Goal: Task Accomplishment & Management: Complete application form

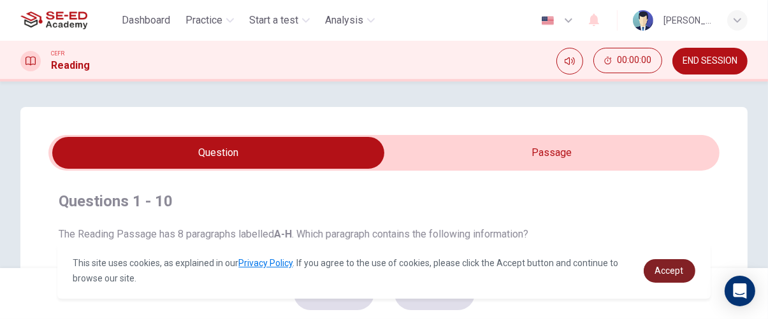
click at [678, 274] on span "Accept" at bounding box center [670, 271] width 29 height 10
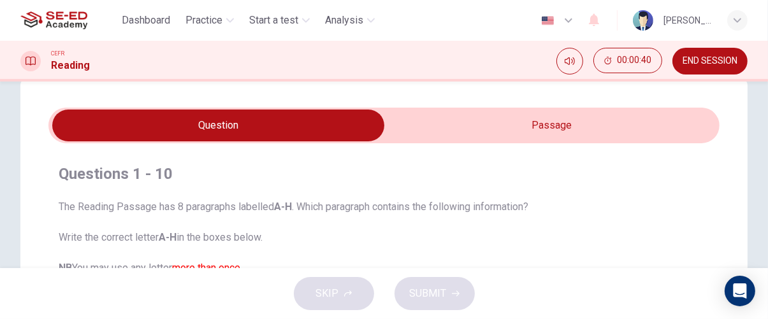
scroll to position [27, 0]
click at [528, 119] on input "checkbox" at bounding box center [219, 126] width 1008 height 32
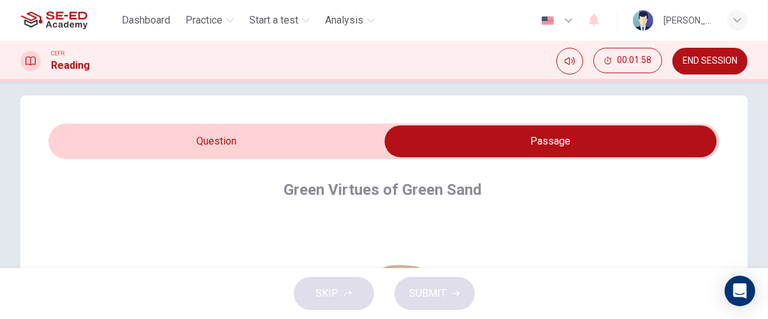
scroll to position [0, 0]
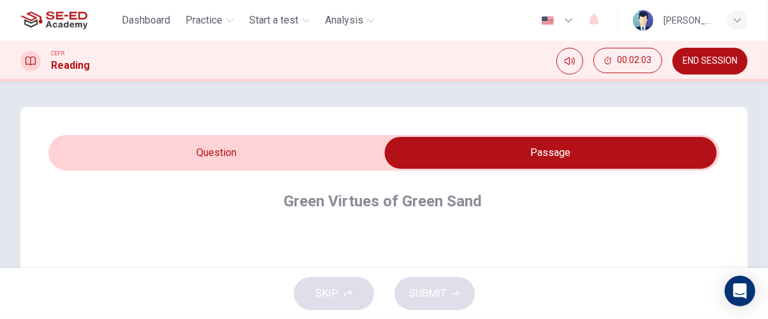
click at [328, 153] on input "checkbox" at bounding box center [551, 153] width 1008 height 32
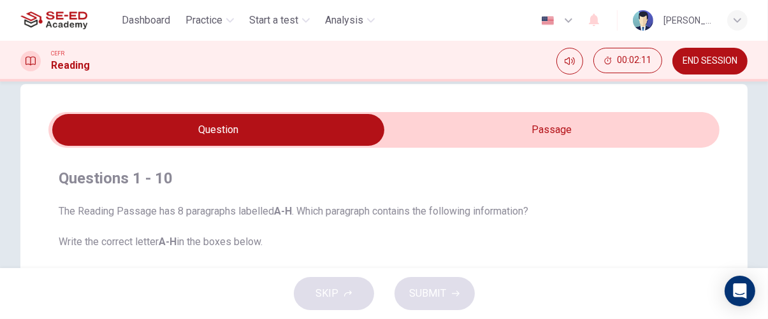
scroll to position [18, 0]
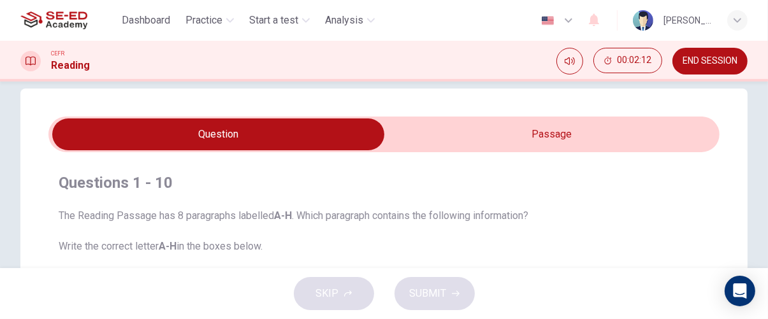
click at [589, 144] on input "checkbox" at bounding box center [219, 135] width 1008 height 32
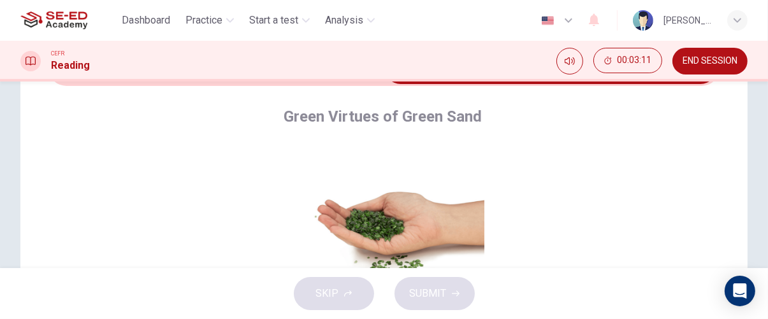
scroll to position [0, 0]
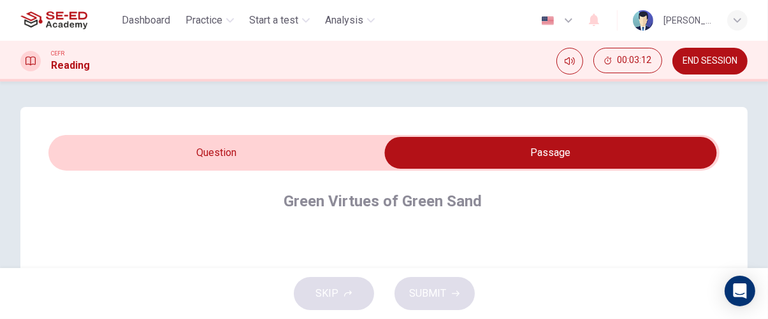
click at [284, 148] on input "checkbox" at bounding box center [551, 153] width 1008 height 32
checkbox input "false"
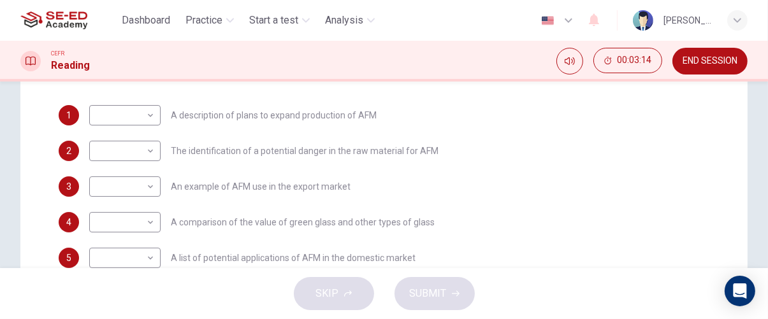
scroll to position [223, 0]
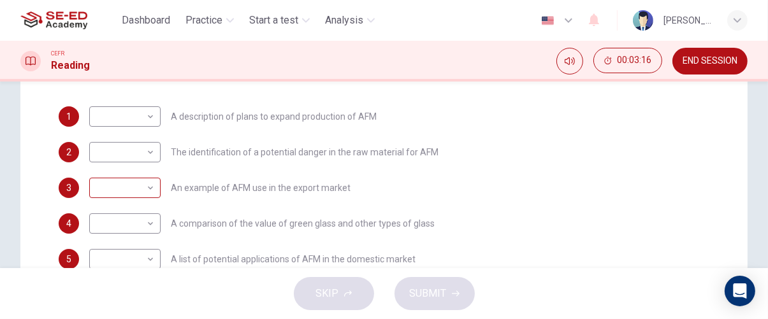
click at [134, 200] on body "This site uses cookies, as explained in our Privacy Policy . If you agree to th…" at bounding box center [384, 159] width 768 height 319
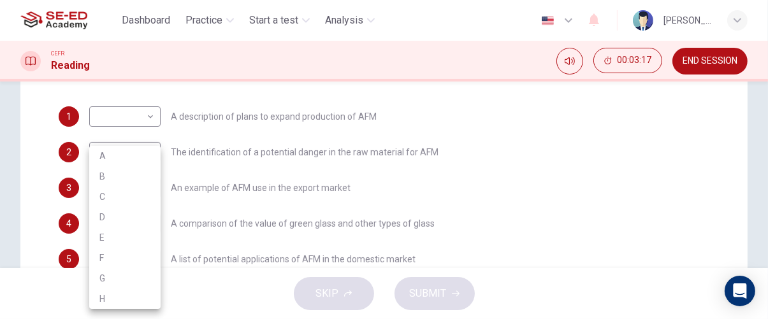
click at [138, 198] on li "C" at bounding box center [124, 197] width 71 height 20
type input "C"
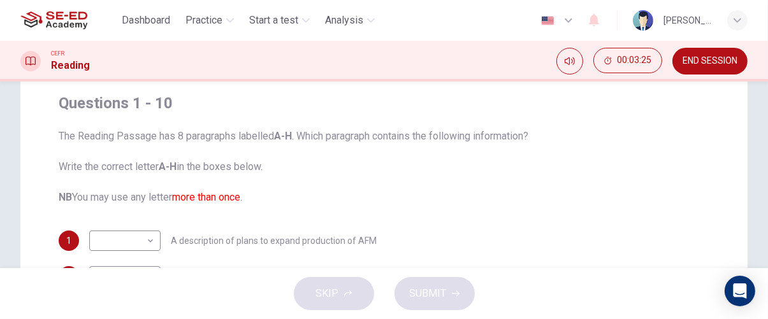
scroll to position [0, 0]
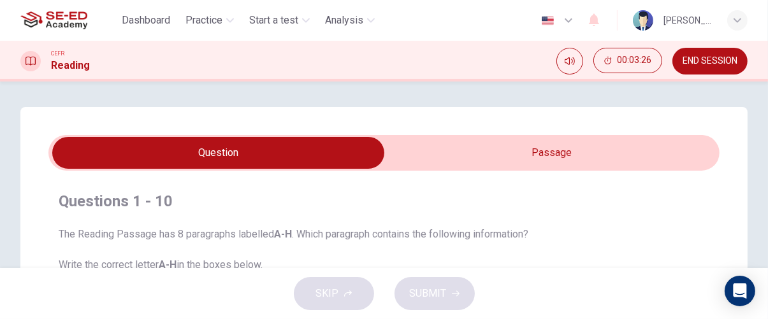
click at [509, 154] on input "checkbox" at bounding box center [219, 153] width 1008 height 32
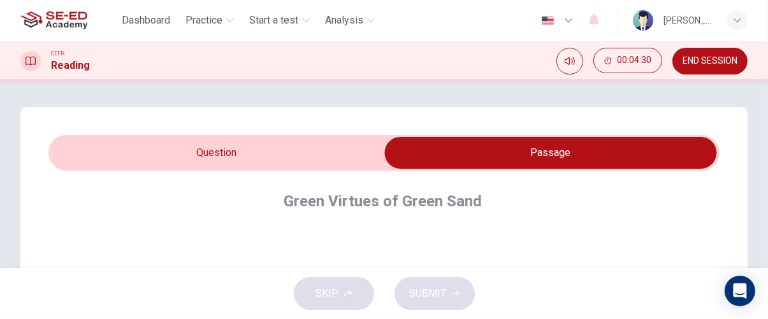
click at [293, 157] on input "checkbox" at bounding box center [551, 153] width 1008 height 32
checkbox input "false"
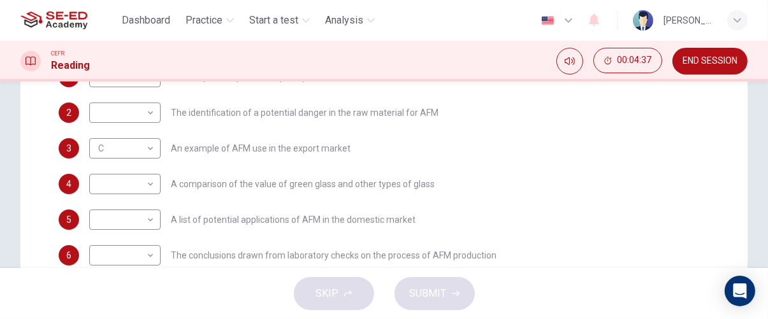
scroll to position [259, 0]
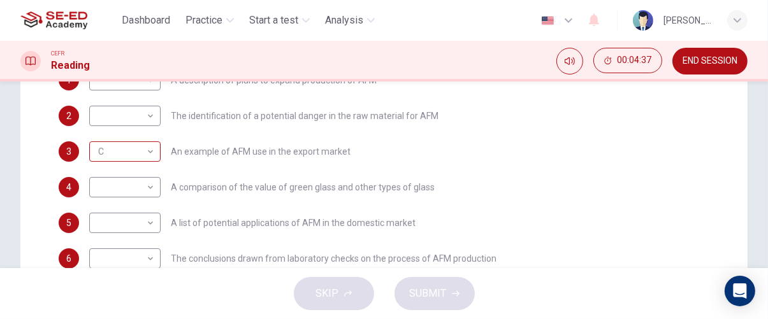
click at [137, 148] on body "This site uses cookies, as explained in our Privacy Policy . If you agree to th…" at bounding box center [384, 159] width 768 height 319
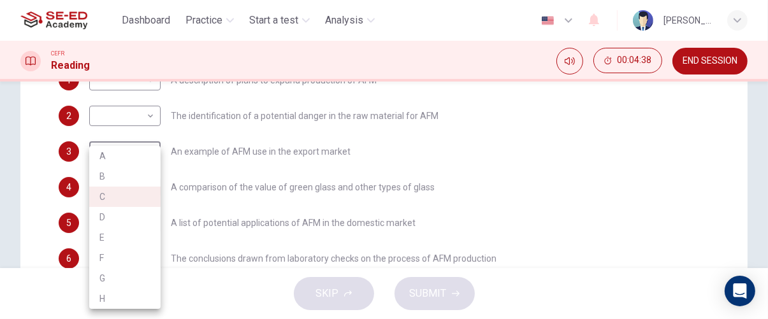
click at [141, 217] on li "D" at bounding box center [124, 217] width 71 height 20
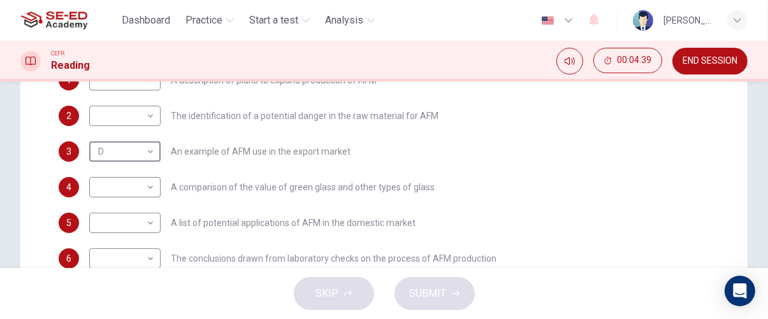
type input "D"
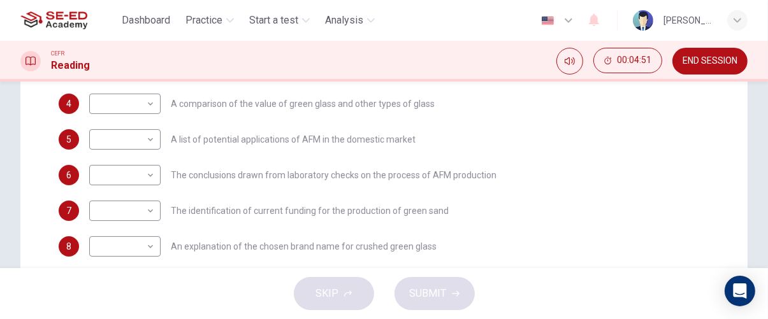
scroll to position [337, 0]
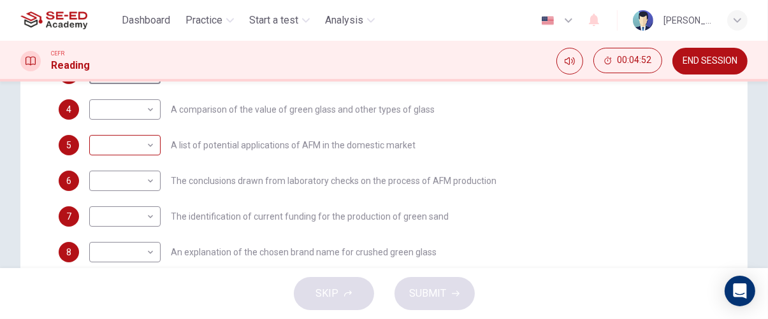
click at [134, 148] on body "This site uses cookies, as explained in our Privacy Policy . If you agree to th…" at bounding box center [384, 159] width 768 height 319
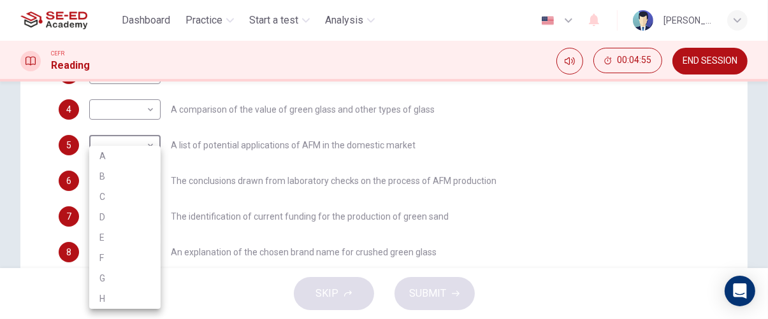
click at [145, 300] on li "H" at bounding box center [124, 299] width 71 height 20
type input "H"
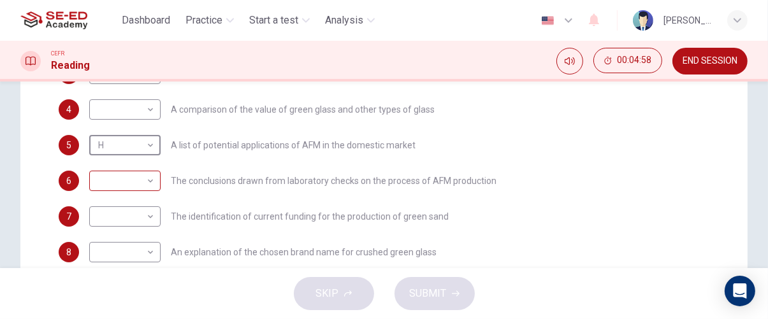
click at [128, 179] on body "This site uses cookies, as explained in our Privacy Policy . If you agree to th…" at bounding box center [384, 159] width 768 height 319
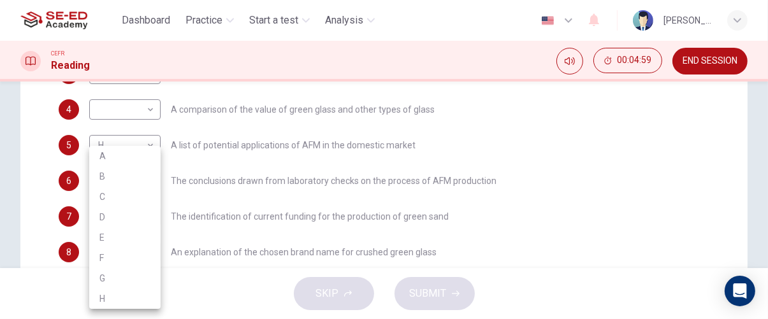
click at [133, 294] on li "H" at bounding box center [124, 299] width 71 height 20
type input "H"
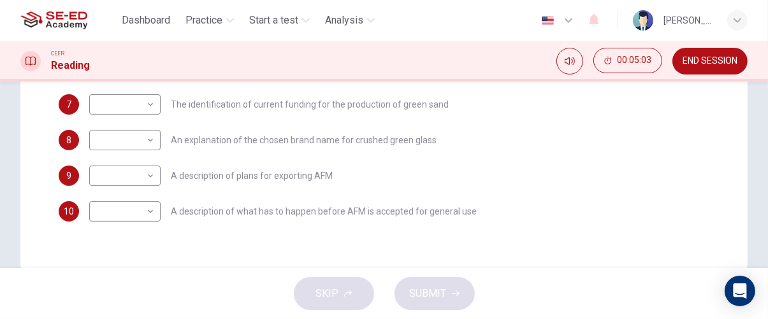
scroll to position [450, 0]
click at [138, 189] on body "This site uses cookies, as explained in our Privacy Policy . If you agree to th…" at bounding box center [384, 159] width 768 height 319
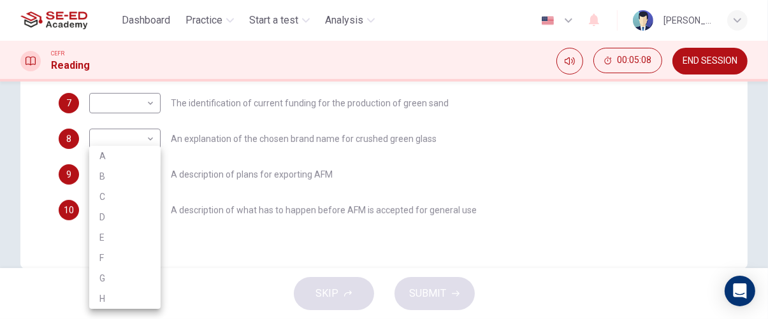
click at [136, 187] on li "C" at bounding box center [124, 197] width 71 height 20
type input "C"
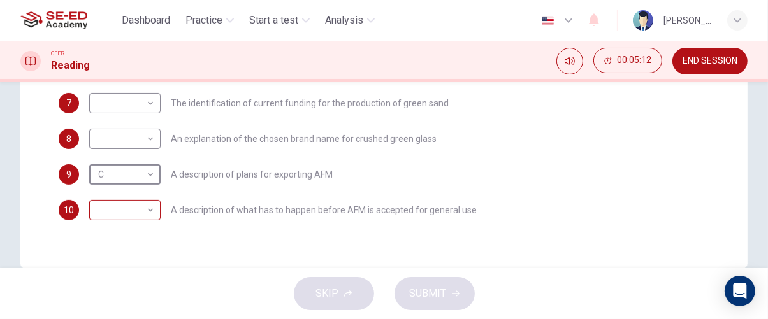
click at [133, 217] on body "This site uses cookies, as explained in our Privacy Policy . If you agree to th…" at bounding box center [384, 159] width 768 height 319
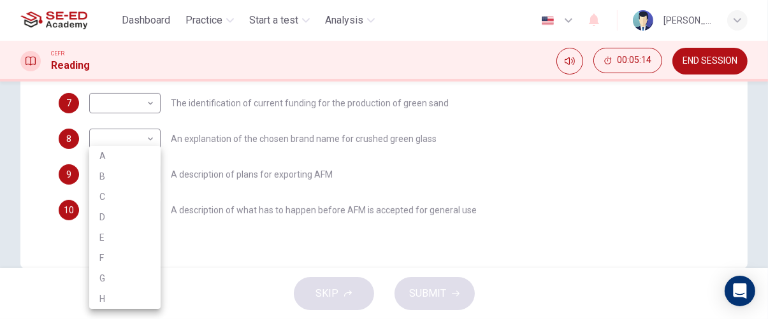
click at [152, 163] on li "A" at bounding box center [124, 156] width 71 height 20
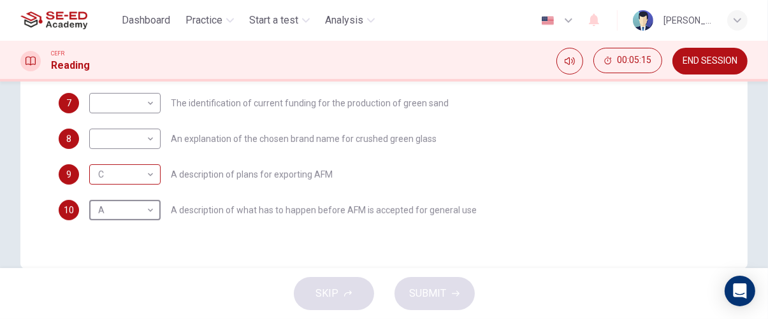
click at [153, 175] on body "This site uses cookies, as explained in our Privacy Policy . If you agree to th…" at bounding box center [384, 159] width 768 height 319
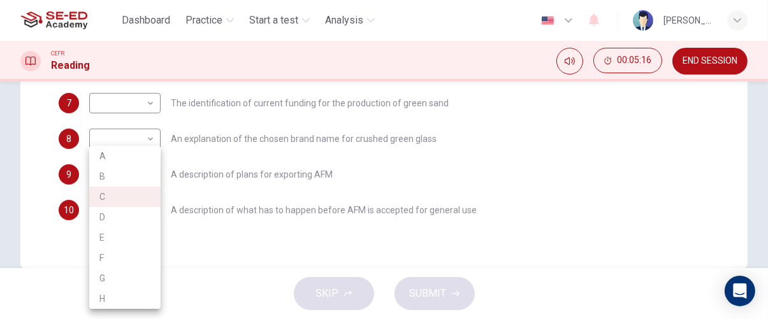
click at [208, 161] on div at bounding box center [384, 159] width 768 height 319
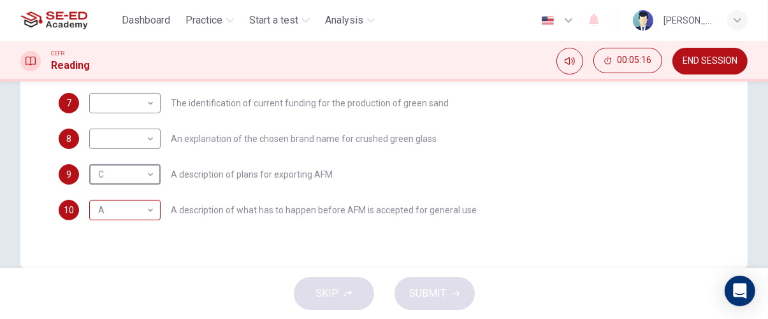
click at [145, 220] on body "This site uses cookies, as explained in our Privacy Policy . If you agree to th…" at bounding box center [384, 159] width 768 height 319
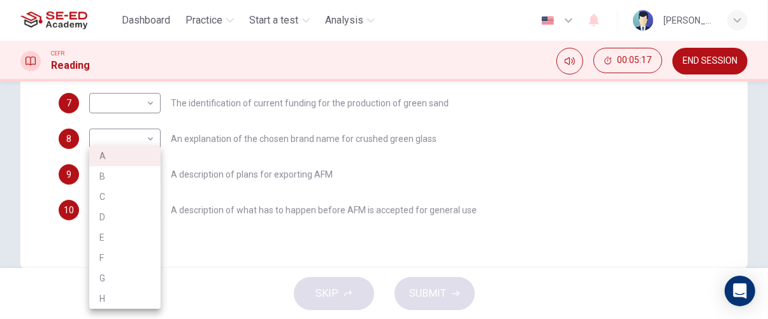
click at [148, 177] on li "B" at bounding box center [124, 176] width 71 height 20
type input "B"
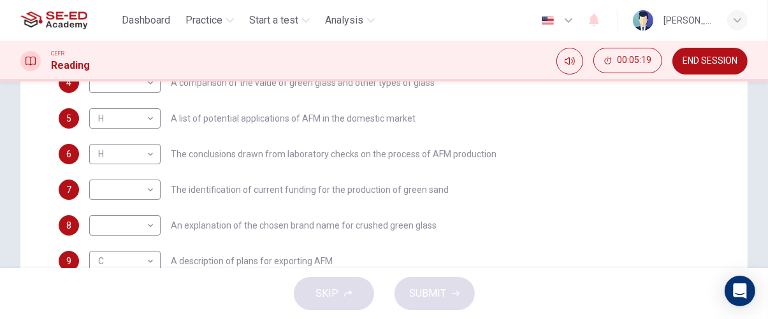
scroll to position [363, 0]
click at [131, 223] on body "This site uses cookies, as explained in our Privacy Policy . If you agree to th…" at bounding box center [384, 159] width 768 height 319
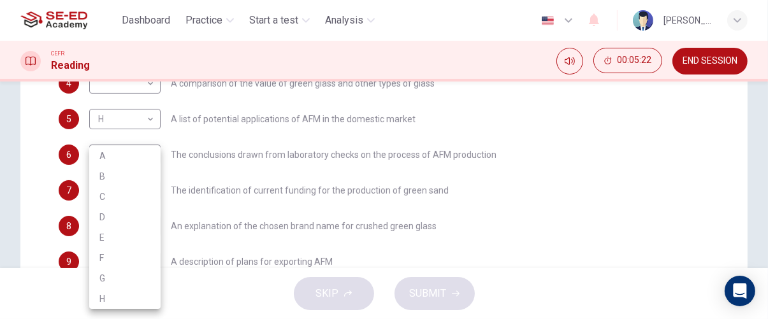
click at [150, 173] on li "B" at bounding box center [124, 176] width 71 height 20
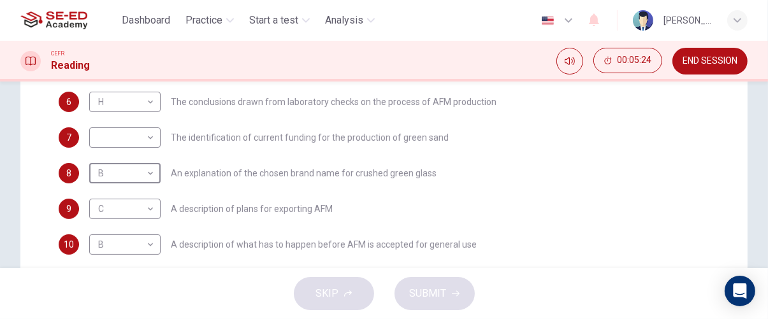
scroll to position [408, 0]
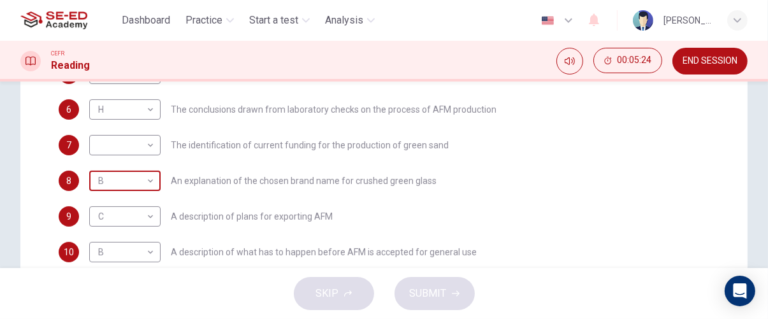
click at [140, 186] on body "This site uses cookies, as explained in our Privacy Policy . If you agree to th…" at bounding box center [384, 159] width 768 height 319
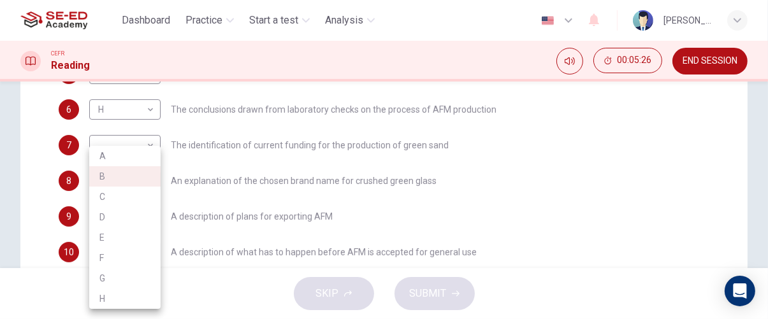
click at [154, 198] on li "C" at bounding box center [124, 197] width 71 height 20
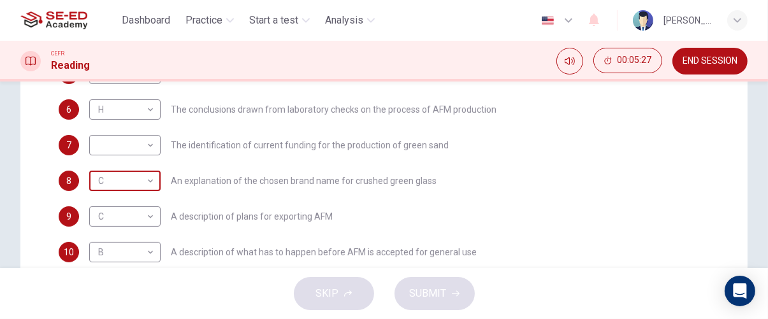
click at [148, 184] on body "This site uses cookies, as explained in our Privacy Policy . If you agree to th…" at bounding box center [384, 159] width 768 height 319
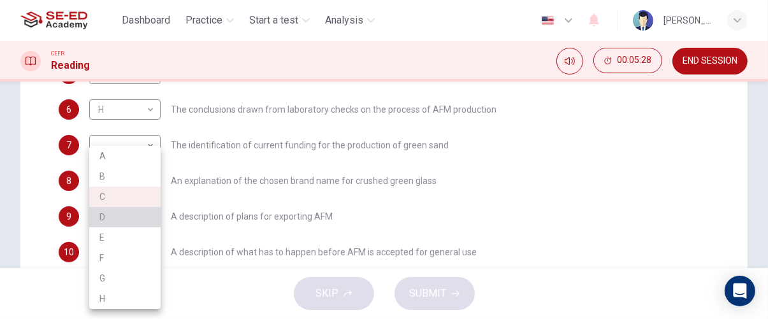
click at [147, 219] on li "D" at bounding box center [124, 217] width 71 height 20
type input "D"
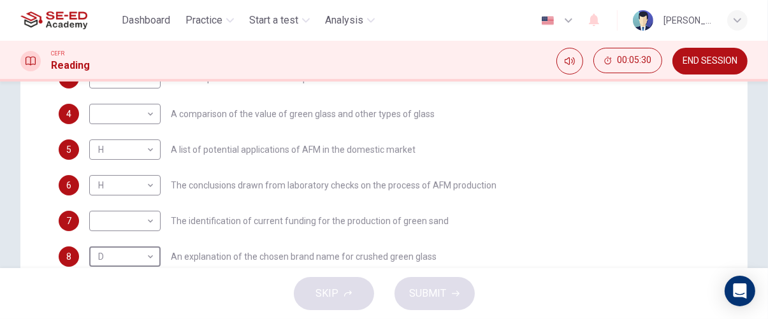
scroll to position [326, 0]
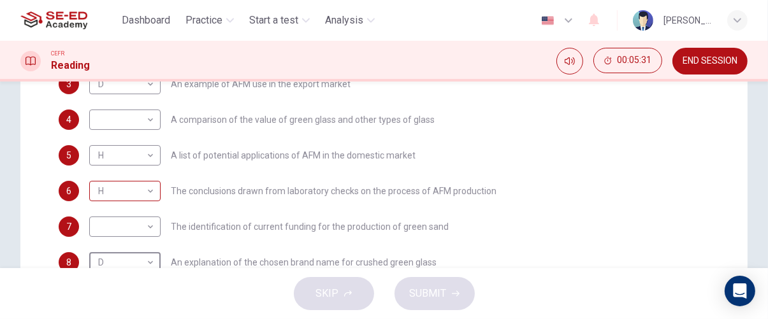
click at [138, 200] on body "This site uses cookies, as explained in our Privacy Policy . If you agree to th…" at bounding box center [384, 159] width 768 height 319
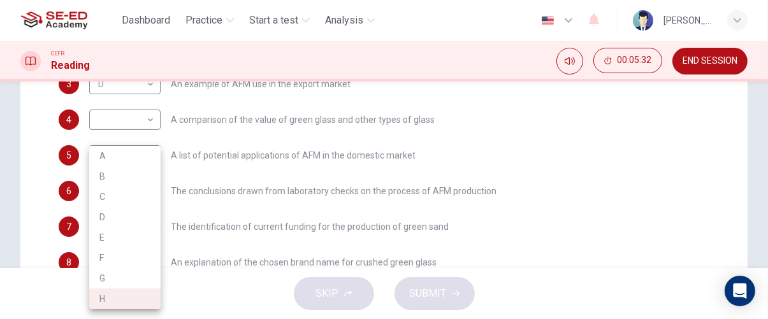
click at [221, 165] on div at bounding box center [384, 159] width 768 height 319
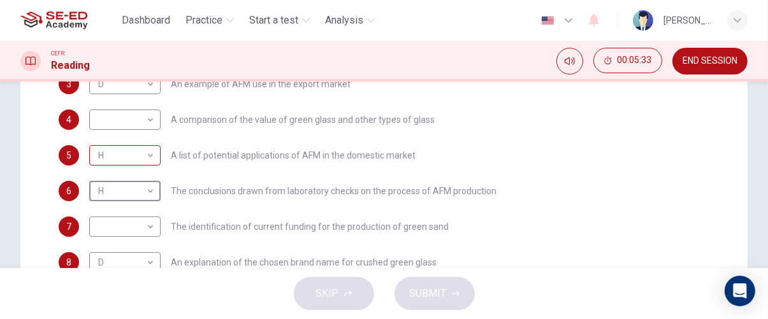
click at [129, 153] on body "This site uses cookies, as explained in our Privacy Policy . If you agree to th…" at bounding box center [384, 159] width 768 height 319
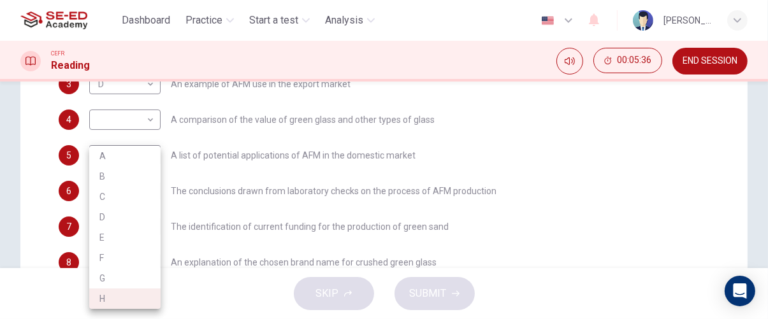
click at [140, 270] on li "G" at bounding box center [124, 278] width 71 height 20
type input "G"
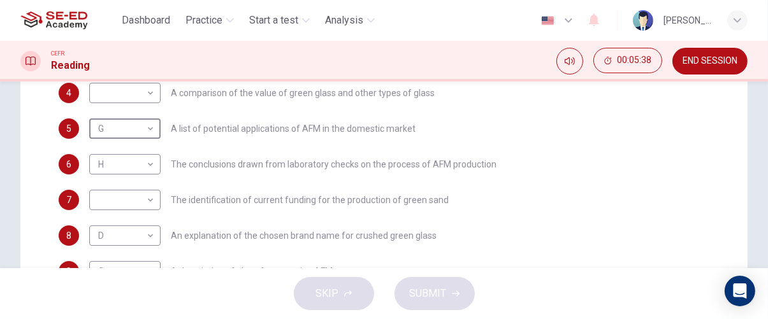
scroll to position [365, 0]
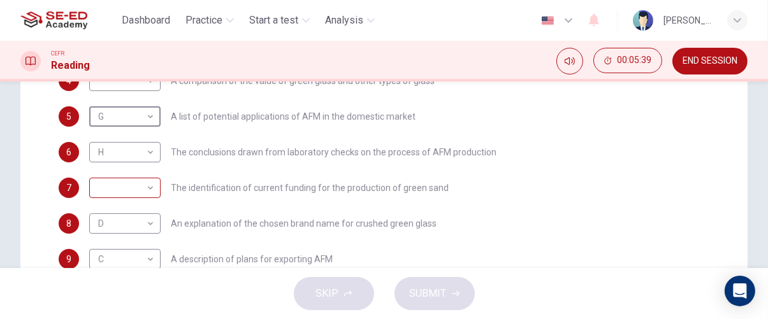
click at [127, 194] on body "This site uses cookies, as explained in our Privacy Policy . If you agree to th…" at bounding box center [384, 159] width 768 height 319
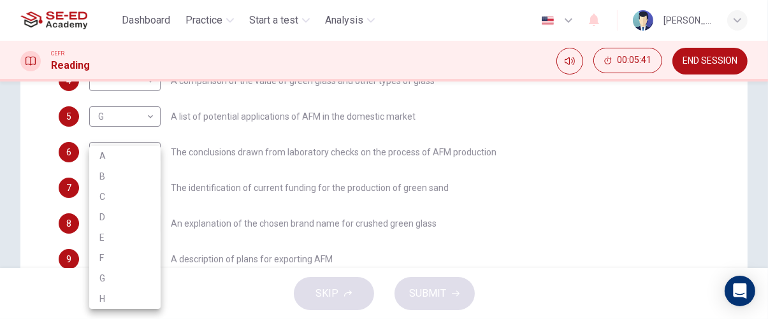
click at [152, 149] on li "A" at bounding box center [124, 156] width 71 height 20
type input "A"
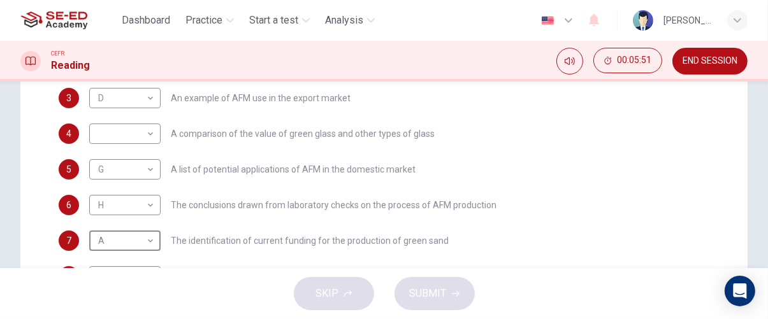
scroll to position [314, 0]
click at [132, 136] on body "This site uses cookies, as explained in our Privacy Policy . If you agree to th…" at bounding box center [384, 159] width 768 height 319
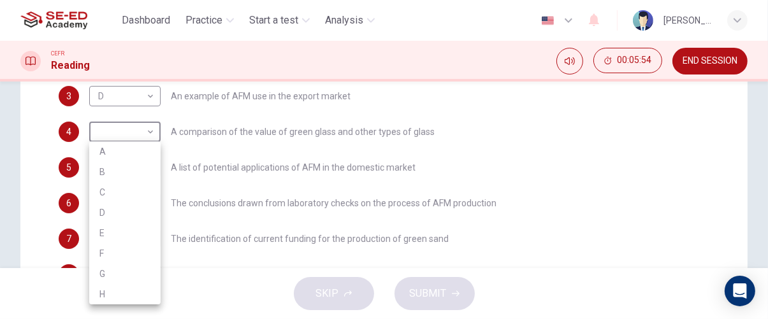
click at [145, 249] on li "F" at bounding box center [124, 254] width 71 height 20
type input "F"
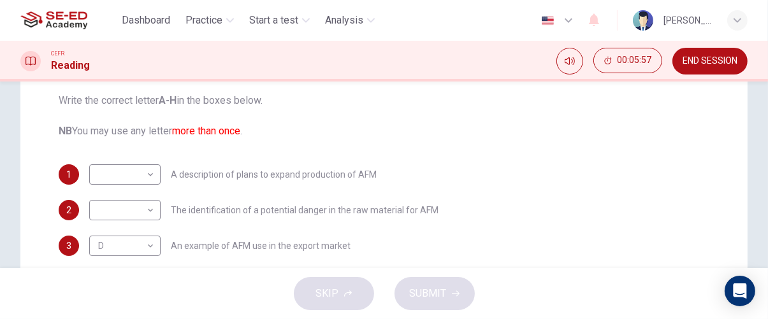
scroll to position [163, 0]
click at [133, 209] on body "This site uses cookies, as explained in our Privacy Policy . If you agree to th…" at bounding box center [384, 159] width 768 height 319
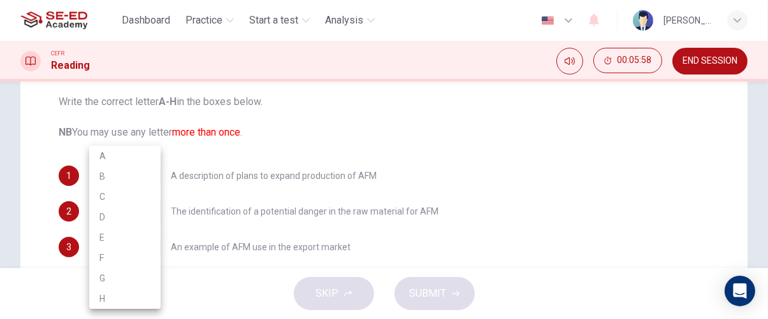
click at [149, 235] on li "E" at bounding box center [124, 238] width 71 height 20
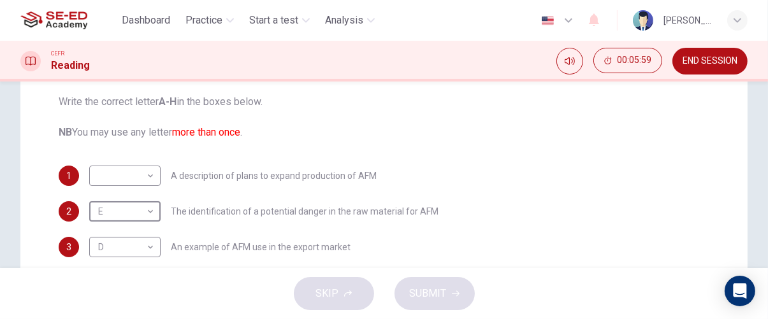
type input "E"
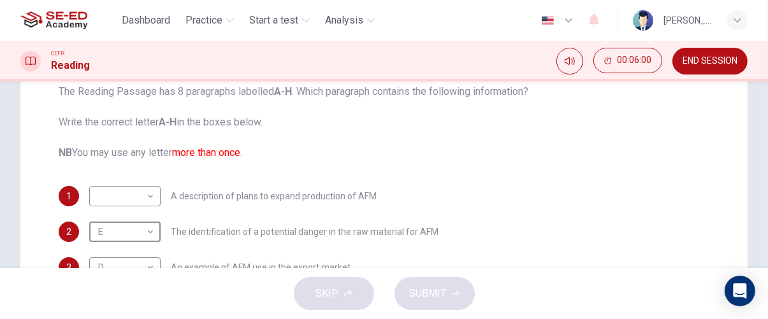
scroll to position [140, 0]
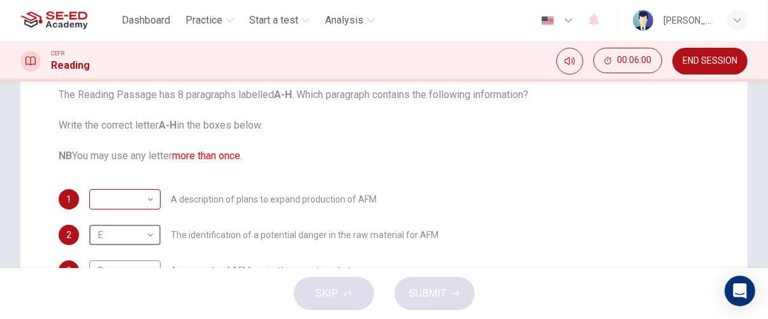
click at [146, 203] on body "This site uses cookies, as explained in our Privacy Policy . If you agree to th…" at bounding box center [384, 159] width 768 height 319
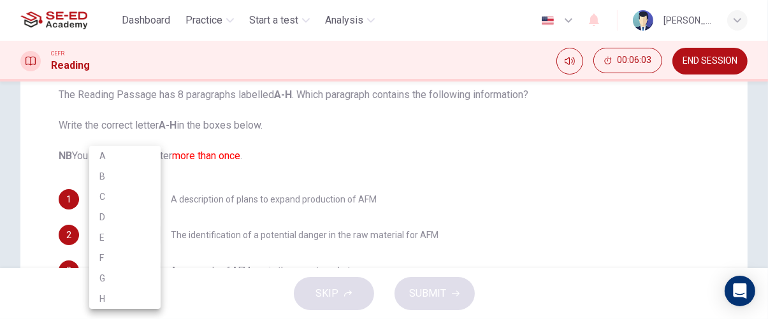
click at [256, 179] on div at bounding box center [384, 159] width 768 height 319
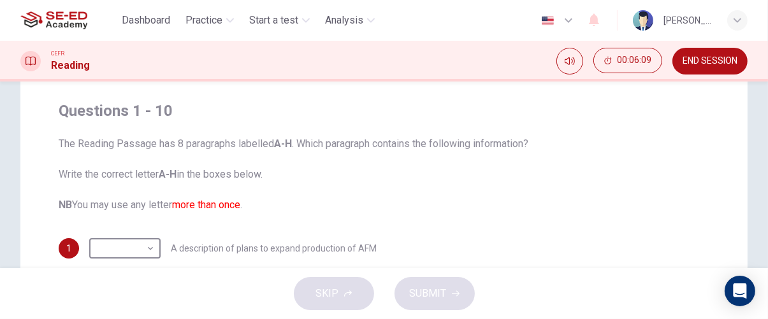
scroll to position [125, 0]
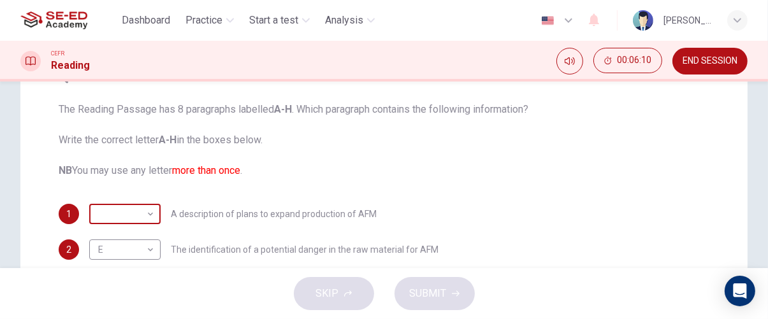
click at [127, 209] on body "This site uses cookies, as explained in our Privacy Policy . If you agree to th…" at bounding box center [384, 159] width 768 height 319
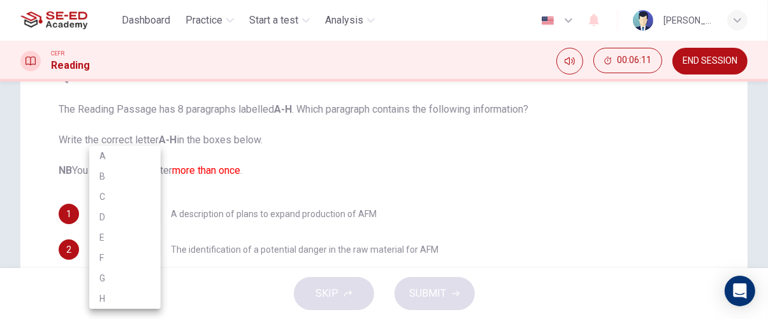
click at [140, 274] on li "G" at bounding box center [124, 278] width 71 height 20
type input "G"
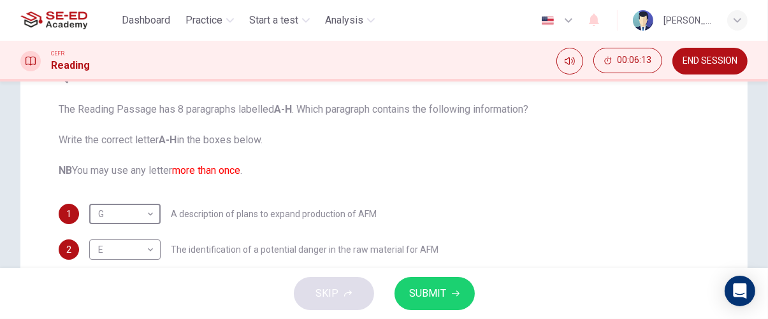
click at [438, 295] on span "SUBMIT" at bounding box center [428, 294] width 37 height 18
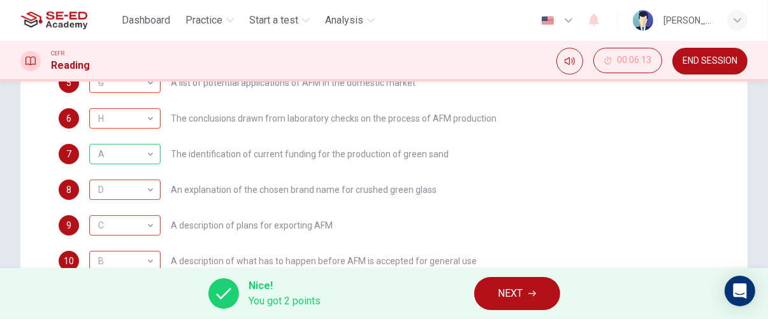
scroll to position [476, 0]
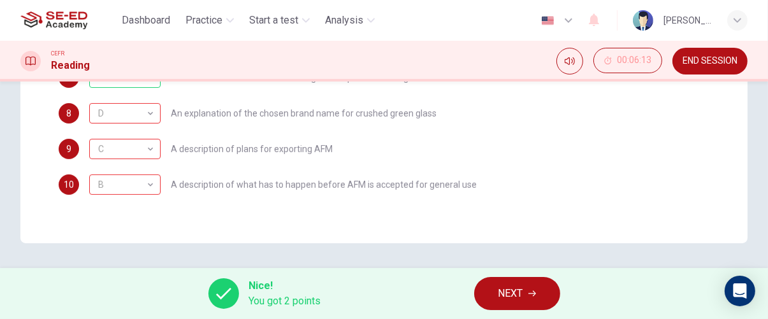
click at [521, 298] on span "NEXT" at bounding box center [511, 294] width 25 height 18
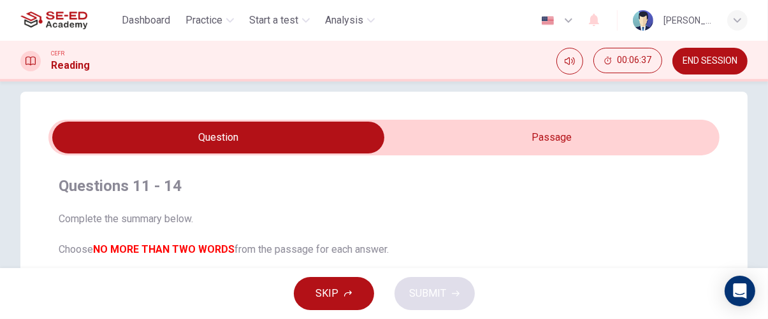
scroll to position [0, 0]
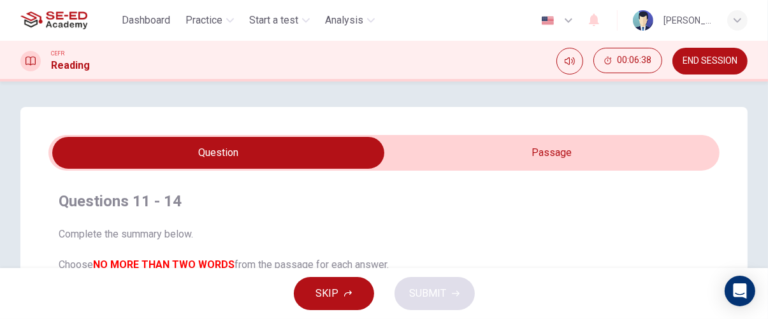
click at [630, 159] on input "checkbox" at bounding box center [219, 153] width 1008 height 32
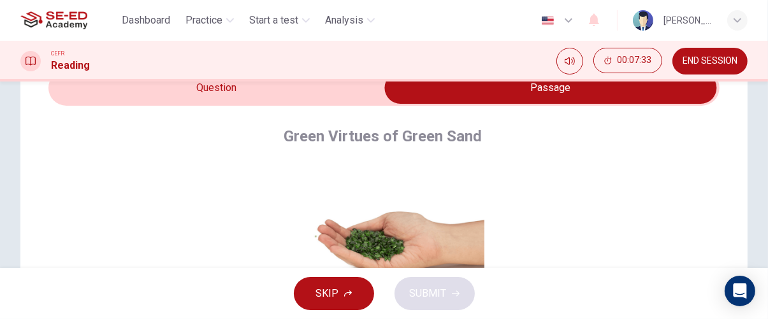
scroll to position [11, 0]
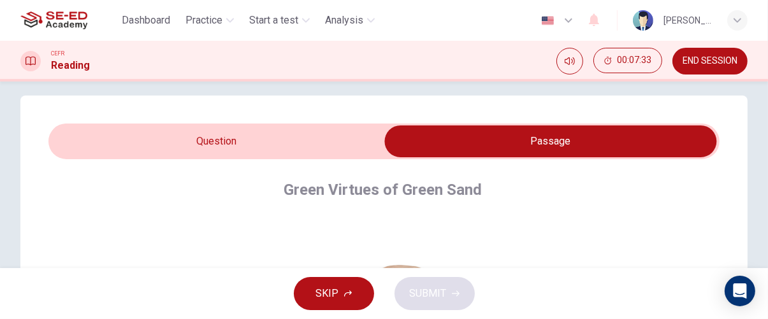
click at [325, 138] on input "checkbox" at bounding box center [551, 142] width 1008 height 32
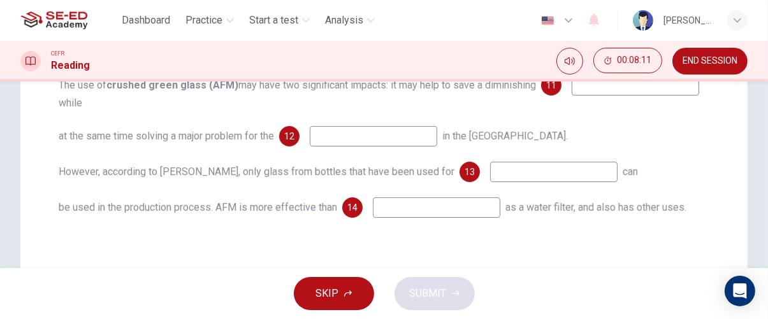
scroll to position [253, 0]
click at [555, 176] on input at bounding box center [554, 173] width 128 height 20
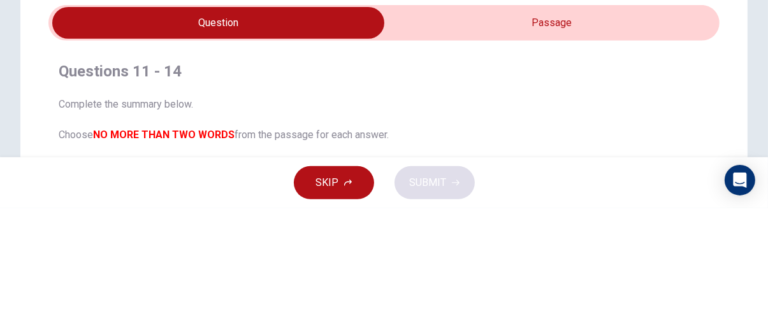
scroll to position [13, 0]
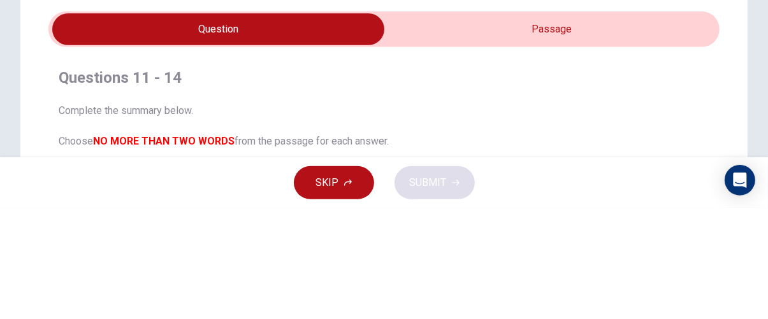
click at [630, 139] on input "checkbox" at bounding box center [219, 140] width 1008 height 32
checkbox input "true"
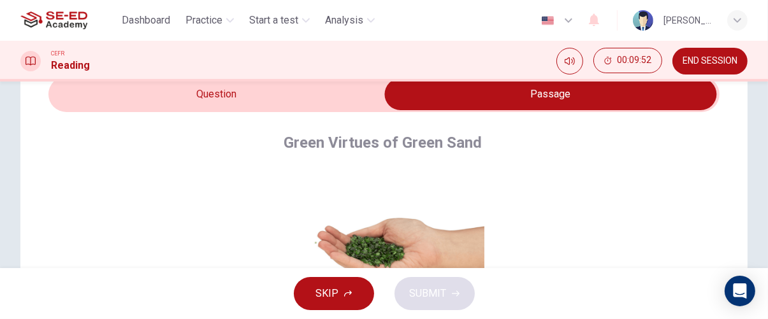
scroll to position [0, 0]
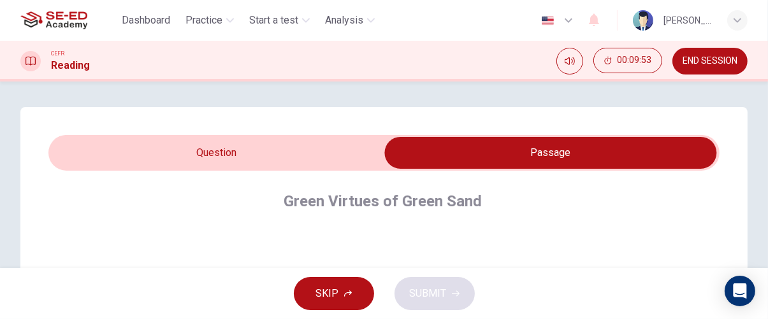
click at [346, 294] on icon "button" at bounding box center [348, 294] width 8 height 8
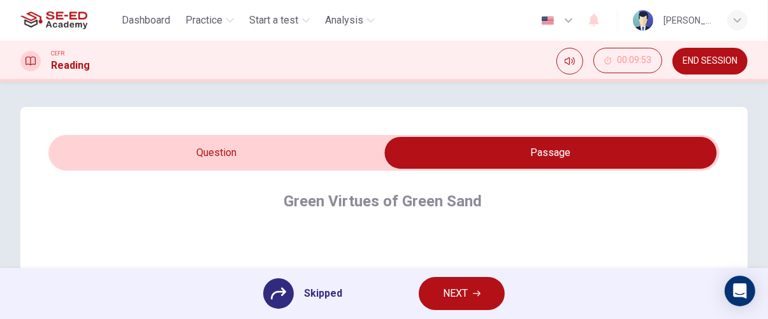
click at [466, 290] on span "NEXT" at bounding box center [455, 294] width 25 height 18
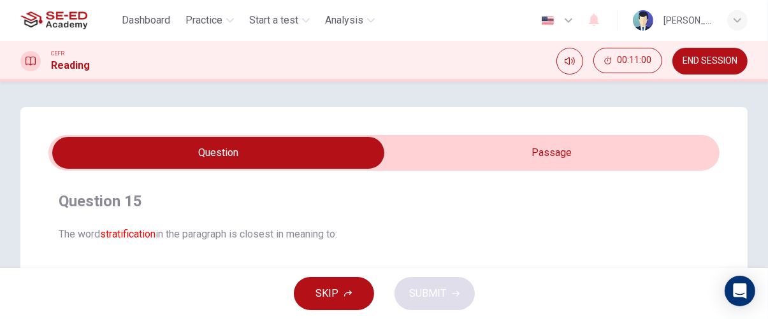
click at [624, 168] on input "checkbox" at bounding box center [219, 153] width 1008 height 32
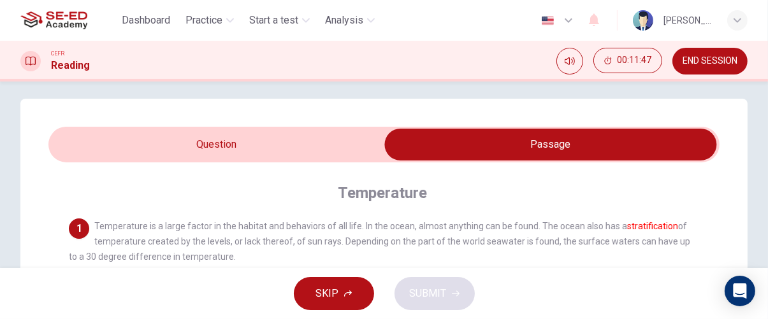
scroll to position [8, 0]
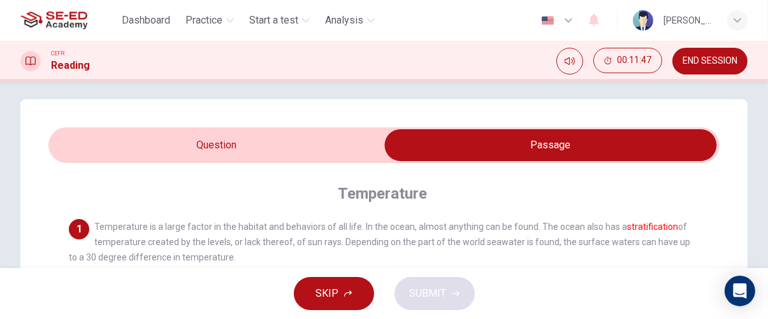
click at [326, 137] on input "checkbox" at bounding box center [551, 145] width 1008 height 32
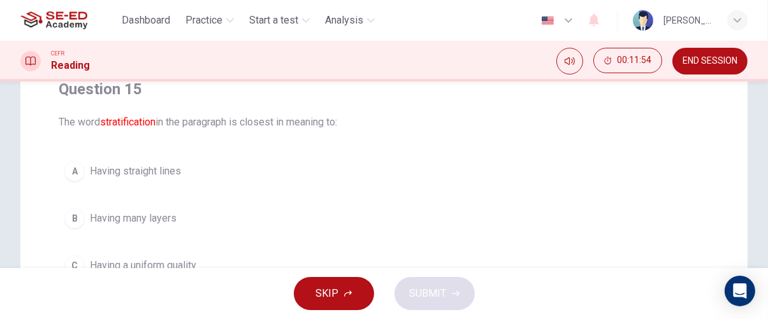
scroll to position [114, 0]
click at [110, 211] on span "Having many layers" at bounding box center [133, 216] width 87 height 15
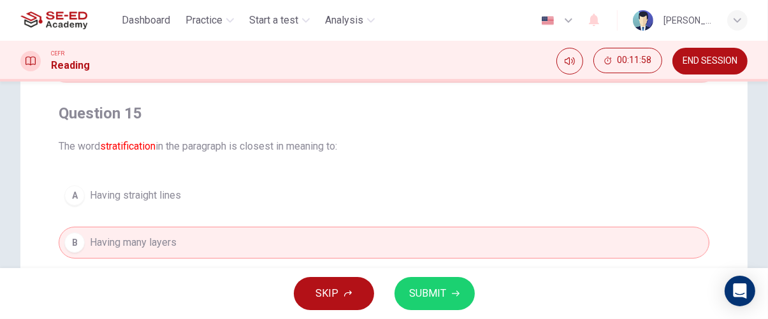
scroll to position [89, 0]
click at [439, 298] on span "SUBMIT" at bounding box center [428, 294] width 37 height 18
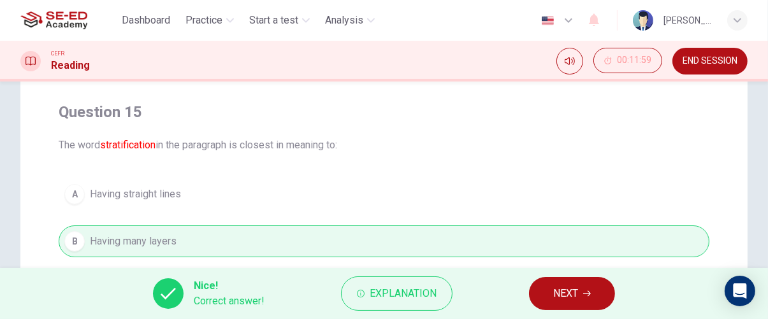
click at [576, 293] on span "NEXT" at bounding box center [566, 294] width 25 height 18
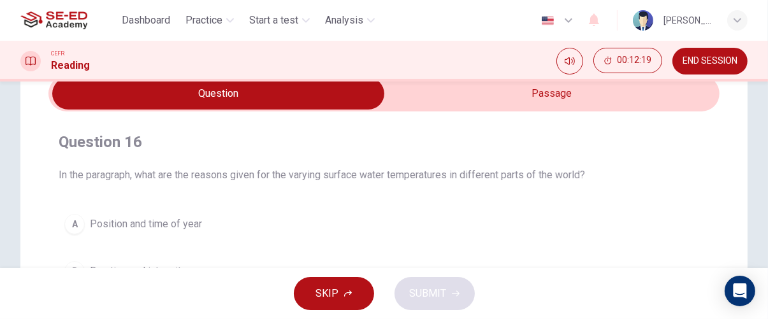
scroll to position [59, 0]
click at [598, 94] on input "checkbox" at bounding box center [219, 94] width 1008 height 32
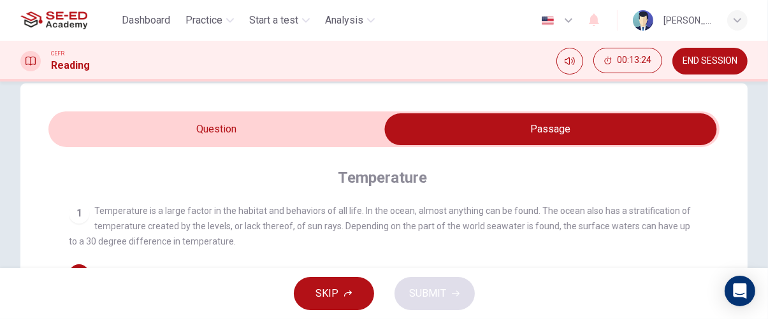
scroll to position [1, 0]
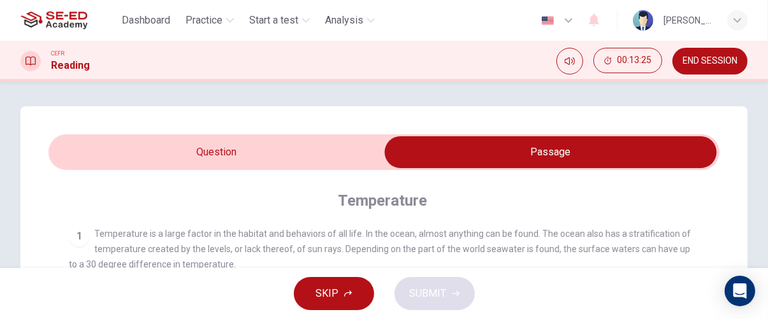
click at [321, 147] on input "checkbox" at bounding box center [551, 152] width 1008 height 32
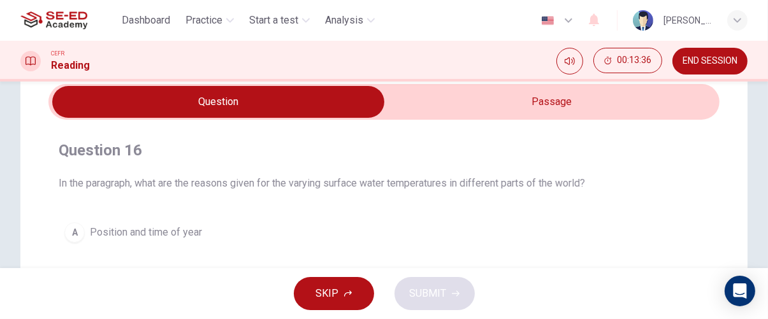
scroll to position [47, 0]
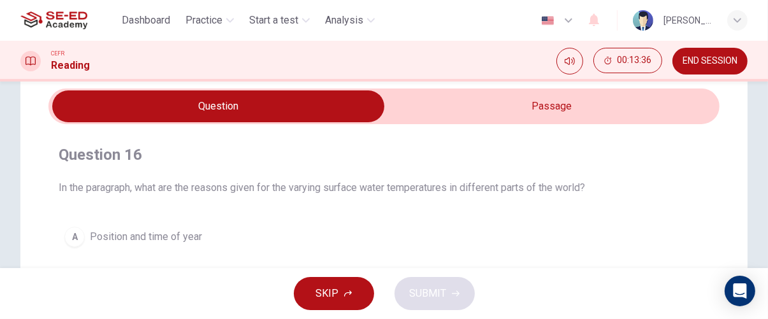
click at [592, 103] on input "checkbox" at bounding box center [219, 107] width 1008 height 32
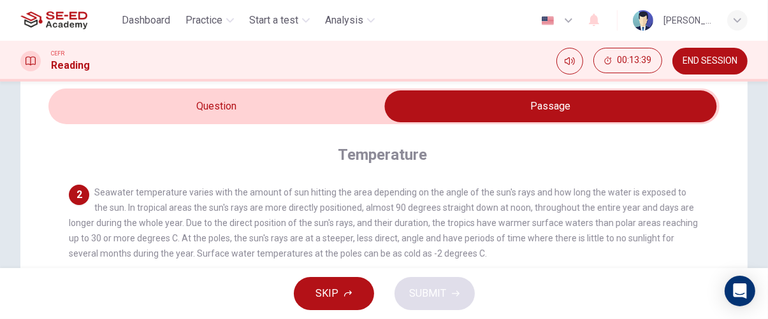
scroll to position [58, 0]
click at [349, 112] on input "checkbox" at bounding box center [551, 107] width 1008 height 32
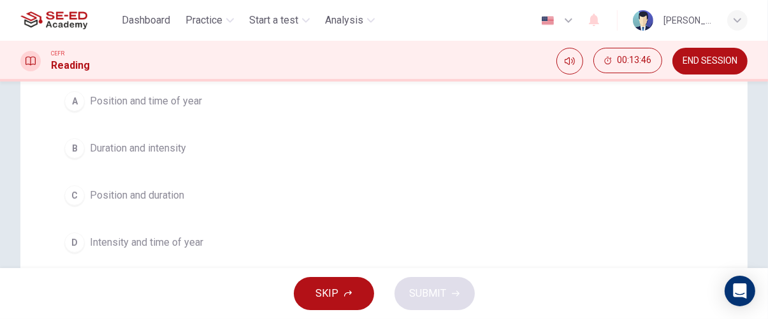
scroll to position [179, 0]
click at [110, 200] on span "Position and duration" at bounding box center [137, 198] width 94 height 15
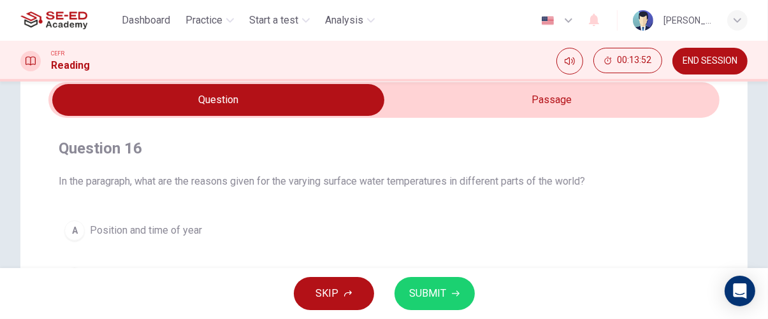
scroll to position [11, 0]
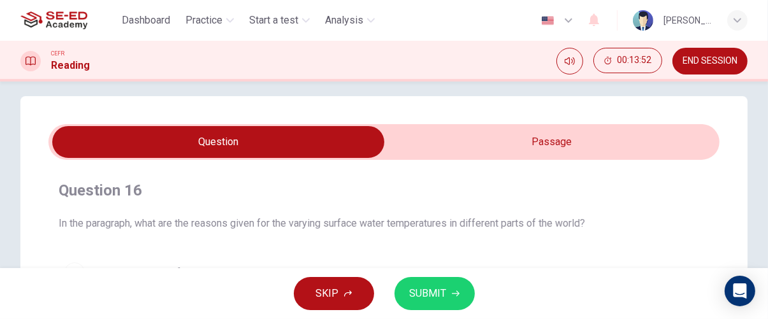
click at [547, 138] on input "checkbox" at bounding box center [219, 142] width 1008 height 32
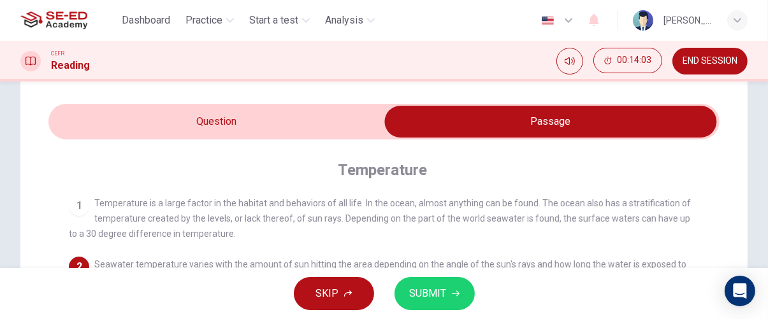
scroll to position [0, 0]
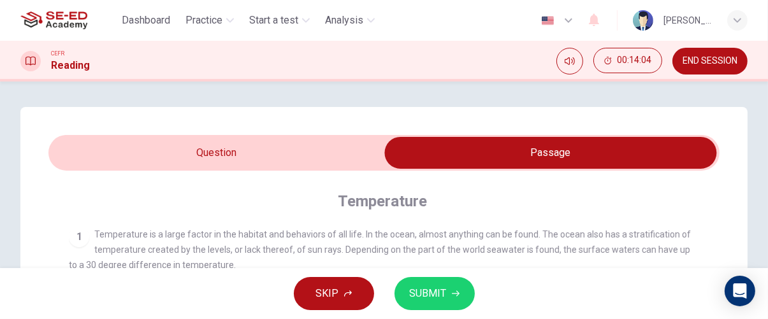
click at [353, 153] on input "checkbox" at bounding box center [551, 153] width 1008 height 32
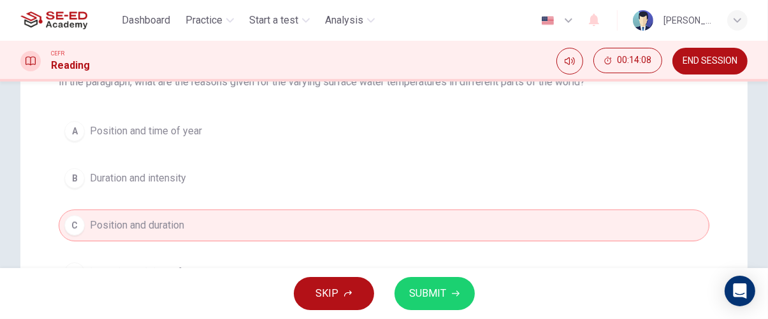
scroll to position [152, 0]
click at [495, 134] on button "A Position and time of year" at bounding box center [384, 131] width 651 height 32
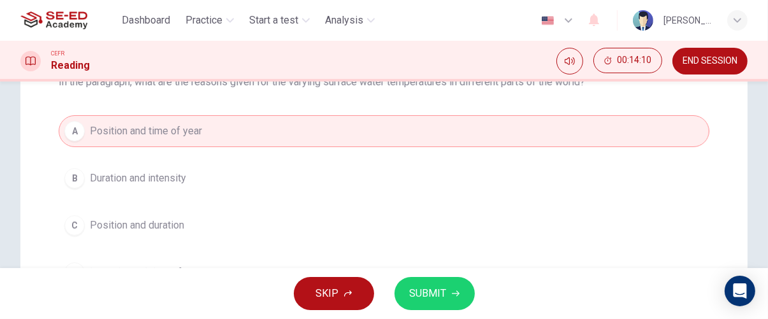
click at [455, 290] on icon "button" at bounding box center [456, 294] width 8 height 8
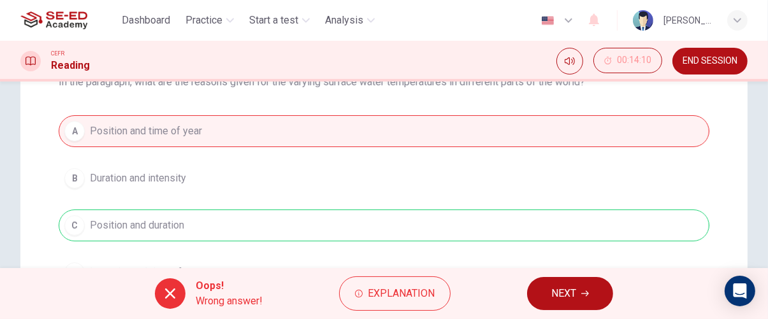
click at [575, 295] on span "NEXT" at bounding box center [564, 294] width 25 height 18
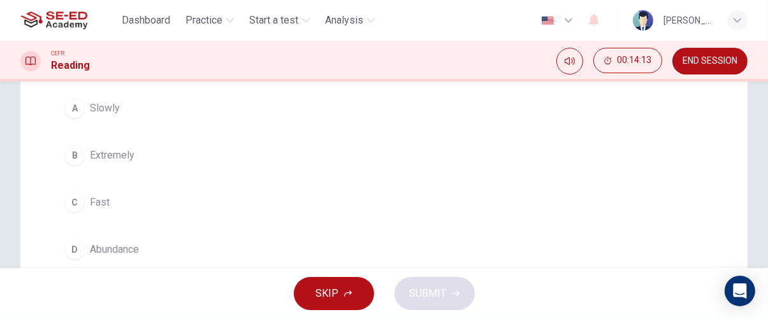
scroll to position [165, 0]
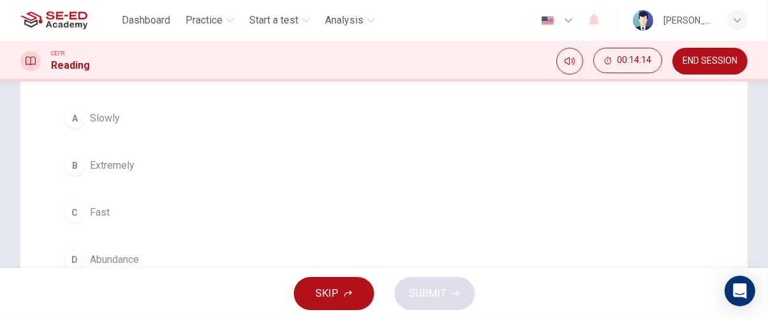
click at [74, 208] on div "C" at bounding box center [74, 213] width 20 height 20
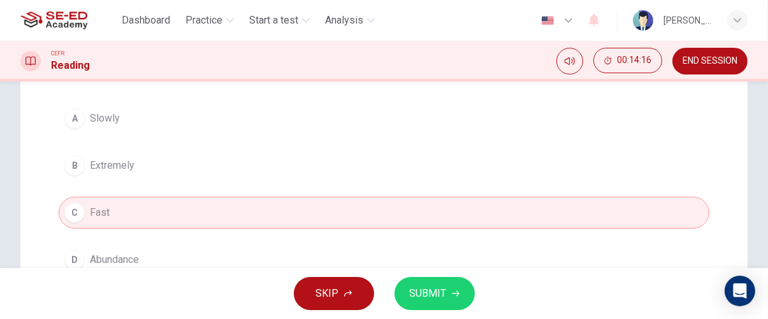
click at [454, 295] on icon "button" at bounding box center [456, 294] width 8 height 8
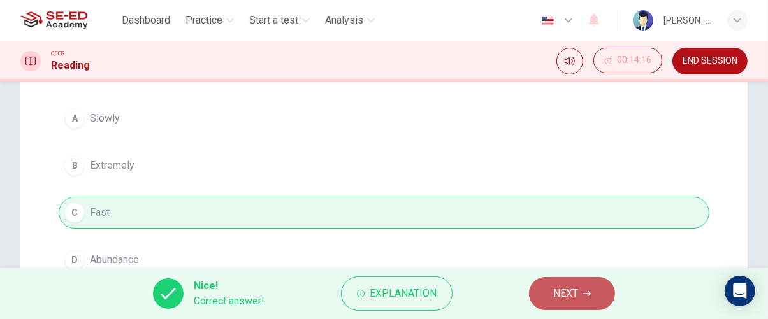
click at [589, 295] on icon "button" at bounding box center [587, 294] width 8 height 8
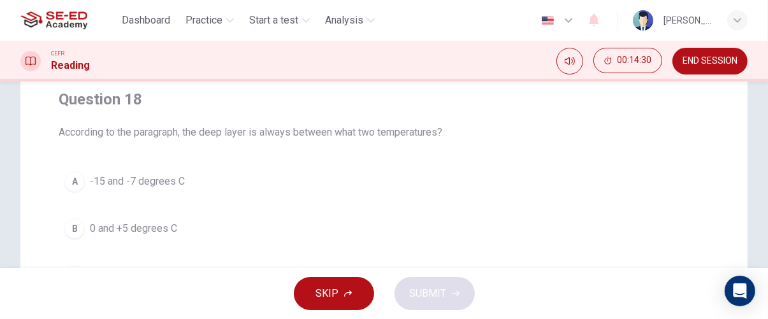
scroll to position [103, 0]
click at [50, 191] on div "Question 18 According to the paragraph, the deep layer is always between what t…" at bounding box center [383, 213] width 671 height 270
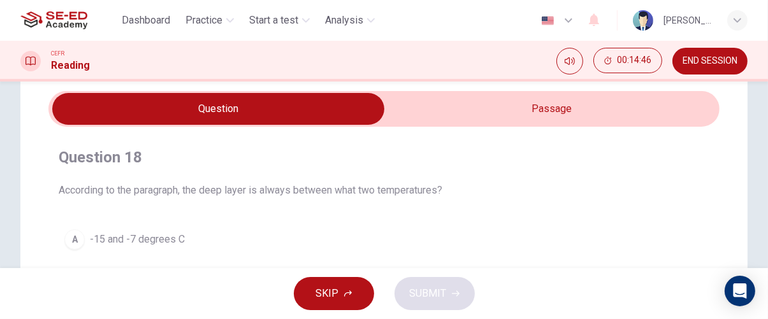
scroll to position [43, 0]
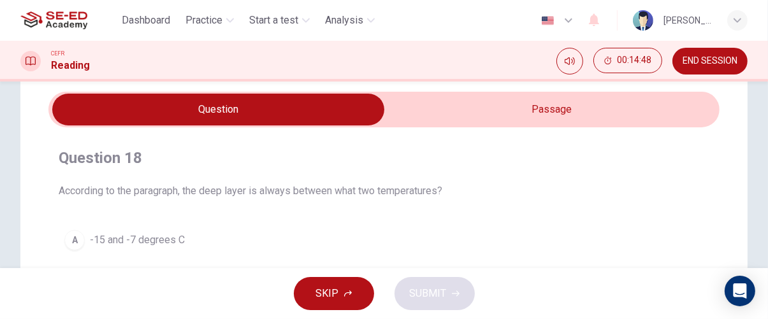
click at [653, 117] on input "checkbox" at bounding box center [219, 110] width 1008 height 32
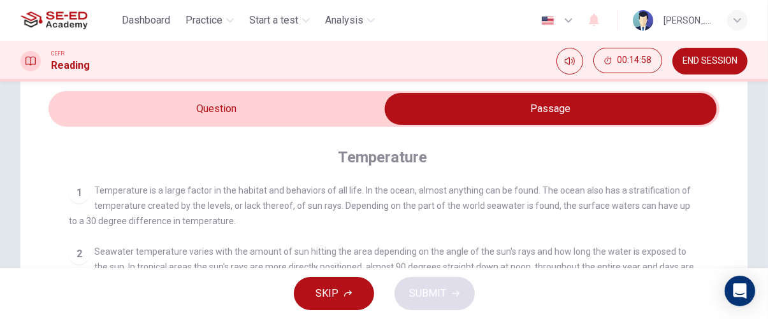
scroll to position [0, 0]
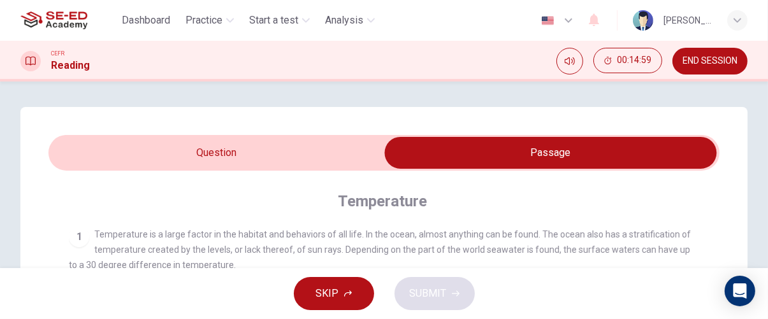
click at [98, 159] on input "checkbox" at bounding box center [551, 153] width 1008 height 32
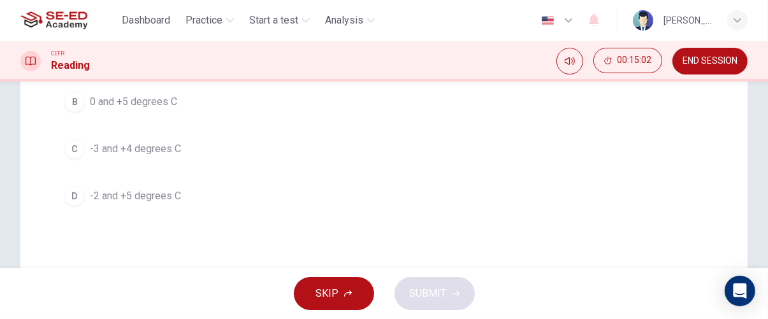
scroll to position [231, 0]
click at [73, 190] on div "D" at bounding box center [74, 194] width 20 height 20
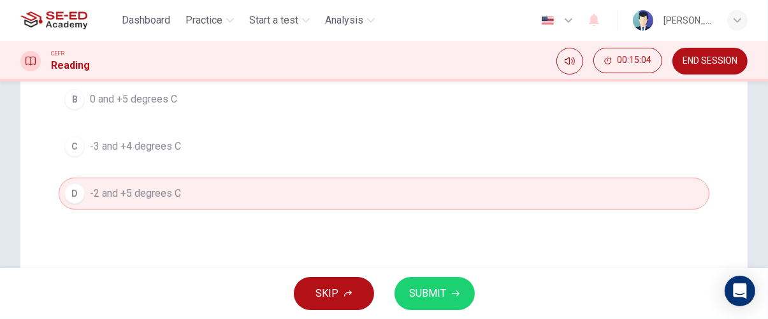
click at [444, 290] on span "SUBMIT" at bounding box center [428, 294] width 37 height 18
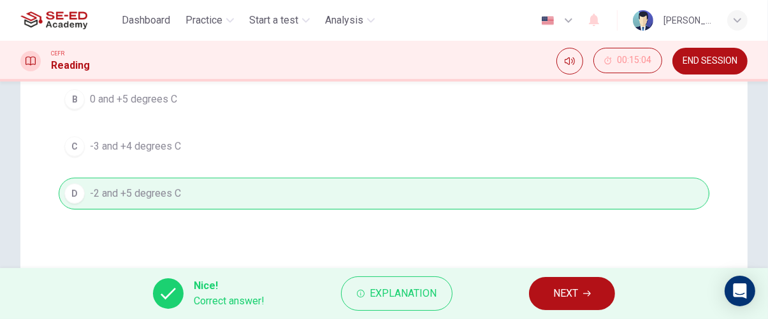
click at [584, 296] on icon "button" at bounding box center [587, 294] width 8 height 8
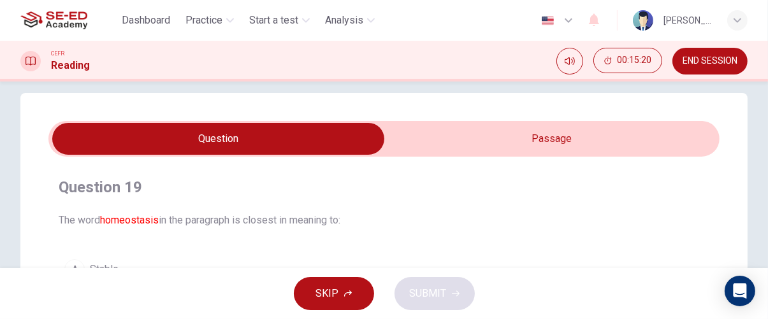
scroll to position [0, 0]
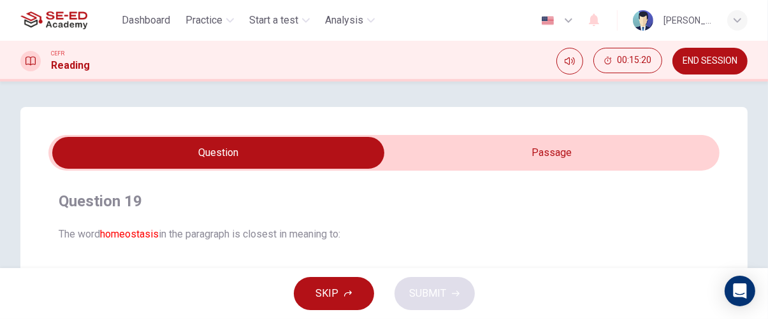
click at [617, 149] on input "checkbox" at bounding box center [219, 153] width 1008 height 32
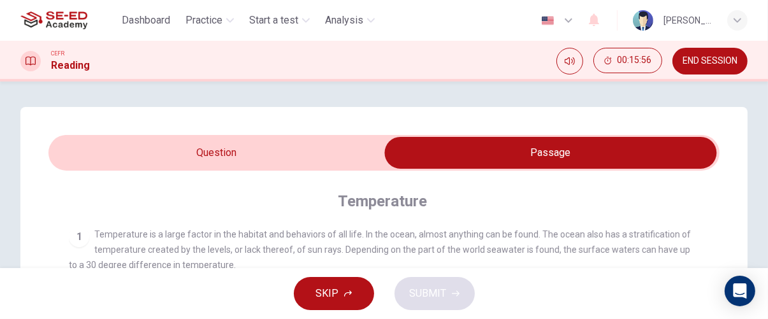
click at [337, 148] on input "checkbox" at bounding box center [551, 153] width 1008 height 32
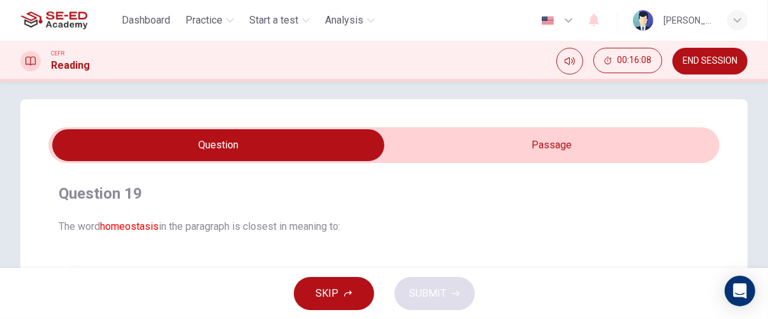
scroll to position [6, 0]
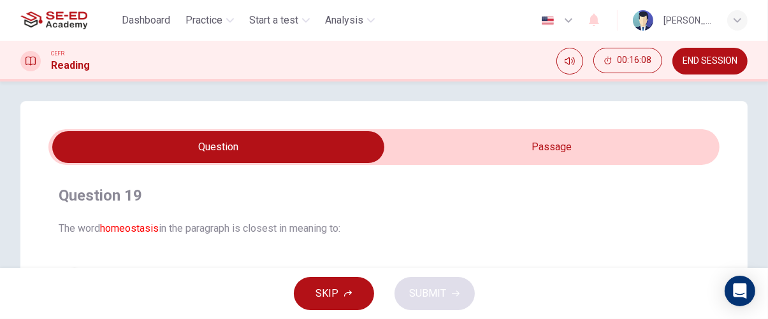
click at [493, 146] on input "checkbox" at bounding box center [219, 147] width 1008 height 32
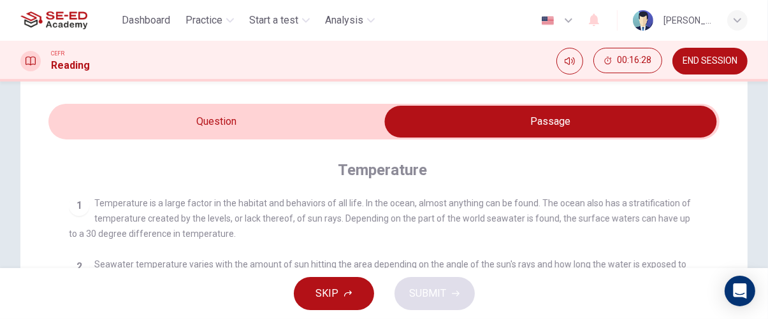
scroll to position [0, 0]
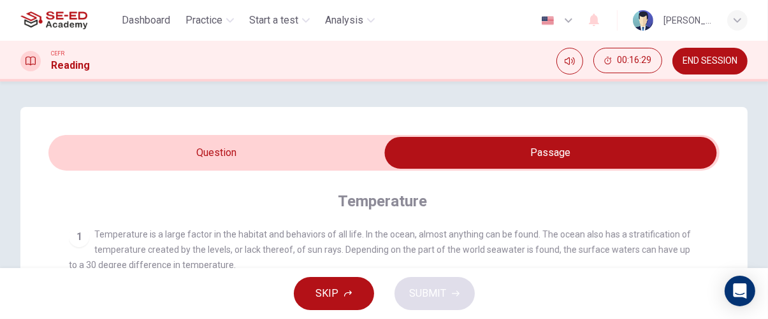
click at [329, 162] on input "checkbox" at bounding box center [551, 153] width 1008 height 32
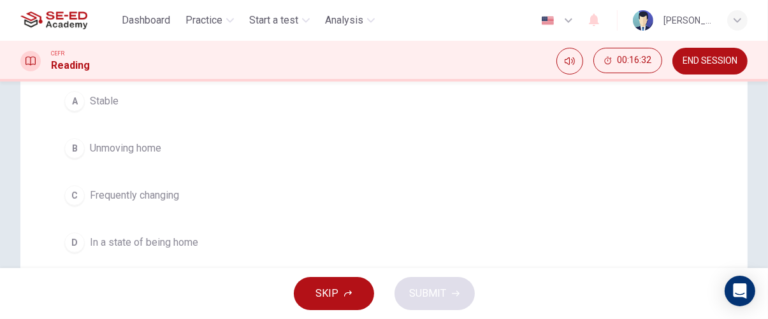
scroll to position [183, 0]
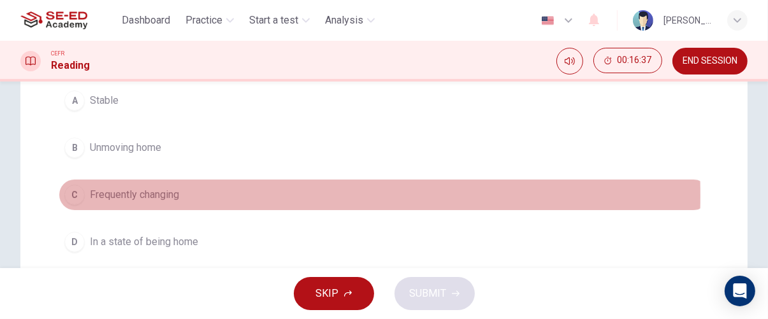
click at [90, 195] on span "Frequently changing" at bounding box center [134, 194] width 89 height 15
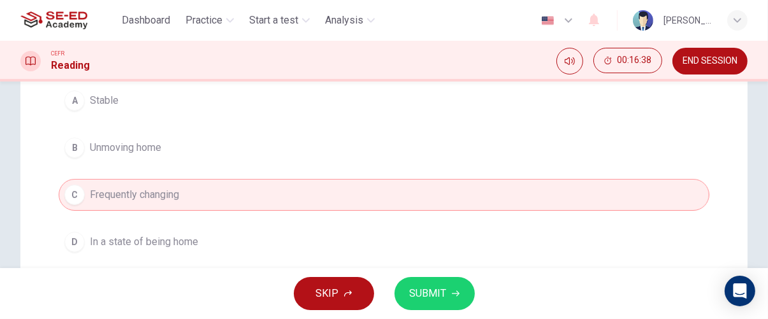
click at [452, 293] on icon "button" at bounding box center [456, 294] width 8 height 6
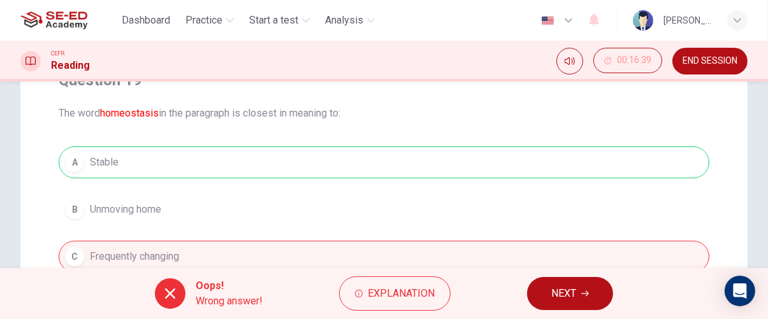
scroll to position [121, 0]
click at [586, 294] on icon "button" at bounding box center [586, 294] width 8 height 6
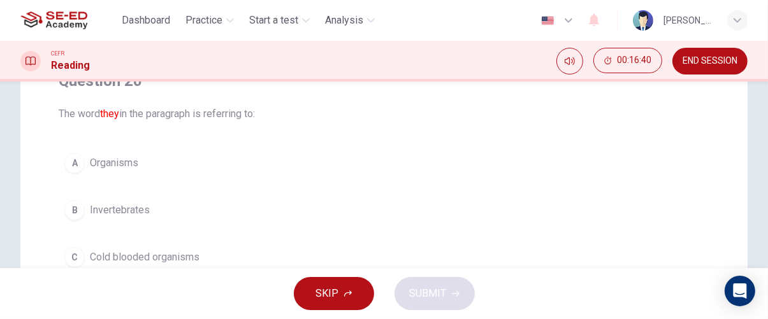
scroll to position [0, 0]
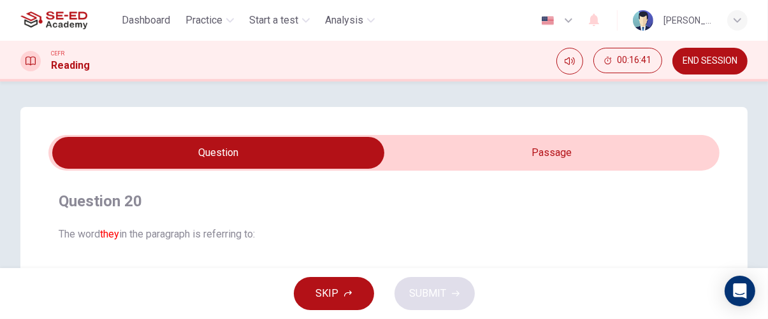
click at [644, 156] on input "checkbox" at bounding box center [219, 153] width 1008 height 32
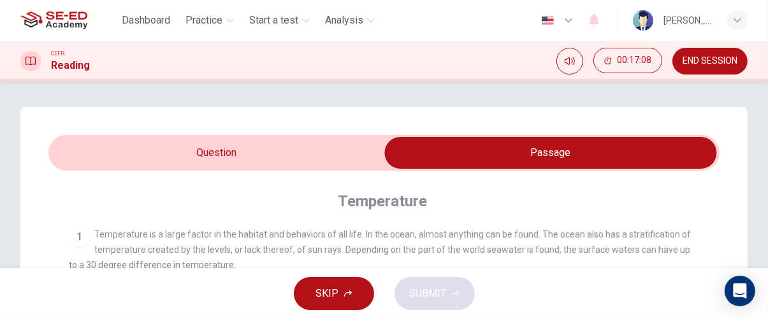
click at [298, 152] on input "checkbox" at bounding box center [551, 153] width 1008 height 32
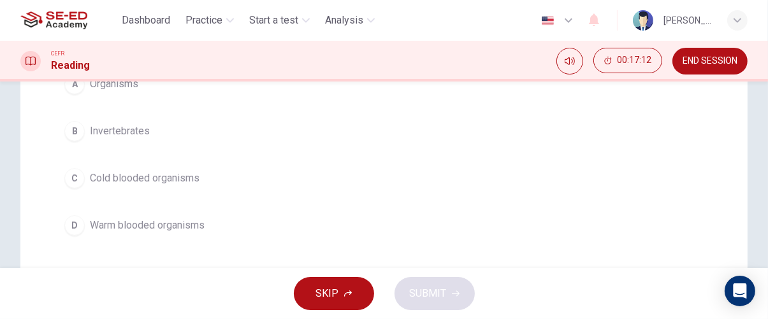
scroll to position [200, 0]
click at [298, 184] on button "C Cold blooded organisms" at bounding box center [384, 179] width 651 height 32
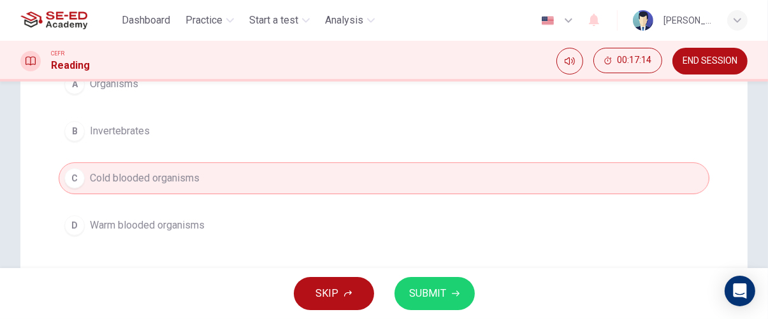
click at [453, 294] on icon "button" at bounding box center [456, 294] width 8 height 6
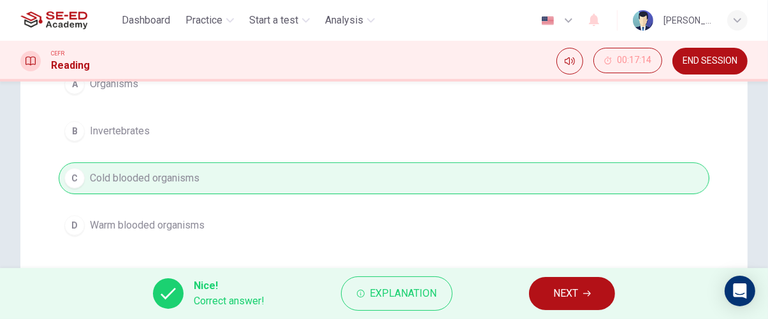
click at [566, 291] on span "NEXT" at bounding box center [566, 294] width 25 height 18
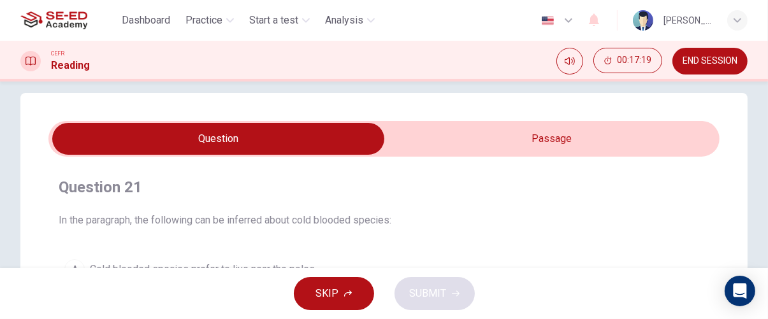
scroll to position [0, 0]
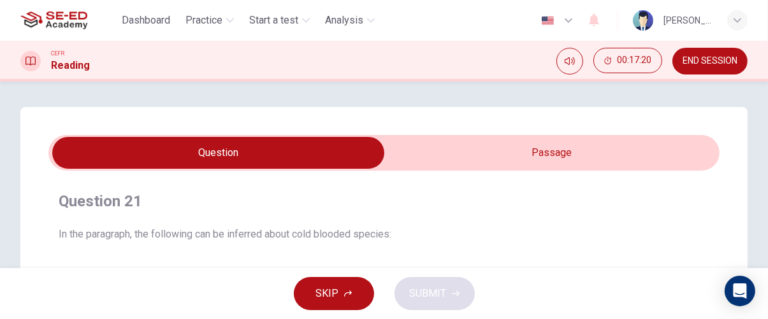
click at [552, 158] on input "checkbox" at bounding box center [219, 153] width 1008 height 32
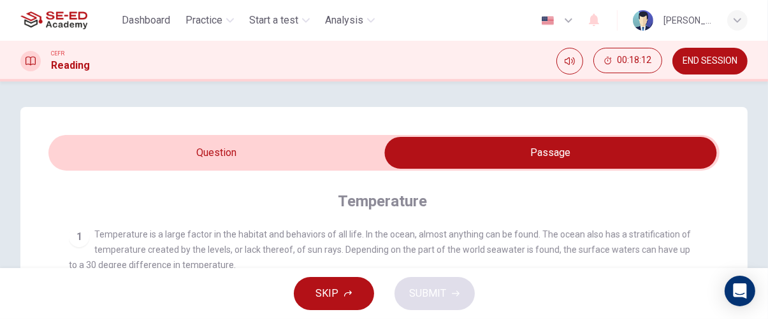
click at [327, 152] on input "checkbox" at bounding box center [551, 153] width 1008 height 32
checkbox input "false"
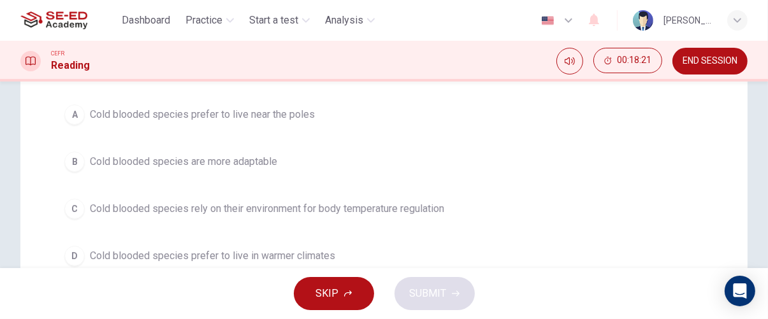
scroll to position [169, 0]
click at [434, 204] on span "Cold blooded species rely on their environment for body temperature regulation" at bounding box center [267, 209] width 355 height 15
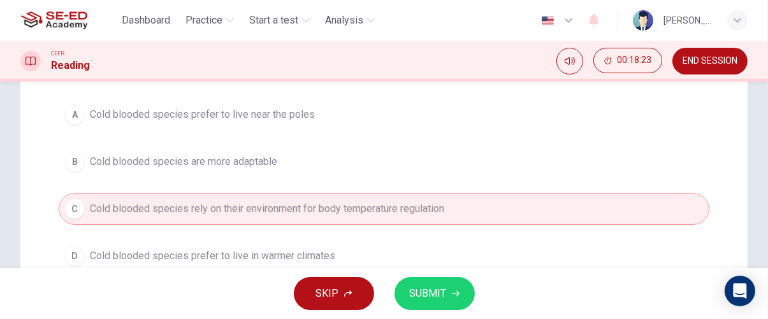
click at [455, 291] on icon "button" at bounding box center [456, 294] width 8 height 8
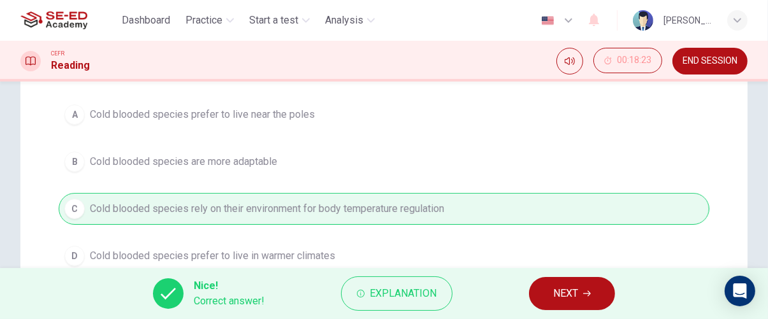
click at [587, 295] on icon "button" at bounding box center [587, 294] width 8 height 8
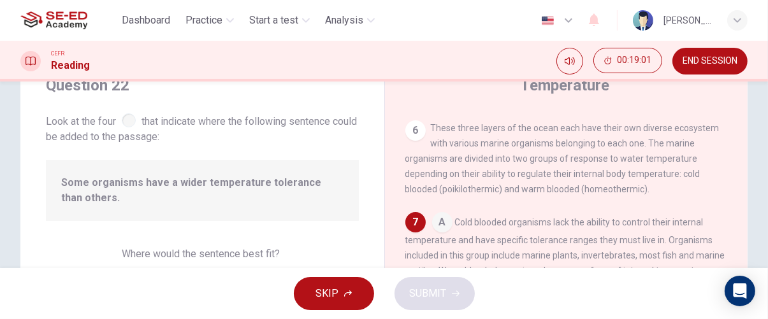
scroll to position [583, 0]
click at [439, 214] on input at bounding box center [442, 224] width 20 height 20
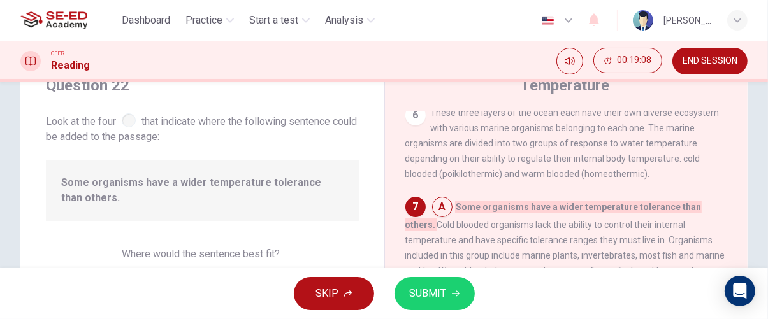
click at [455, 296] on icon "button" at bounding box center [456, 294] width 8 height 8
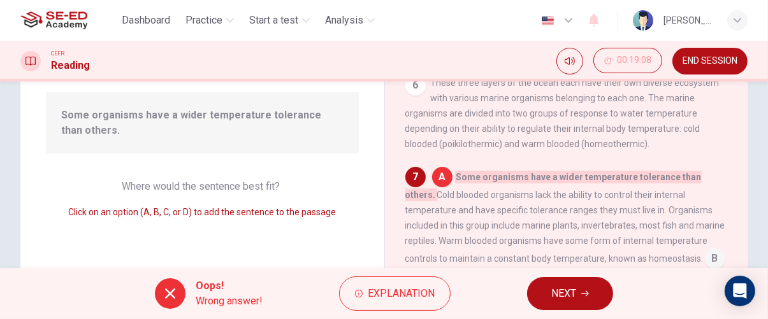
scroll to position [518, 0]
click at [585, 294] on icon "button" at bounding box center [586, 294] width 8 height 6
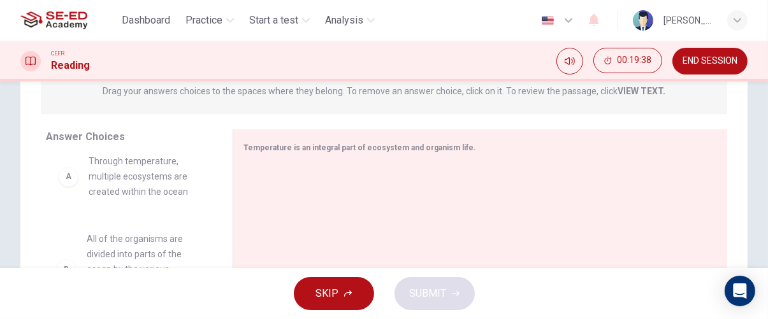
scroll to position [0, 0]
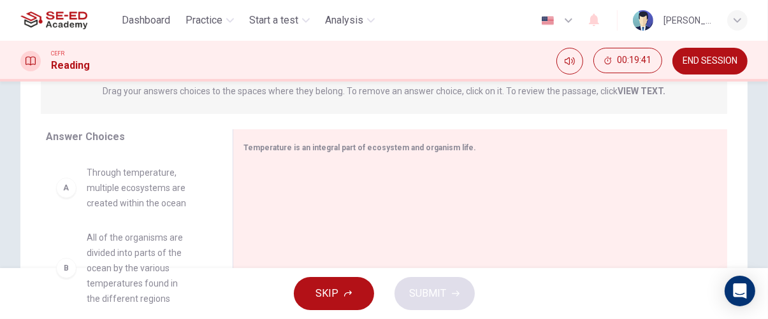
click at [152, 240] on div "A Through temperature, multiple ecosystems are created within the ocean C The w…" at bounding box center [129, 253] width 166 height 196
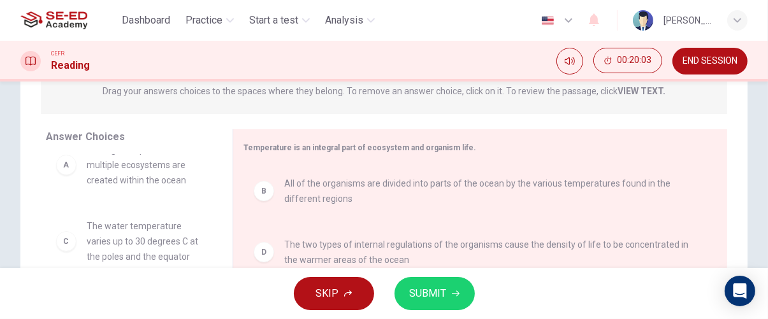
scroll to position [38, 0]
click at [441, 298] on span "SUBMIT" at bounding box center [428, 294] width 37 height 18
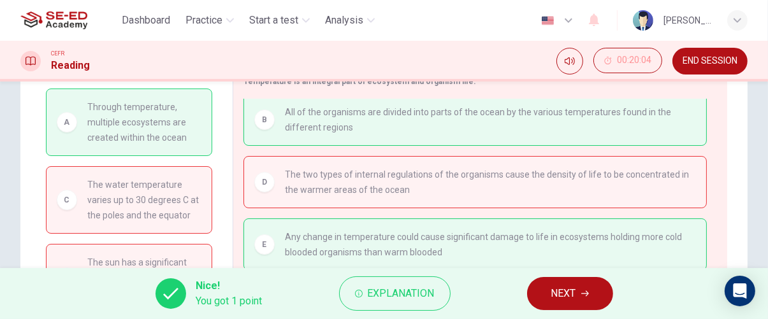
scroll to position [239, 0]
click at [569, 296] on span "NEXT" at bounding box center [564, 294] width 25 height 18
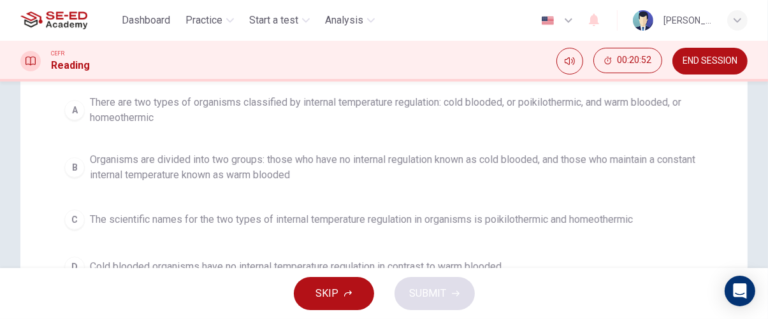
scroll to position [224, 0]
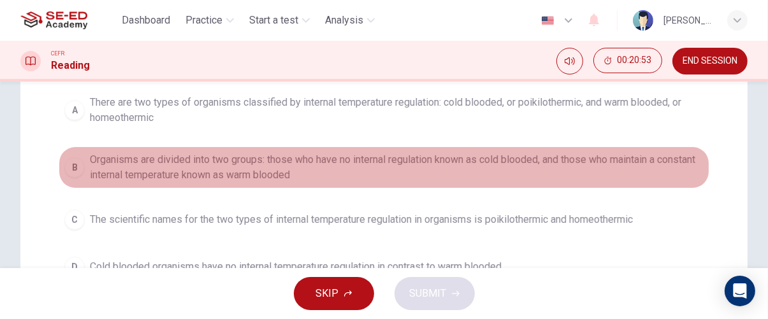
click at [590, 173] on span "Organisms are divided into two groups: those who have no internal regulation kn…" at bounding box center [397, 167] width 614 height 31
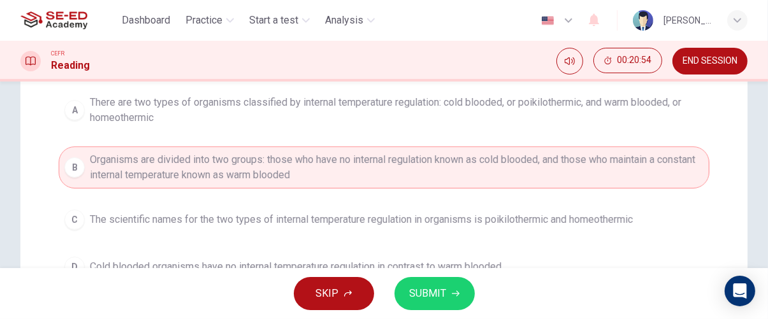
click at [444, 296] on span "SUBMIT" at bounding box center [428, 294] width 37 height 18
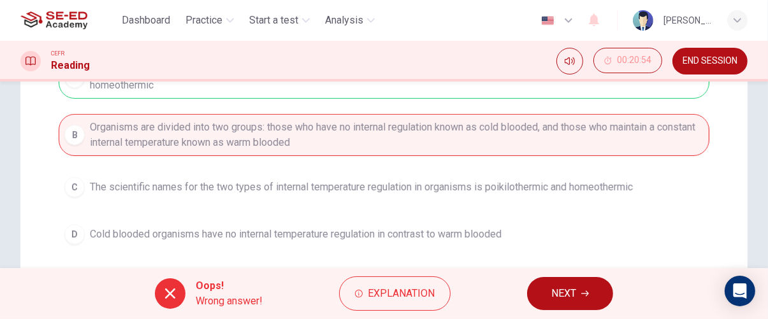
scroll to position [257, 0]
click at [583, 295] on icon "button" at bounding box center [586, 294] width 8 height 8
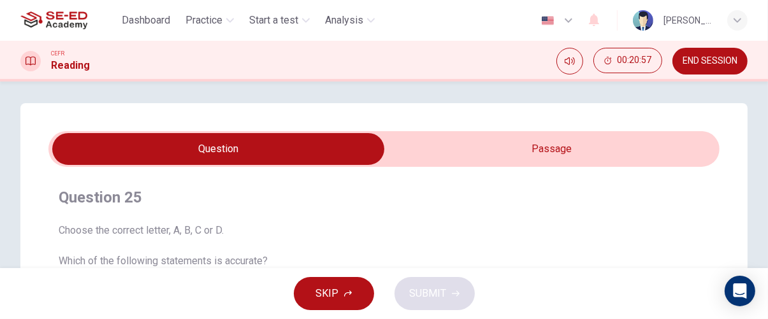
scroll to position [0, 0]
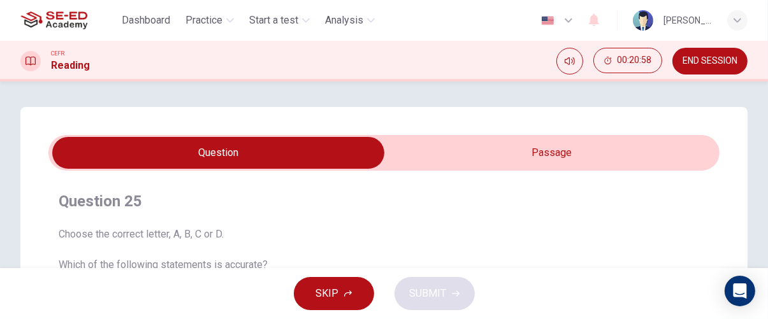
click at [617, 166] on input "checkbox" at bounding box center [219, 153] width 1008 height 32
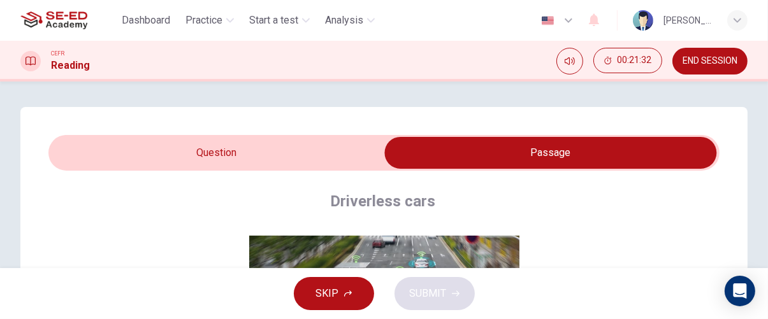
click at [291, 168] on input "checkbox" at bounding box center [551, 153] width 1008 height 32
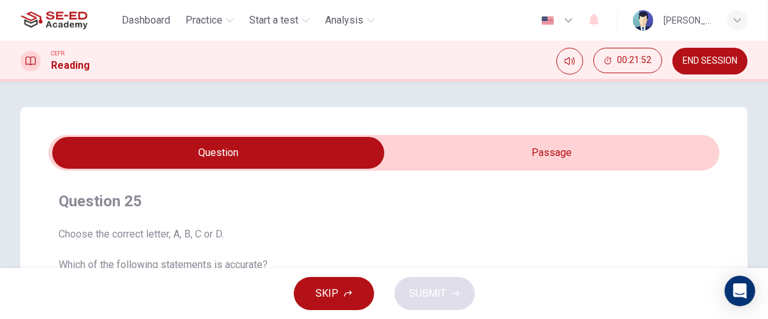
click at [590, 159] on input "checkbox" at bounding box center [219, 153] width 1008 height 32
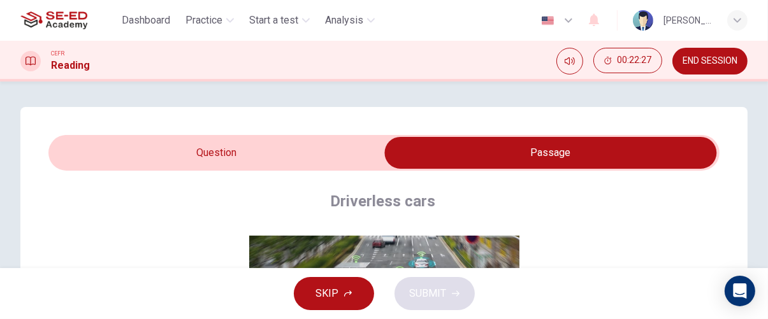
click at [349, 159] on input "checkbox" at bounding box center [551, 153] width 1008 height 32
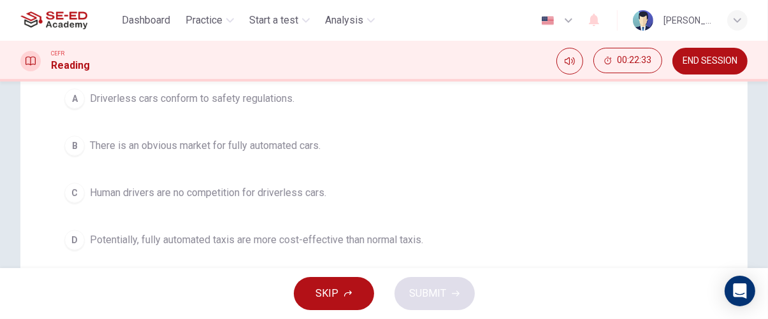
scroll to position [216, 0]
click at [402, 243] on span "Potentially, fully automated taxis are more cost-effective than normal taxis." at bounding box center [257, 239] width 334 height 15
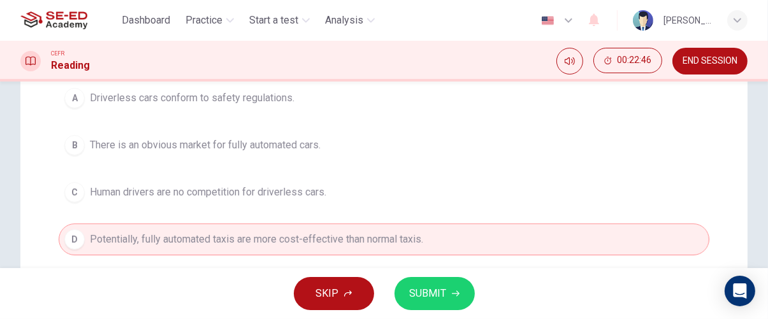
click at [441, 295] on span "SUBMIT" at bounding box center [428, 294] width 37 height 18
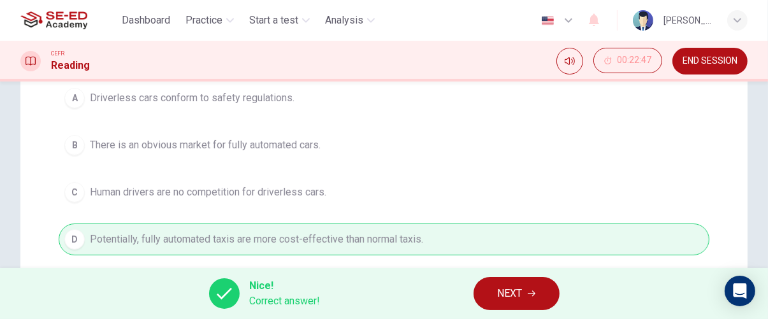
click at [520, 295] on span "NEXT" at bounding box center [510, 294] width 25 height 18
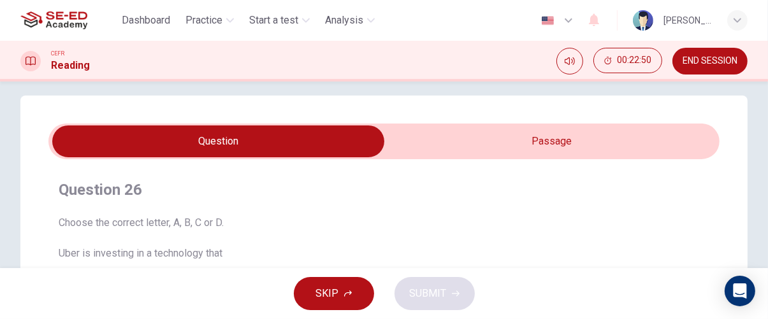
scroll to position [10, 0]
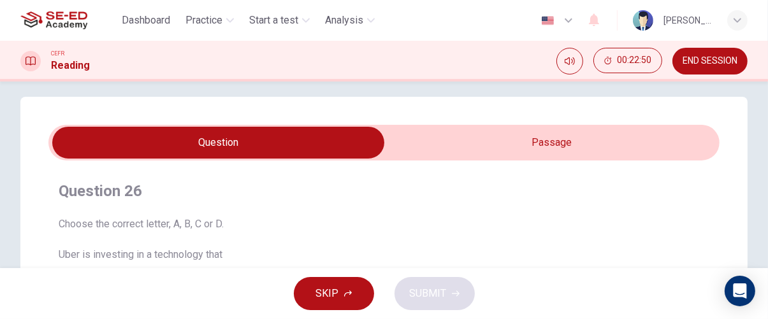
click at [582, 138] on input "checkbox" at bounding box center [219, 143] width 1008 height 32
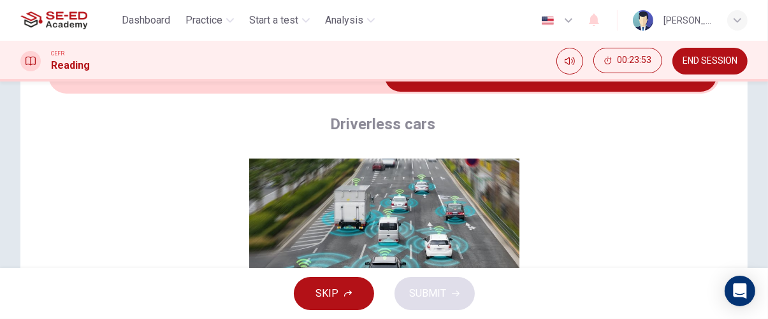
scroll to position [0, 0]
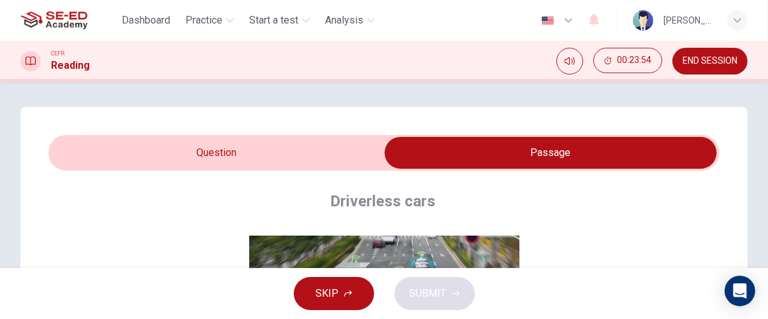
click at [347, 147] on input "checkbox" at bounding box center [551, 153] width 1008 height 32
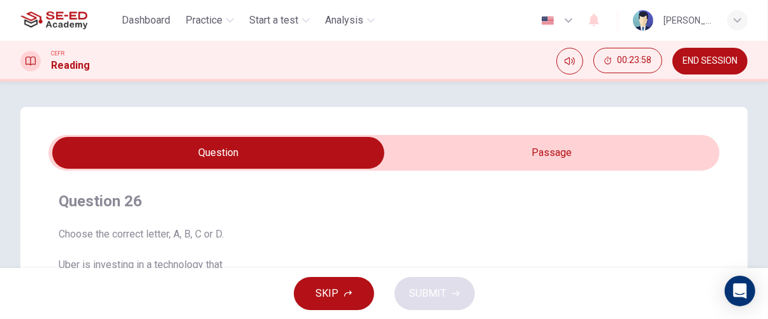
click at [574, 146] on input "checkbox" at bounding box center [219, 153] width 1008 height 32
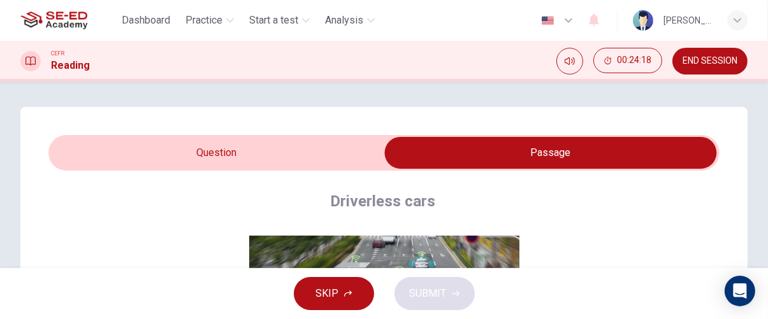
click at [311, 154] on input "checkbox" at bounding box center [551, 153] width 1008 height 32
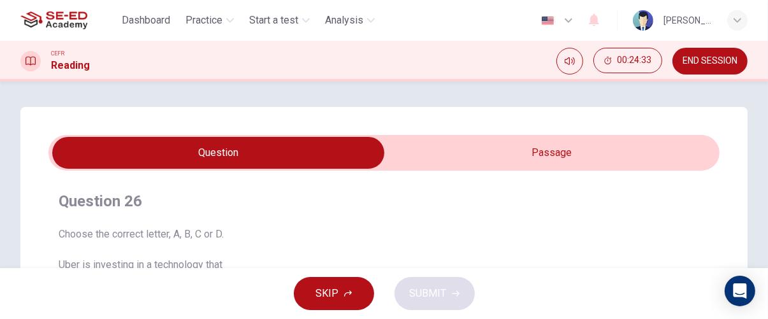
click at [528, 160] on input "checkbox" at bounding box center [219, 153] width 1008 height 32
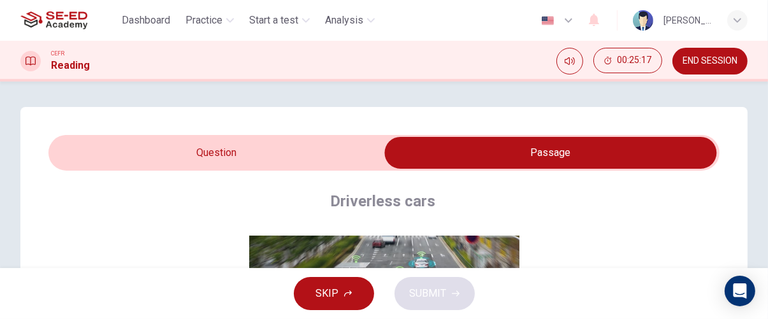
click at [359, 159] on input "checkbox" at bounding box center [551, 153] width 1008 height 32
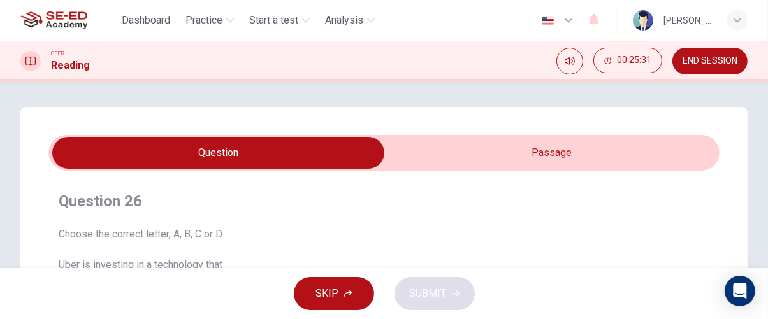
click at [566, 150] on input "checkbox" at bounding box center [219, 153] width 1008 height 32
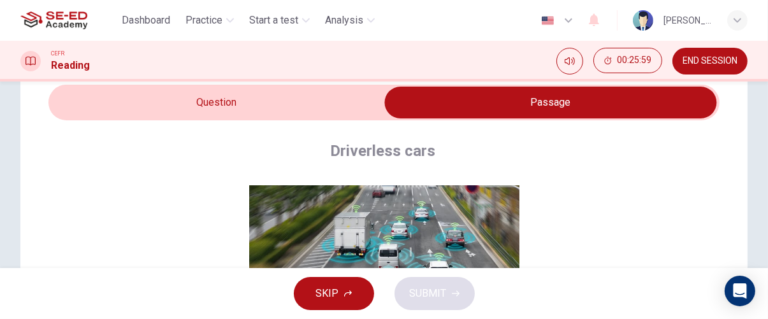
scroll to position [52, 0]
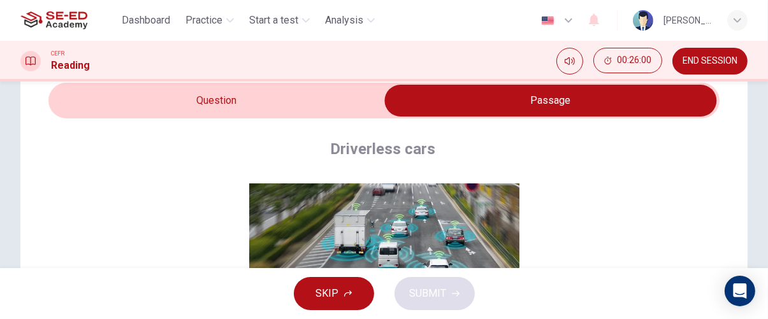
click at [318, 108] on input "checkbox" at bounding box center [551, 101] width 1008 height 32
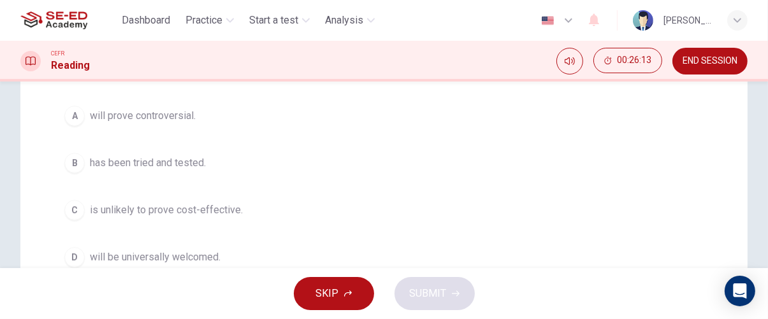
scroll to position [198, 0]
click at [195, 117] on span "will prove controversial." at bounding box center [143, 116] width 106 height 15
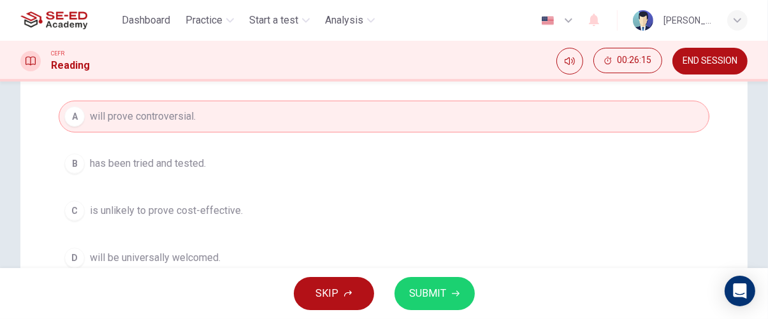
click at [452, 291] on icon "button" at bounding box center [456, 294] width 8 height 8
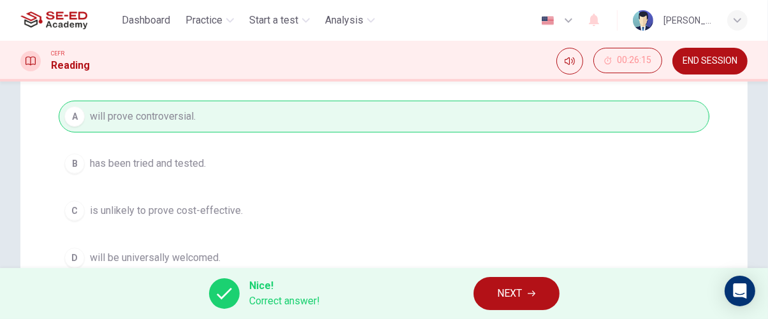
click at [532, 295] on icon "button" at bounding box center [532, 294] width 8 height 8
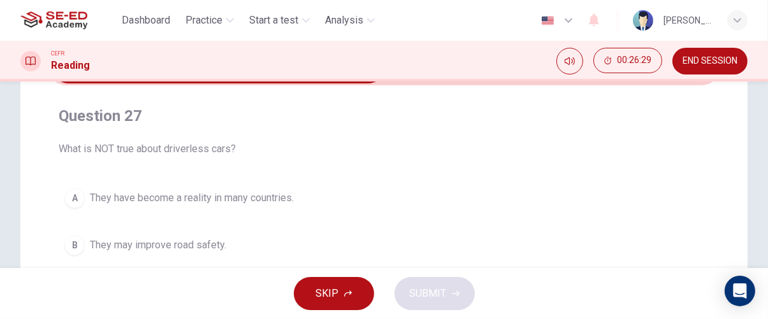
scroll to position [86, 0]
click at [290, 194] on span "They have become a reality in many countries." at bounding box center [192, 197] width 204 height 15
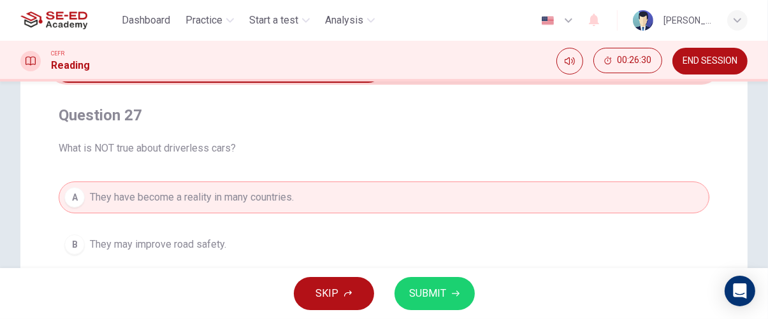
click at [454, 295] on icon "button" at bounding box center [456, 294] width 8 height 8
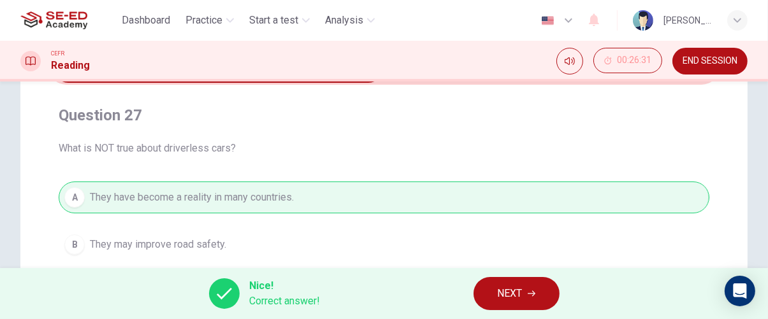
click at [534, 305] on button "NEXT" at bounding box center [517, 293] width 86 height 33
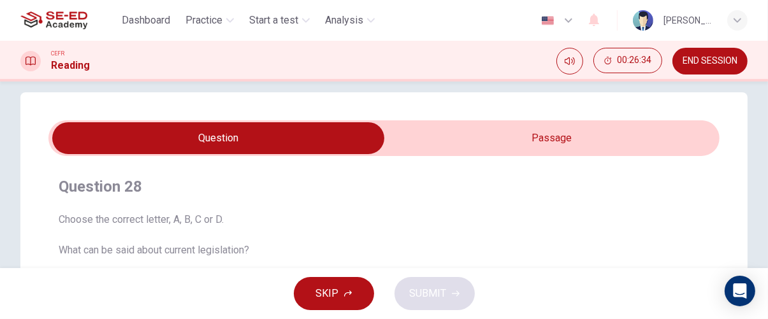
scroll to position [0, 0]
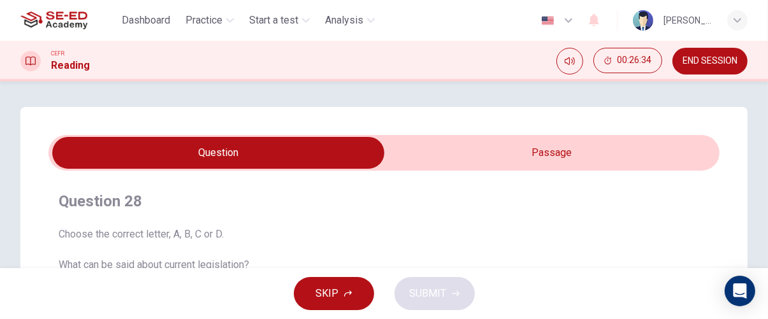
click at [590, 157] on input "checkbox" at bounding box center [219, 153] width 1008 height 32
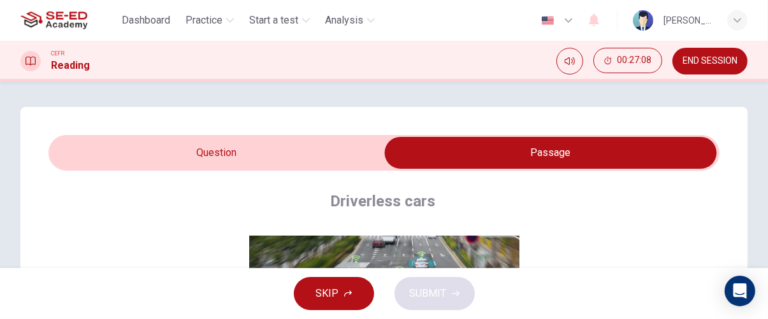
click at [309, 154] on input "checkbox" at bounding box center [551, 153] width 1008 height 32
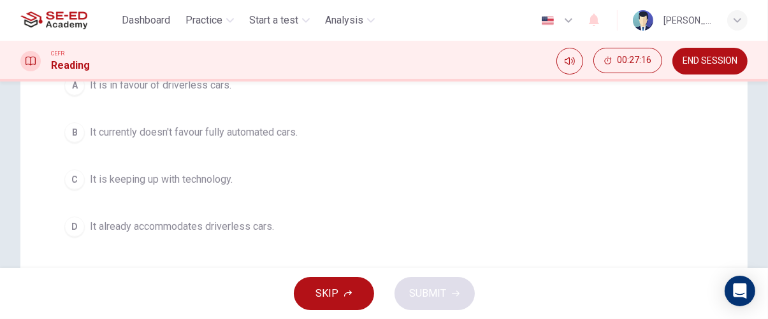
scroll to position [230, 0]
click at [251, 135] on span "It currently doesn't favour fully automated cars." at bounding box center [194, 131] width 208 height 15
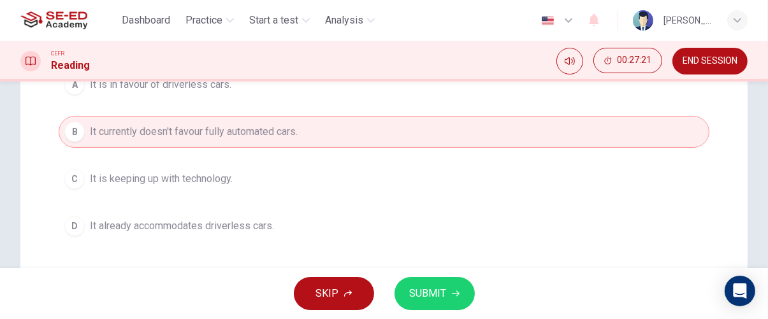
click at [455, 293] on icon "button" at bounding box center [456, 294] width 8 height 8
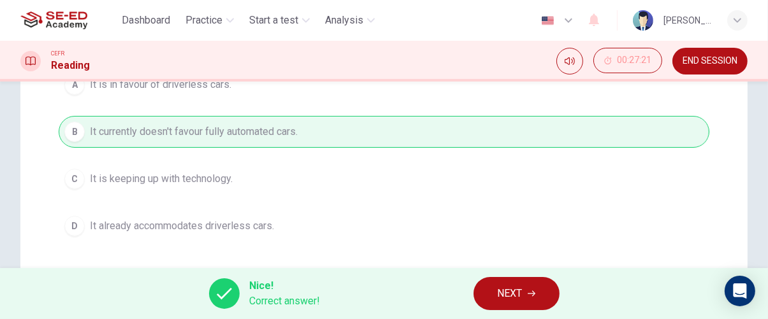
click at [532, 294] on icon "button" at bounding box center [532, 294] width 8 height 6
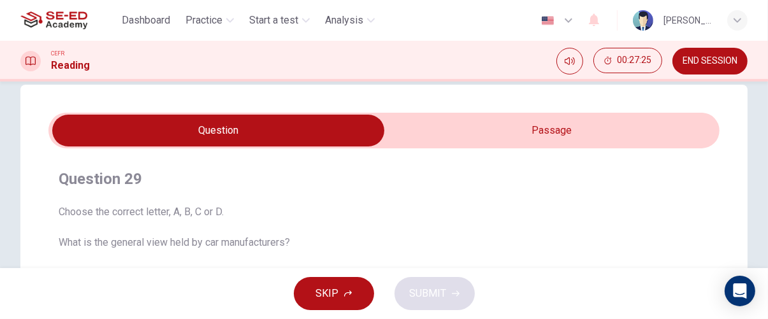
scroll to position [22, 0]
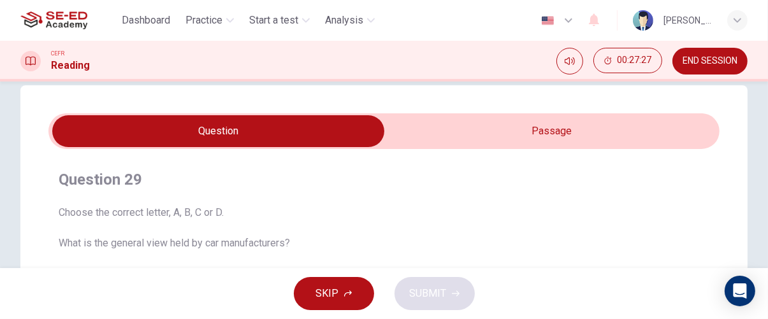
click at [577, 126] on input "checkbox" at bounding box center [219, 131] width 1008 height 32
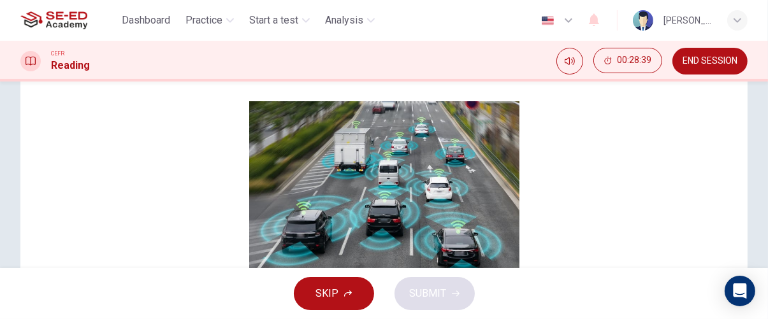
scroll to position [0, 0]
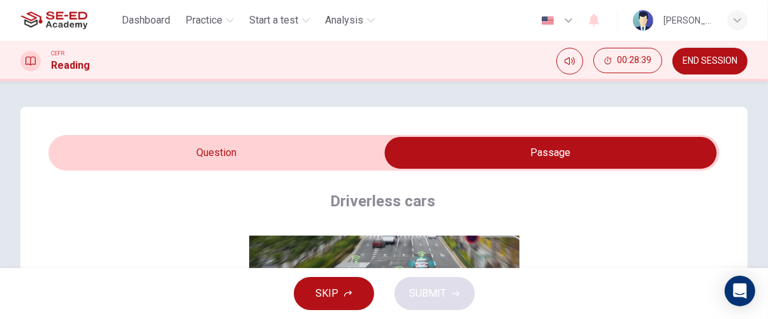
click at [318, 147] on input "checkbox" at bounding box center [551, 153] width 1008 height 32
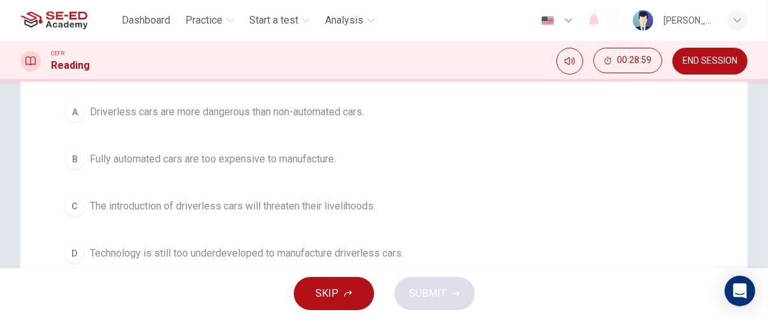
scroll to position [203, 0]
click at [335, 159] on span "Fully automated cars are too expensive to manufacture." at bounding box center [213, 157] width 246 height 15
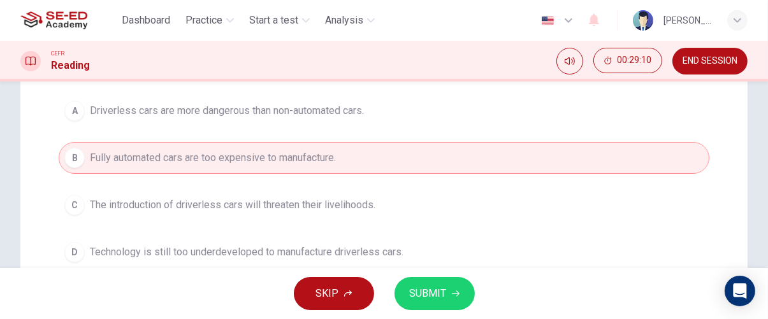
click at [456, 294] on icon "button" at bounding box center [456, 294] width 8 height 6
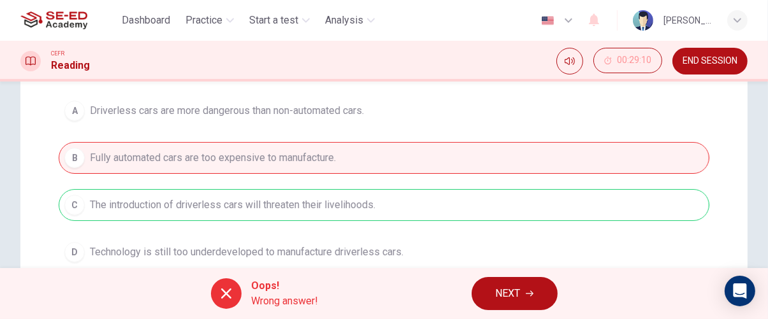
click at [515, 297] on span "NEXT" at bounding box center [508, 294] width 25 height 18
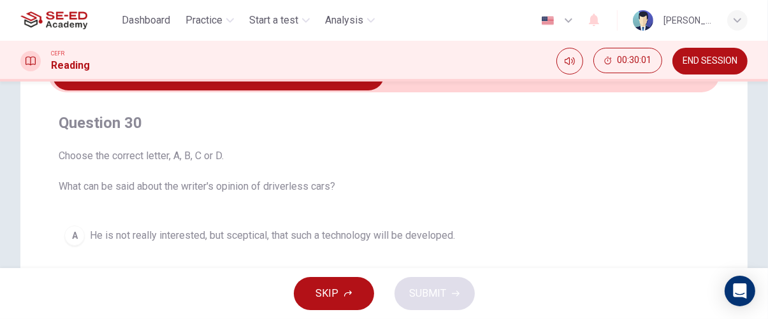
scroll to position [0, 0]
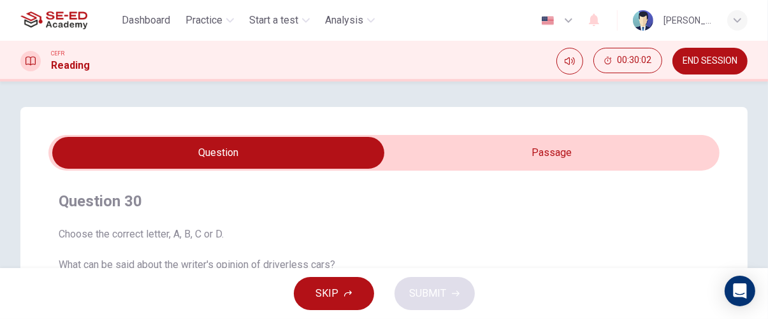
click at [548, 151] on input "checkbox" at bounding box center [219, 153] width 1008 height 32
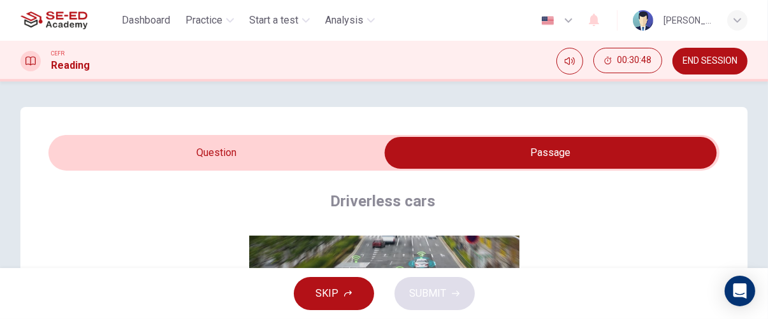
click at [367, 161] on input "checkbox" at bounding box center [551, 153] width 1008 height 32
checkbox input "false"
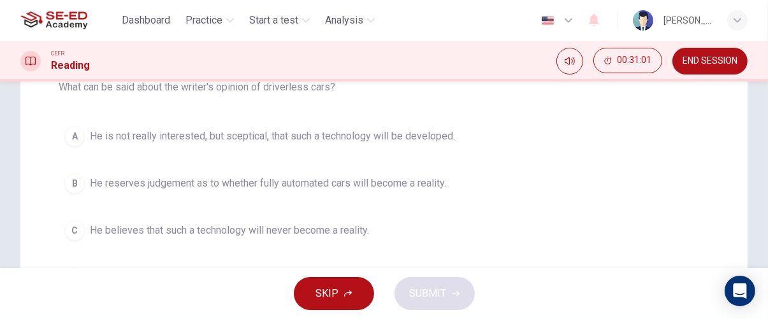
scroll to position [175, 0]
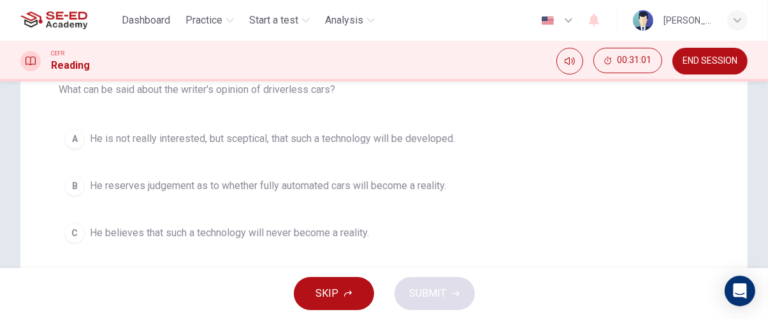
click at [449, 133] on span "He is not really interested, but sceptical, that such a technology will be deve…" at bounding box center [272, 138] width 365 height 15
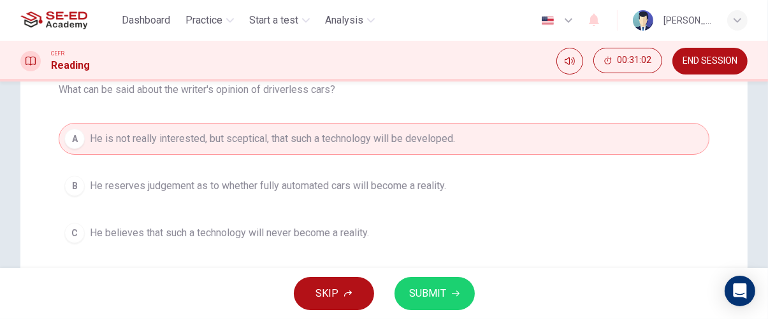
click at [456, 305] on button "SUBMIT" at bounding box center [435, 293] width 80 height 33
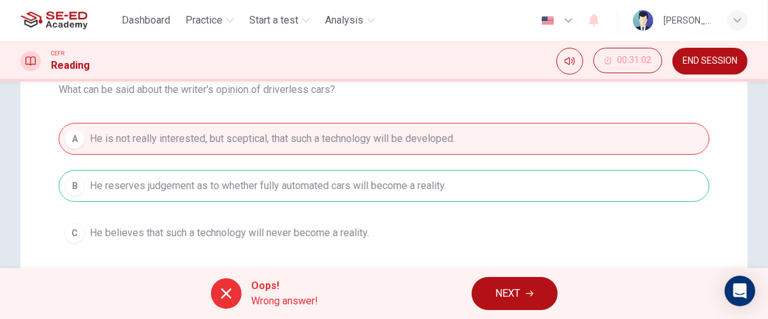
click at [531, 293] on icon "button" at bounding box center [530, 294] width 8 height 6
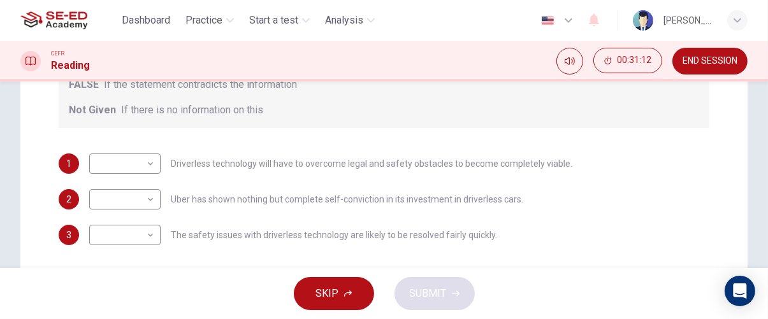
scroll to position [265, 0]
click at [145, 175] on body "This site uses cookies, as explained in our Privacy Policy . If you agree to th…" at bounding box center [384, 159] width 768 height 319
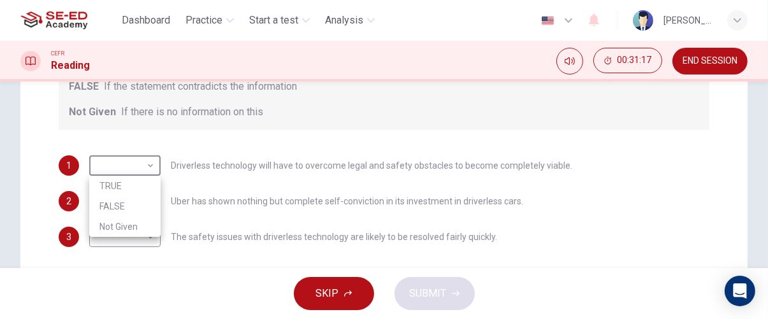
click at [446, 102] on div at bounding box center [384, 159] width 768 height 319
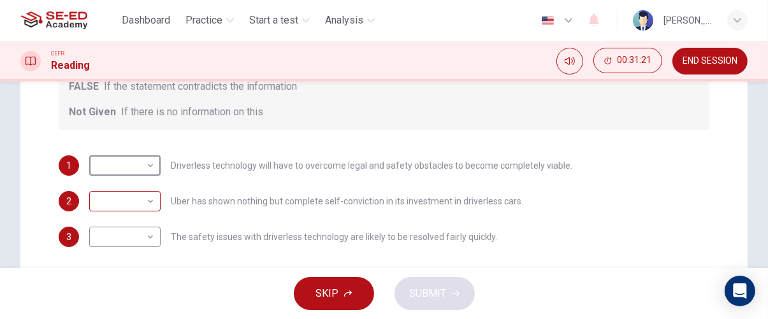
click at [146, 198] on body "This site uses cookies, as explained in our Privacy Policy . If you agree to th…" at bounding box center [384, 159] width 768 height 319
click at [145, 216] on li "TRUE" at bounding box center [124, 222] width 71 height 20
type input "TRUE"
click at [148, 240] on body "This site uses cookies, as explained in our Privacy Policy . If you agree to th…" at bounding box center [384, 159] width 768 height 319
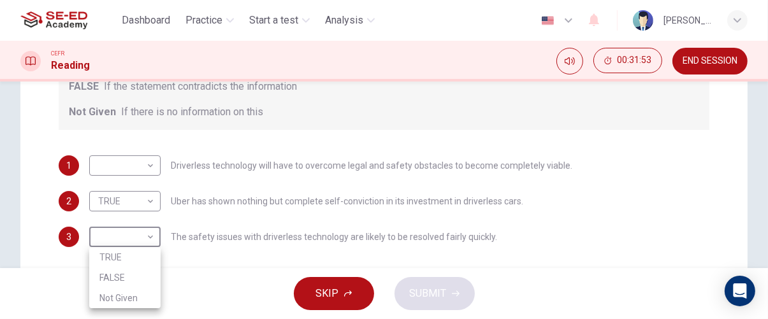
click at [136, 297] on li "Not Given" at bounding box center [124, 298] width 71 height 20
type input "Not Given"
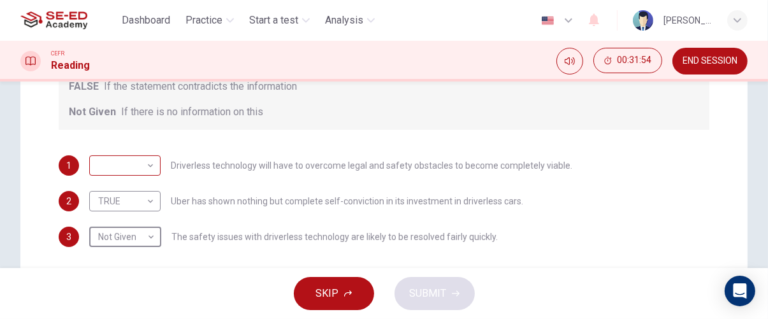
click at [142, 168] on body "This site uses cookies, as explained in our Privacy Policy . If you agree to th…" at bounding box center [384, 159] width 768 height 319
click at [158, 200] on li "FALSE" at bounding box center [124, 206] width 71 height 20
type input "FALSE"
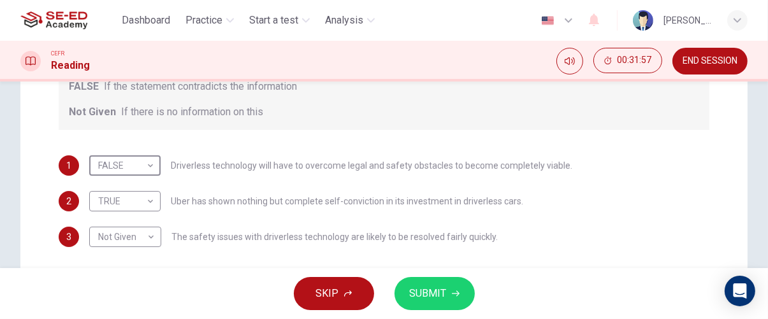
click at [452, 293] on icon "button" at bounding box center [456, 294] width 8 height 8
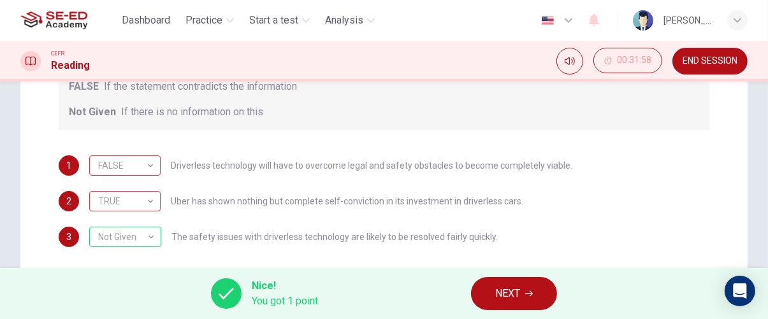
click at [511, 298] on span "NEXT" at bounding box center [507, 294] width 25 height 18
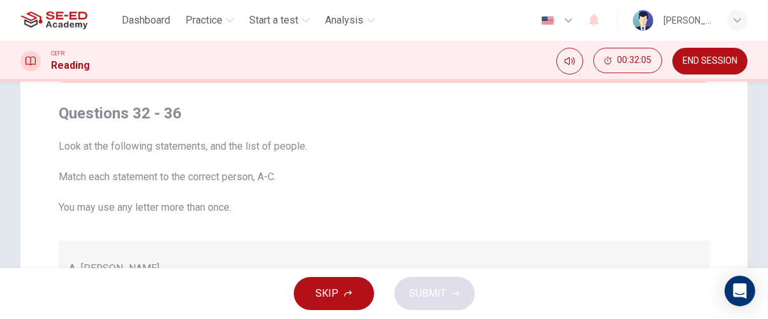
scroll to position [0, 0]
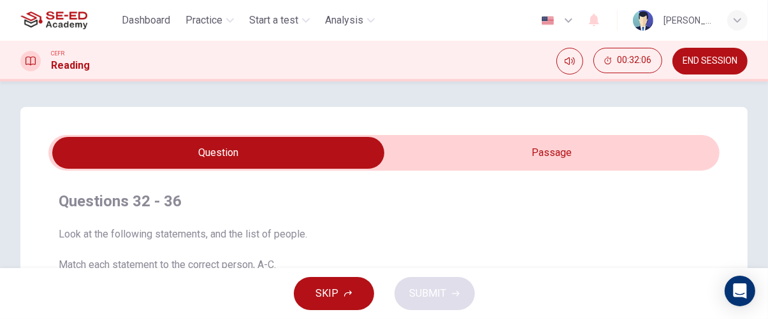
click at [585, 159] on input "checkbox" at bounding box center [219, 153] width 1008 height 32
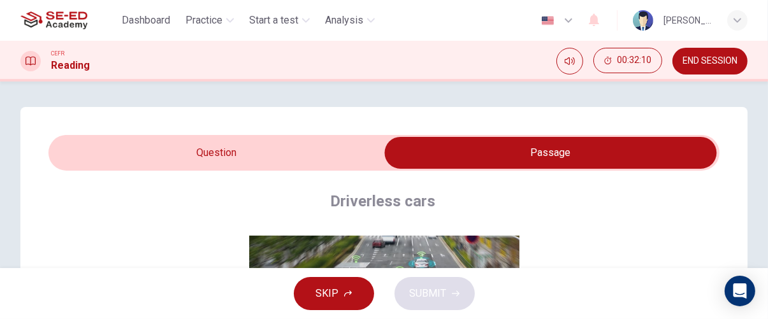
click at [327, 157] on input "checkbox" at bounding box center [551, 153] width 1008 height 32
checkbox input "false"
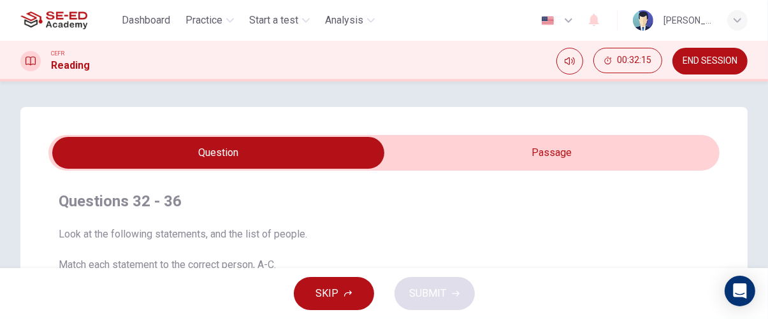
click at [697, 66] on span "END SESSION" at bounding box center [710, 61] width 55 height 10
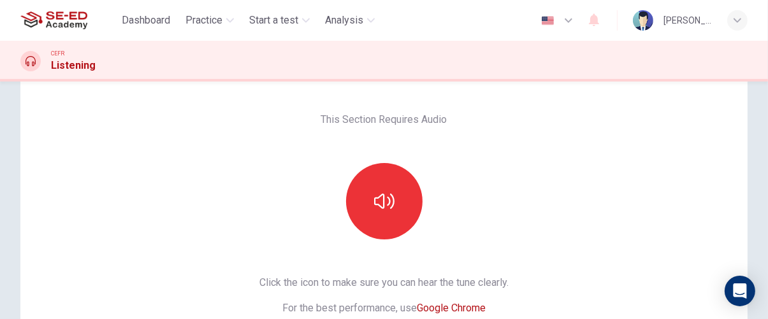
scroll to position [76, 0]
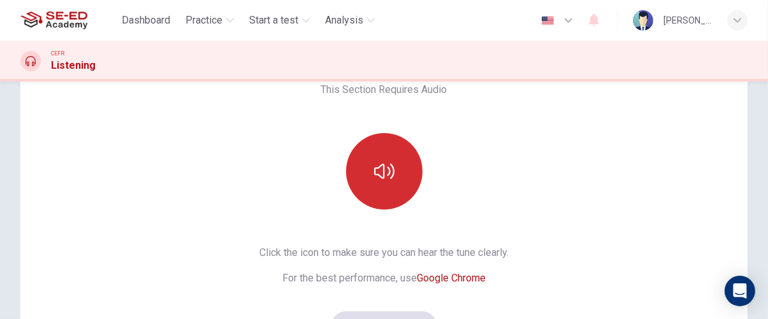
click at [389, 173] on icon "button" at bounding box center [384, 171] width 20 height 15
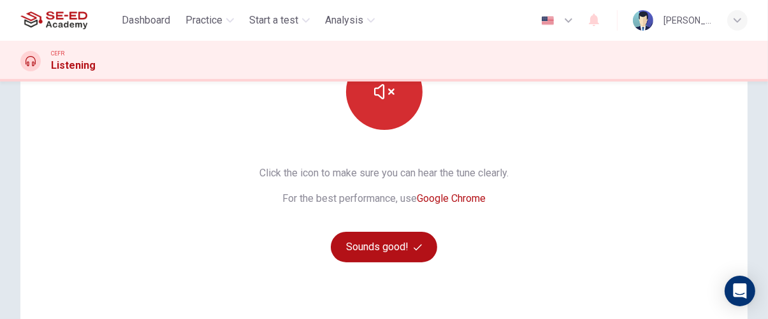
scroll to position [156, 0]
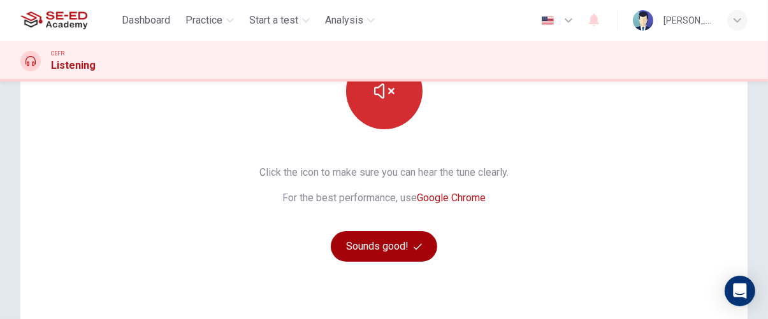
click at [393, 252] on button "Sounds good!" at bounding box center [384, 246] width 107 height 31
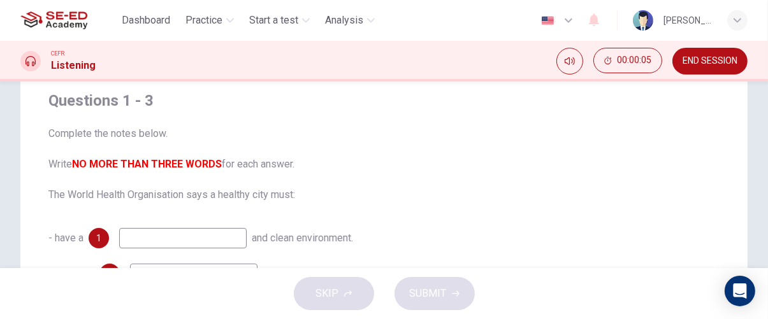
scroll to position [98, 0]
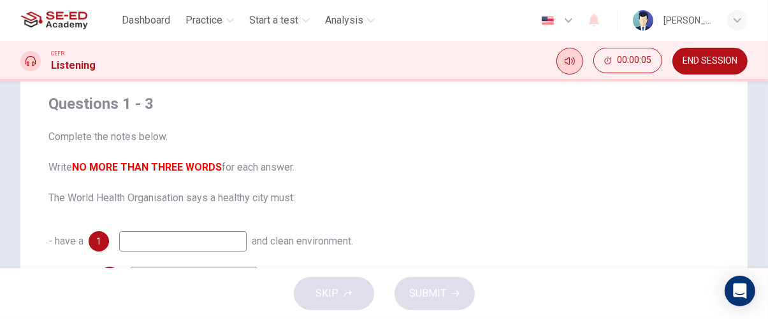
click at [572, 60] on icon "Mute" at bounding box center [570, 61] width 10 height 8
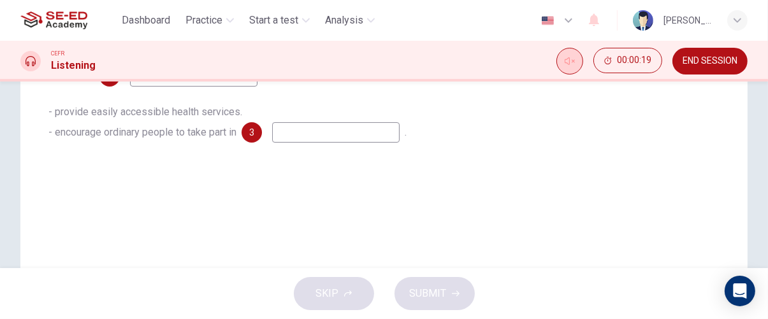
scroll to position [275, 0]
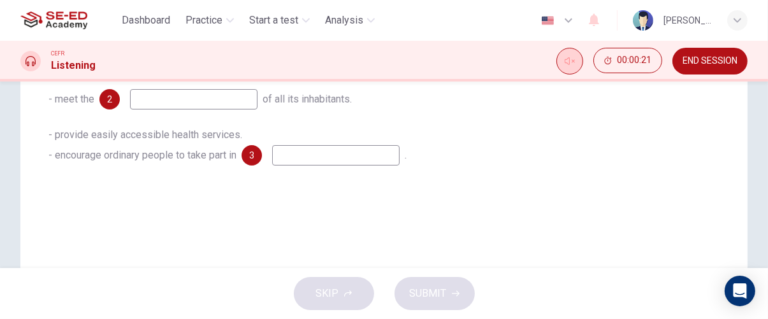
click at [566, 64] on icon "Unmute" at bounding box center [570, 61] width 10 height 10
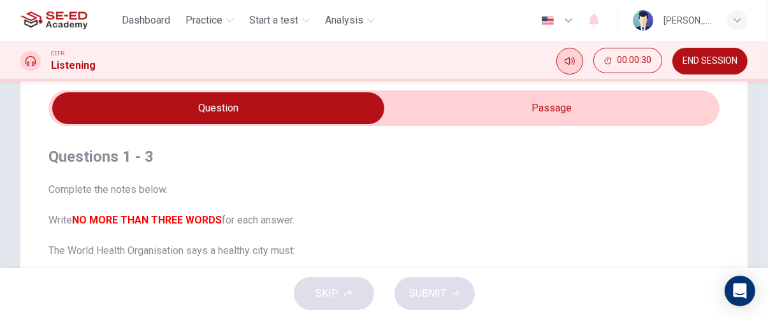
scroll to position [0, 0]
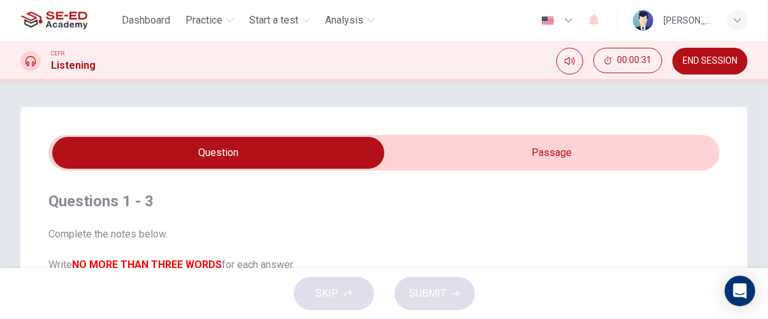
click at [562, 159] on input "checkbox" at bounding box center [219, 153] width 1008 height 32
checkbox input "true"
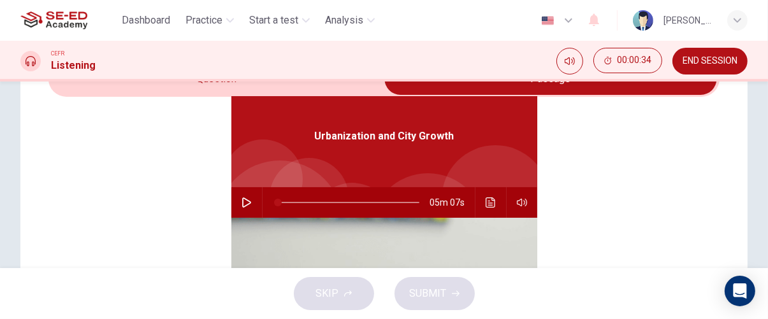
scroll to position [75, 0]
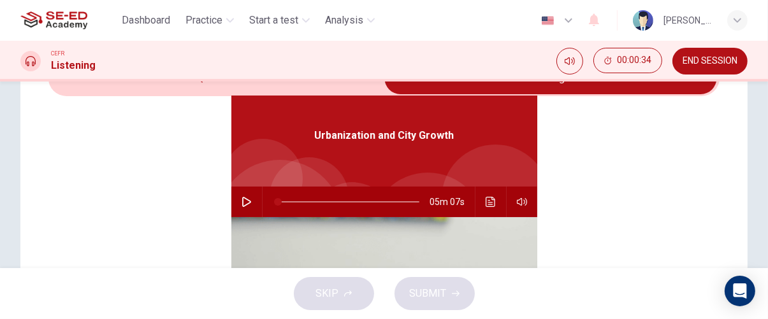
click at [242, 200] on icon "button" at bounding box center [247, 202] width 10 height 10
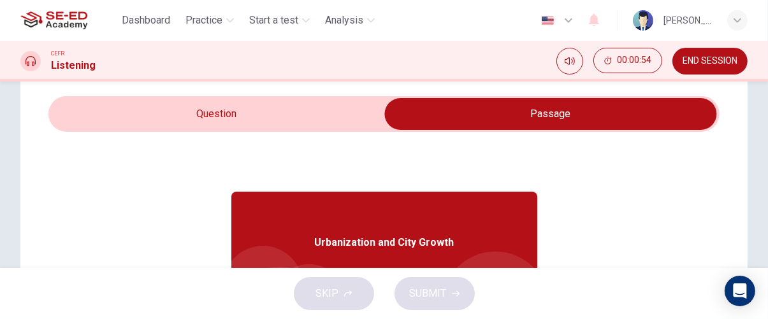
scroll to position [0, 0]
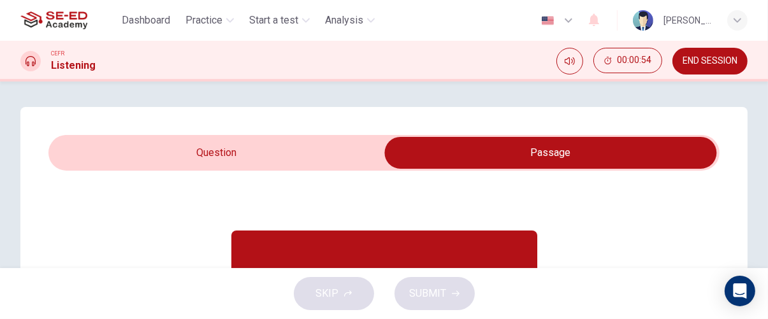
type input "6"
click at [314, 165] on input "checkbox" at bounding box center [551, 153] width 1008 height 32
checkbox input "false"
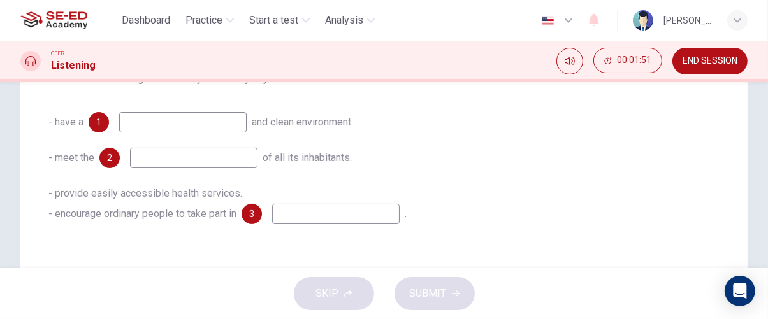
scroll to position [217, 0]
click at [217, 119] on input at bounding box center [183, 122] width 128 height 20
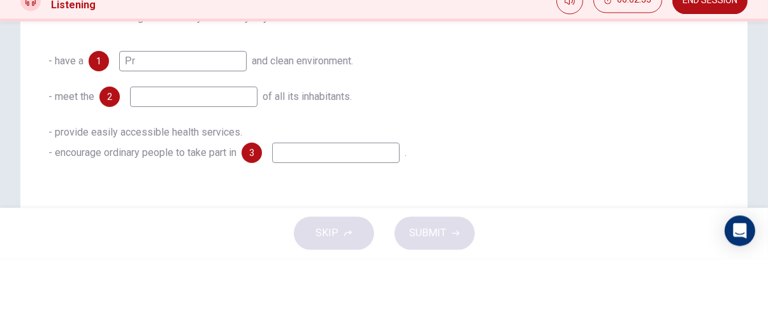
type input "P"
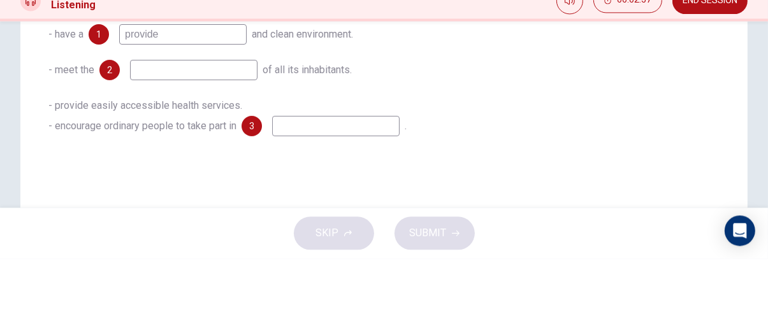
scroll to position [240, 0]
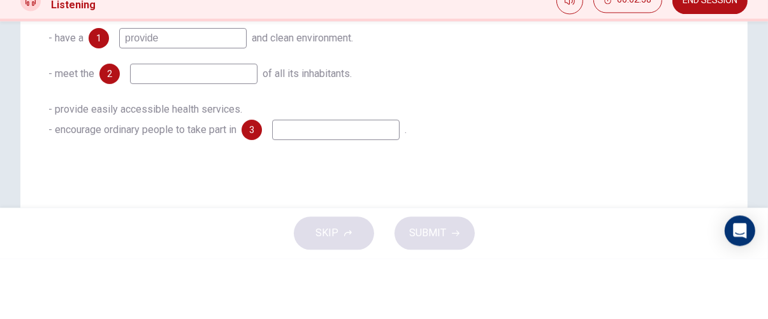
type input "provide"
click at [202, 145] on input at bounding box center [194, 134] width 128 height 20
type input "R"
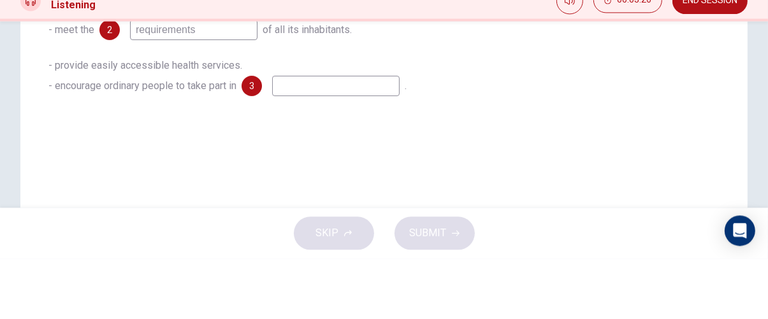
scroll to position [286, 0]
type input "requirements"
click at [378, 149] on input at bounding box center [336, 145] width 128 height 20
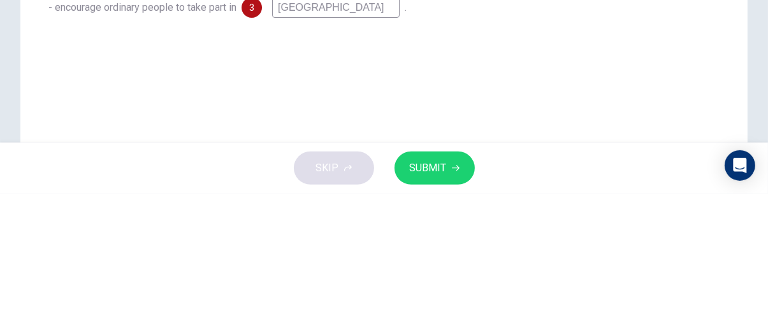
scroll to position [377, 0]
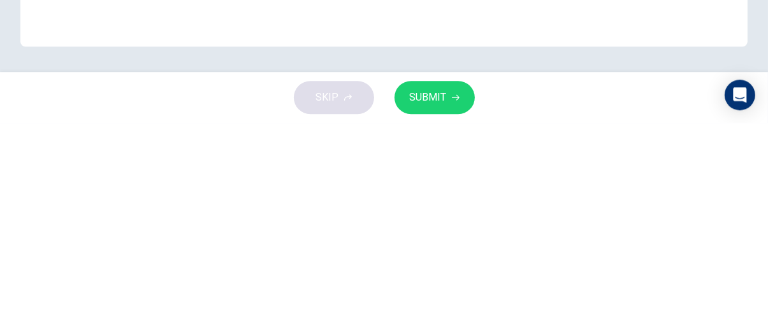
type input "capital city"
click at [456, 294] on icon "button" at bounding box center [456, 294] width 8 height 6
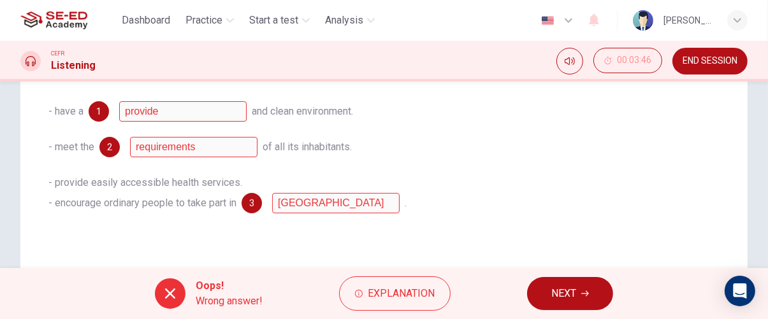
scroll to position [228, 0]
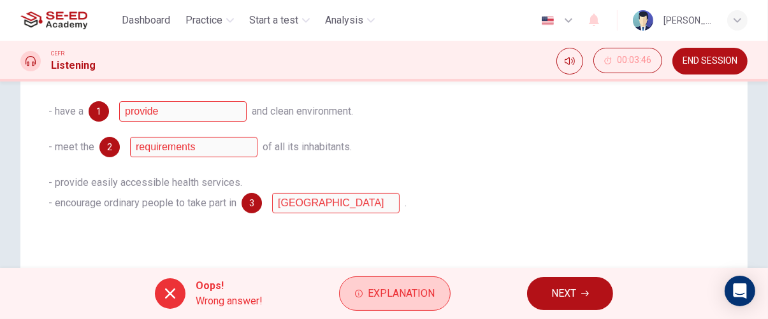
click at [407, 290] on span "Explanation" at bounding box center [401, 294] width 67 height 18
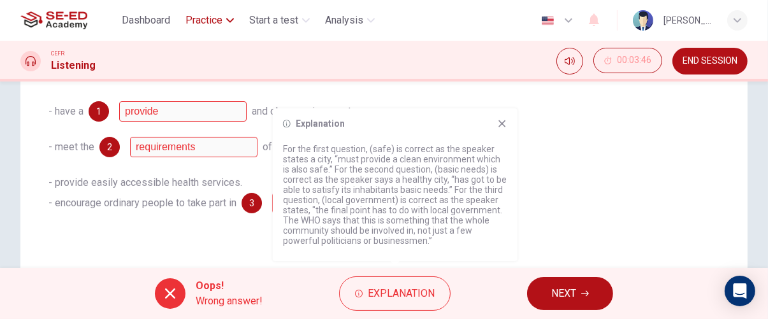
click at [211, 26] on span "Practice" at bounding box center [204, 20] width 37 height 15
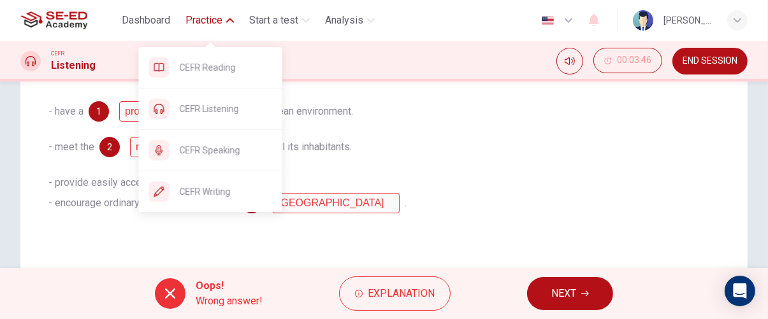
click at [220, 18] on span "Practice" at bounding box center [204, 20] width 37 height 15
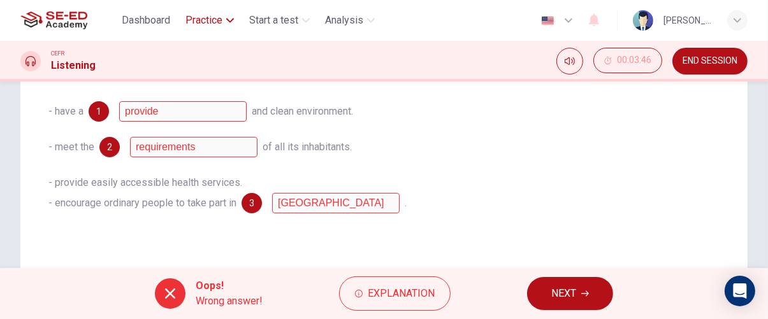
click at [222, 26] on span "Practice" at bounding box center [204, 20] width 37 height 15
click at [230, 20] on icon "button" at bounding box center [230, 20] width 8 height 4
click at [220, 25] on span "Practice" at bounding box center [204, 20] width 37 height 15
click at [231, 20] on icon "button" at bounding box center [230, 21] width 8 height 8
click at [221, 22] on span "Practice" at bounding box center [204, 20] width 37 height 15
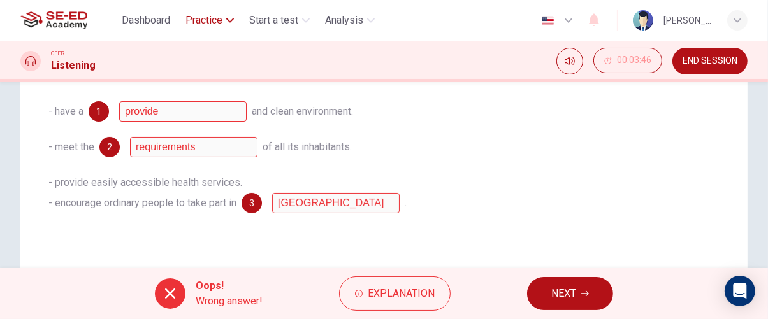
click at [231, 20] on icon "button" at bounding box center [230, 20] width 8 height 4
click at [223, 26] on span "Practice" at bounding box center [204, 20] width 37 height 15
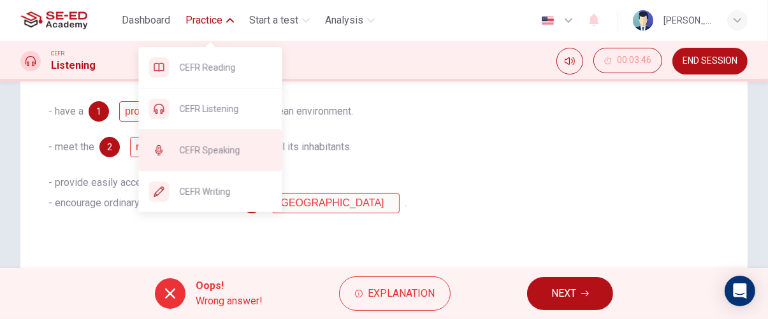
click at [236, 149] on span "CEFR Speaking" at bounding box center [225, 150] width 92 height 15
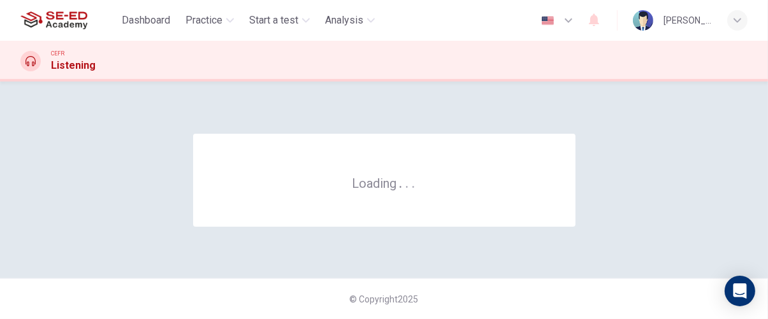
scroll to position [0, 0]
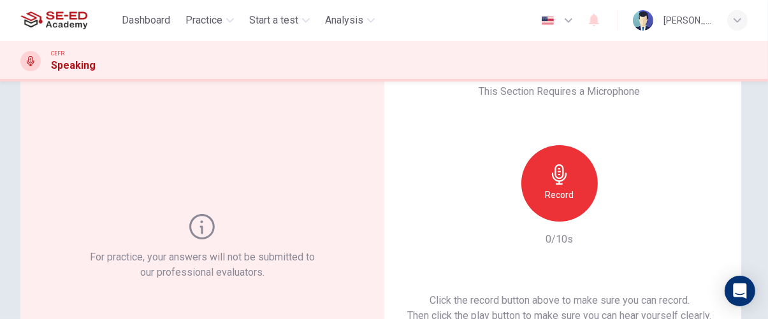
scroll to position [50, 0]
click at [552, 168] on icon "button" at bounding box center [559, 173] width 15 height 20
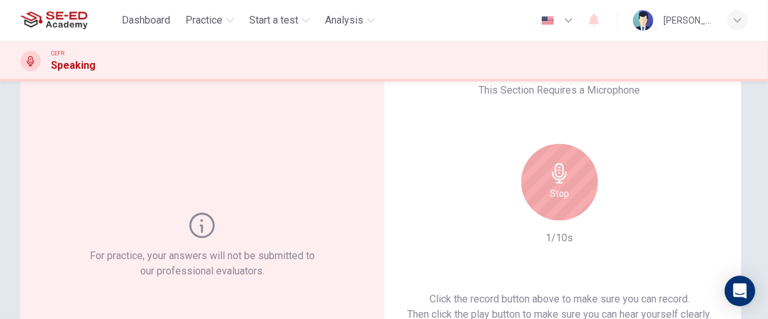
click at [554, 180] on icon "button" at bounding box center [560, 173] width 20 height 20
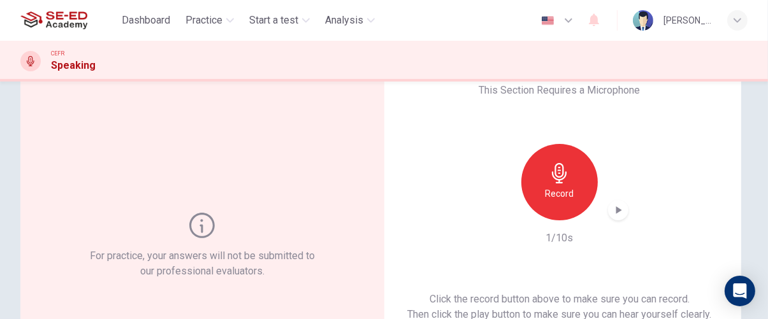
click at [551, 180] on icon "button" at bounding box center [560, 173] width 20 height 20
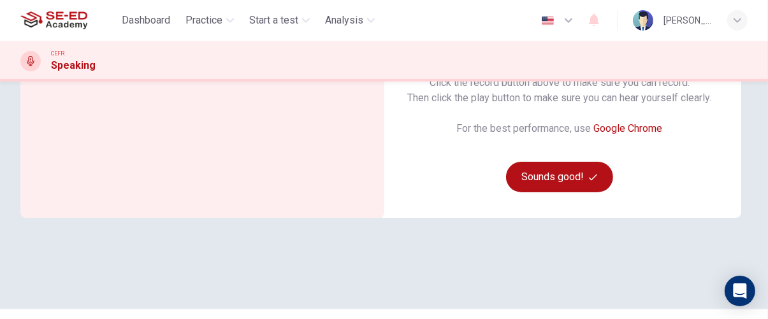
scroll to position [267, 0]
click at [573, 180] on button "Sounds good!" at bounding box center [559, 177] width 107 height 31
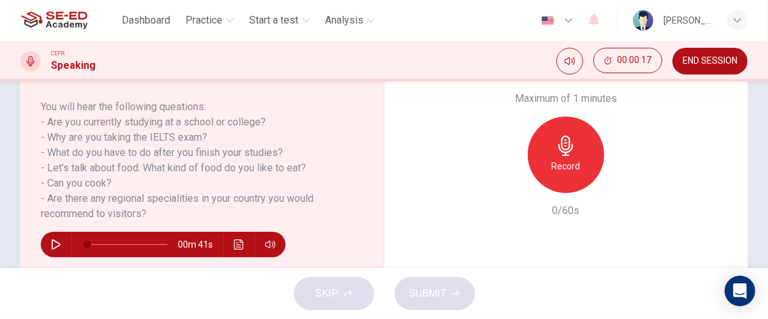
scroll to position [249, 0]
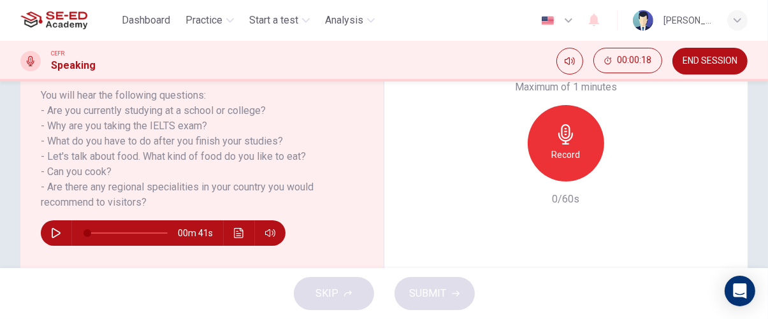
click at [57, 228] on icon "button" at bounding box center [56, 233] width 10 height 10
type input "0"
click at [560, 152] on h6 "Record" at bounding box center [566, 154] width 29 height 15
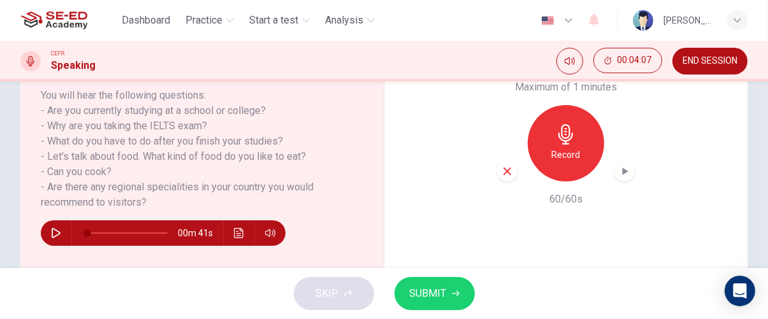
click at [443, 291] on span "SUBMIT" at bounding box center [428, 294] width 37 height 18
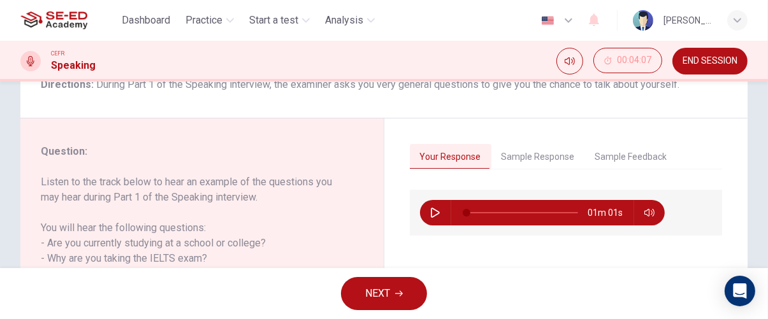
scroll to position [115, 0]
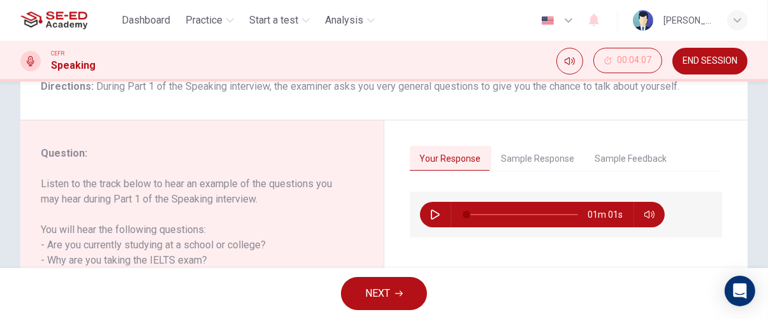
click at [633, 159] on button "Sample Feedback" at bounding box center [631, 159] width 92 height 27
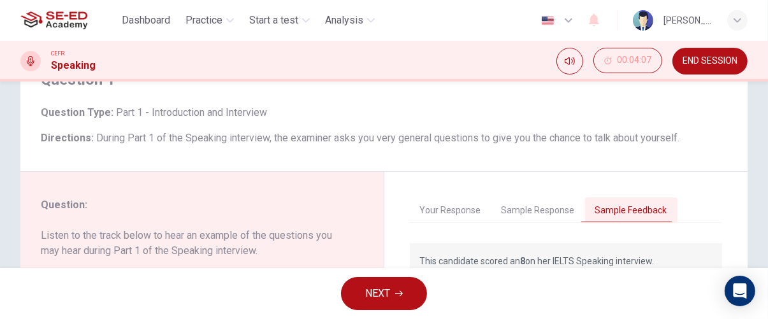
scroll to position [71, 0]
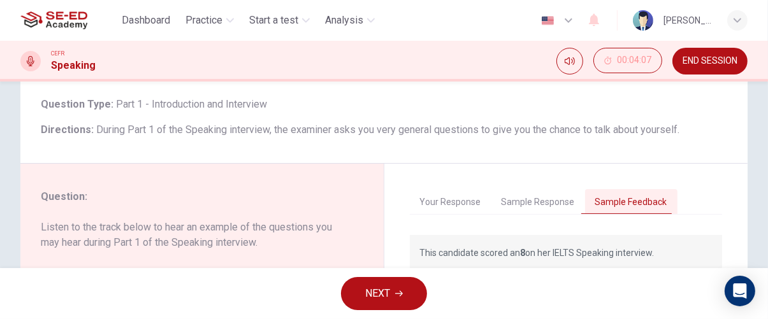
click at [450, 203] on button "Your Response" at bounding box center [451, 202] width 82 height 27
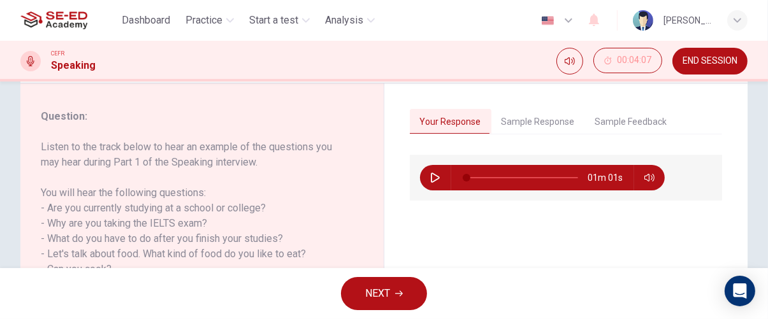
scroll to position [138, 0]
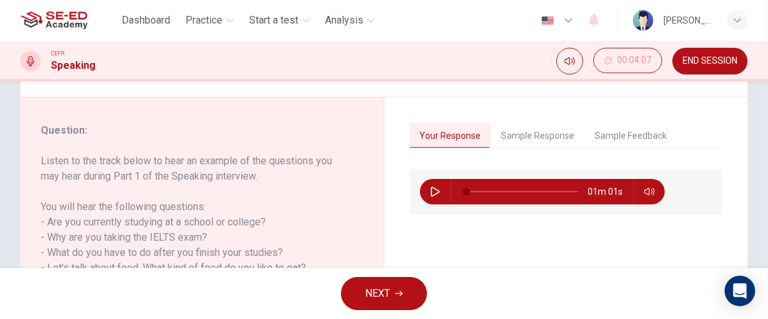
click at [431, 196] on icon "button" at bounding box center [435, 192] width 9 height 10
type input "49"
click at [549, 133] on button "Sample Response" at bounding box center [539, 136] width 94 height 27
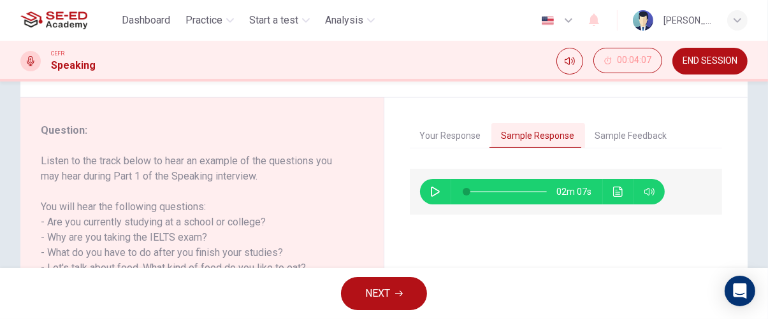
click at [430, 193] on icon "button" at bounding box center [435, 192] width 10 height 10
type input "2"
click at [445, 138] on button "Your Response" at bounding box center [451, 136] width 82 height 27
type input "59"
type input "2"
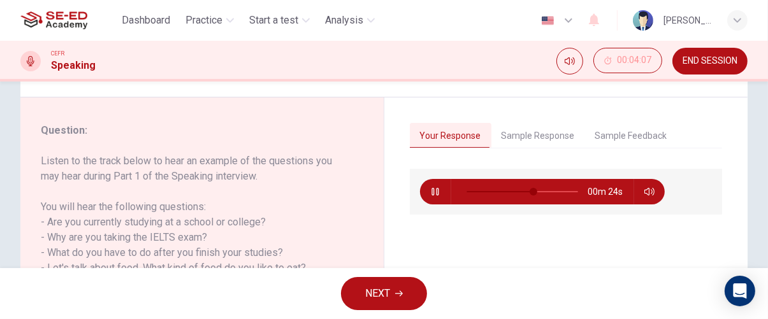
click at [431, 191] on icon "button" at bounding box center [435, 192] width 10 height 10
type input "60"
click at [540, 133] on button "Sample Response" at bounding box center [539, 136] width 94 height 27
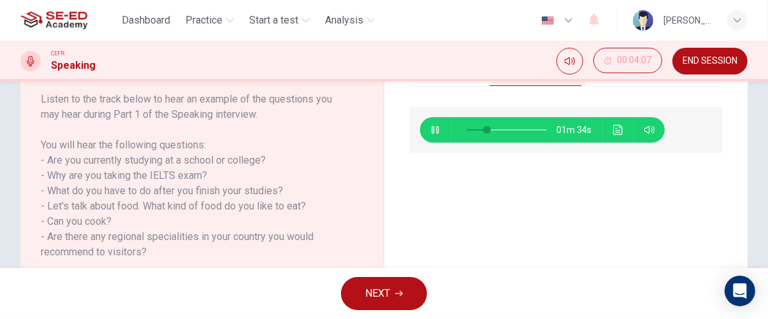
scroll to position [202, 0]
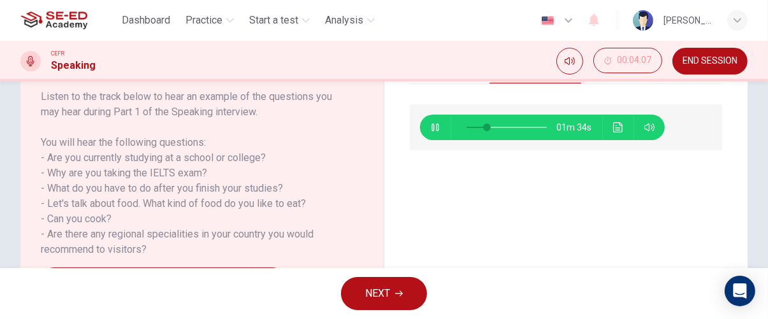
type input "26"
click at [388, 294] on span "NEXT" at bounding box center [377, 294] width 25 height 18
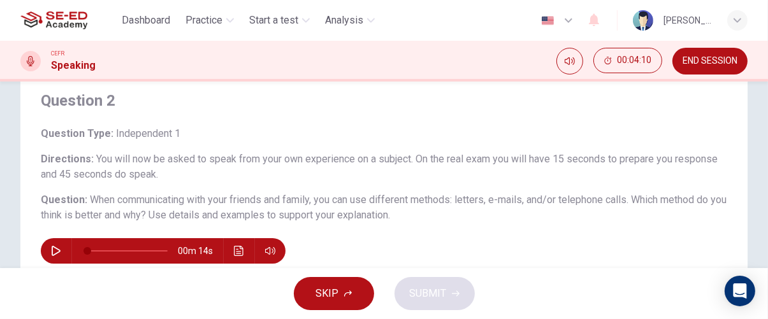
scroll to position [43, 0]
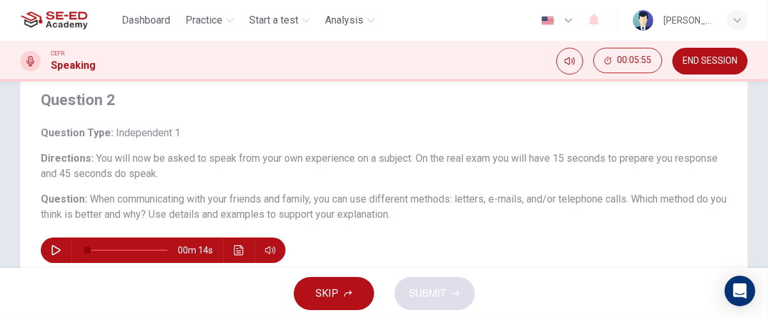
click at [58, 249] on icon "button" at bounding box center [56, 251] width 9 height 10
type input "0"
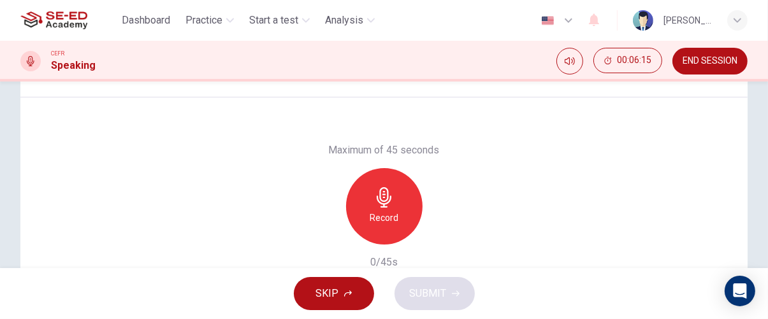
scroll to position [250, 0]
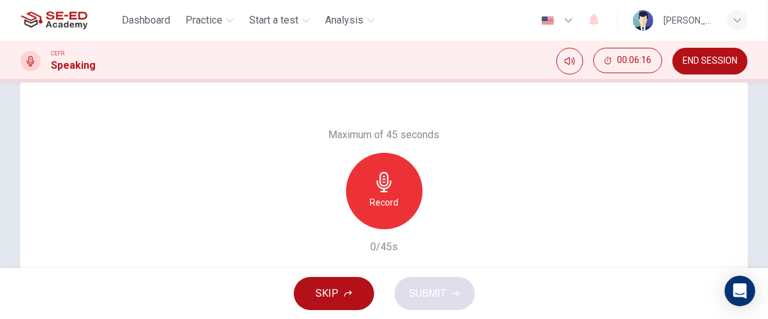
click at [389, 186] on icon "button" at bounding box center [384, 182] width 20 height 20
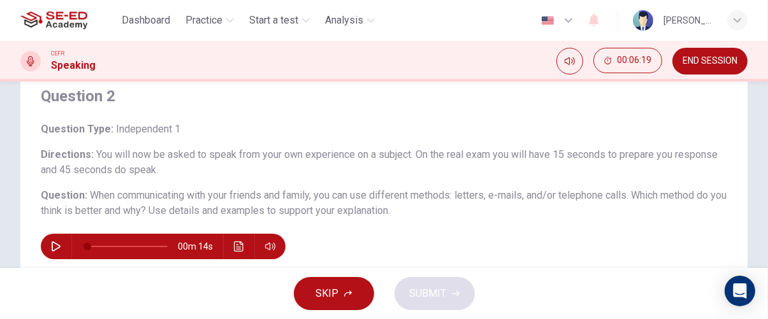
scroll to position [46, 0]
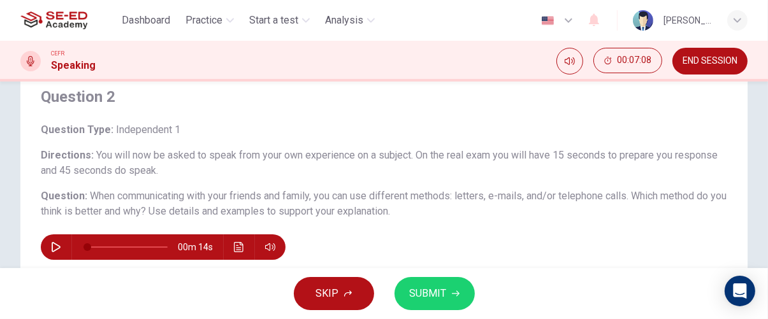
click at [442, 291] on span "SUBMIT" at bounding box center [428, 294] width 37 height 18
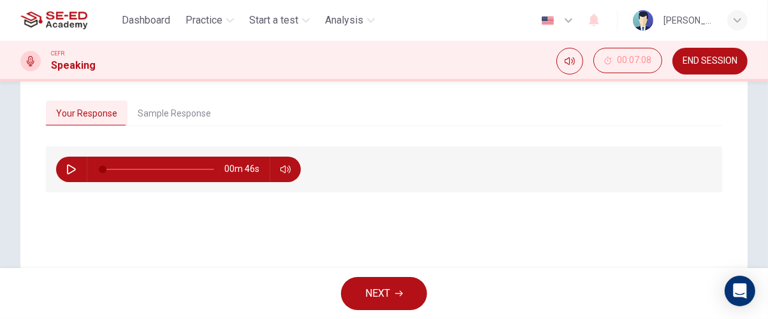
scroll to position [274, 0]
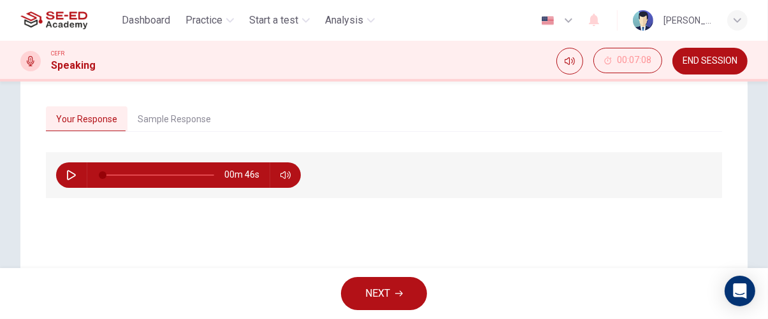
click at [198, 122] on button "Sample Response" at bounding box center [175, 119] width 94 height 27
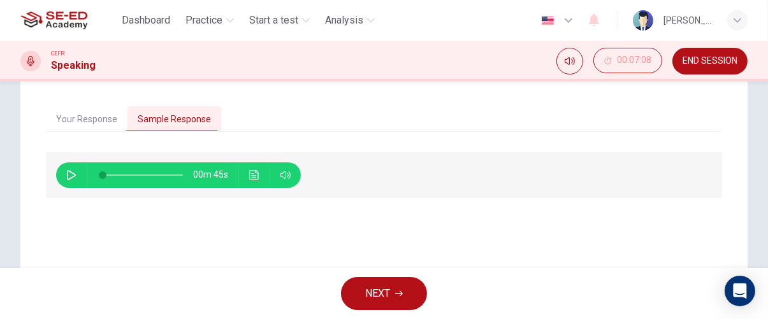
click at [72, 174] on icon "button" at bounding box center [71, 175] width 10 height 10
type input "0"
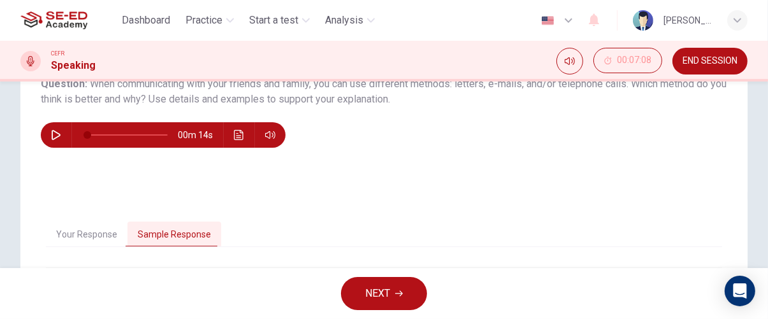
scroll to position [159, 0]
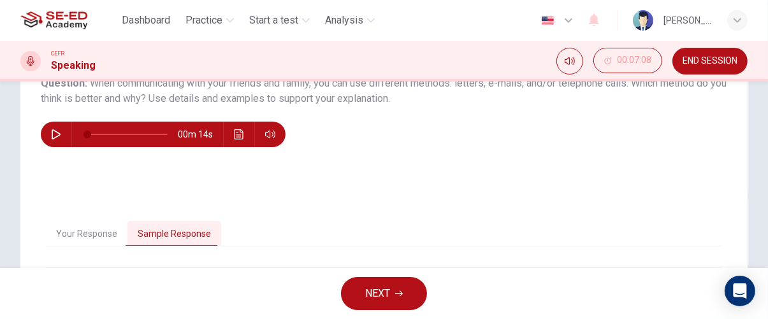
click at [398, 295] on icon "button" at bounding box center [399, 294] width 8 height 8
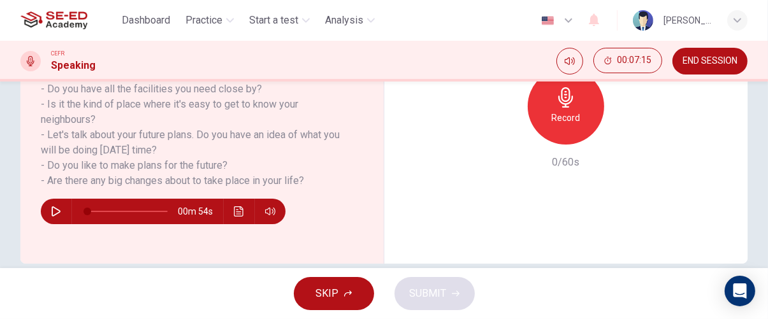
scroll to position [280, 0]
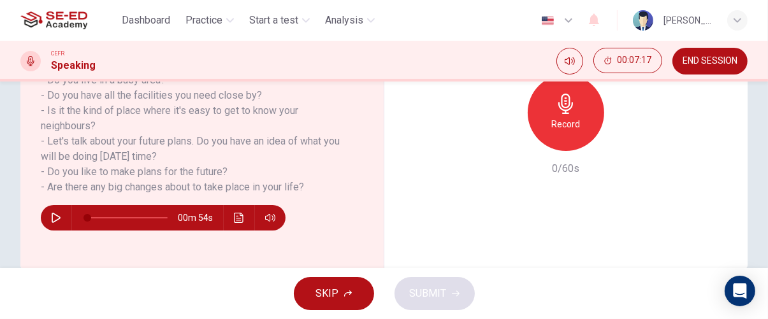
click at [349, 294] on icon "button" at bounding box center [348, 294] width 8 height 6
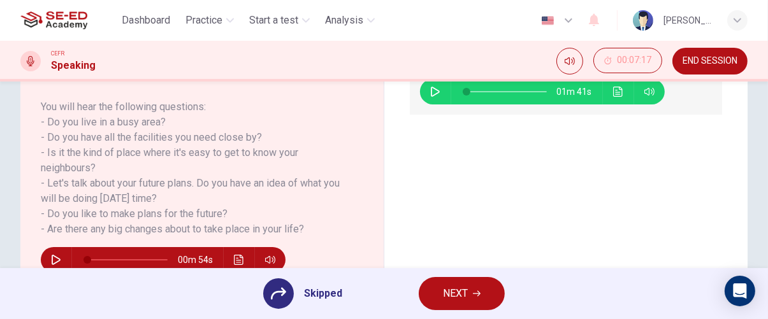
scroll to position [307, 0]
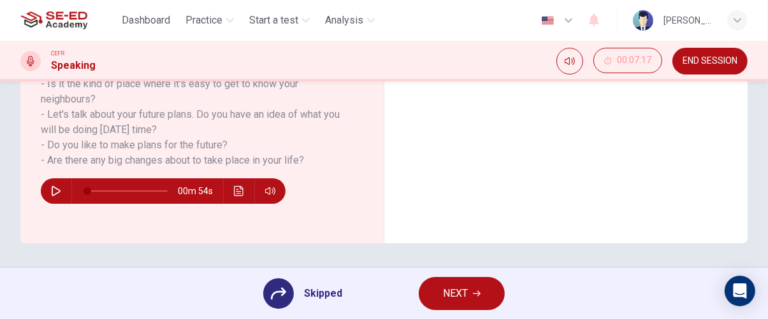
click at [474, 294] on icon "button" at bounding box center [477, 294] width 8 height 6
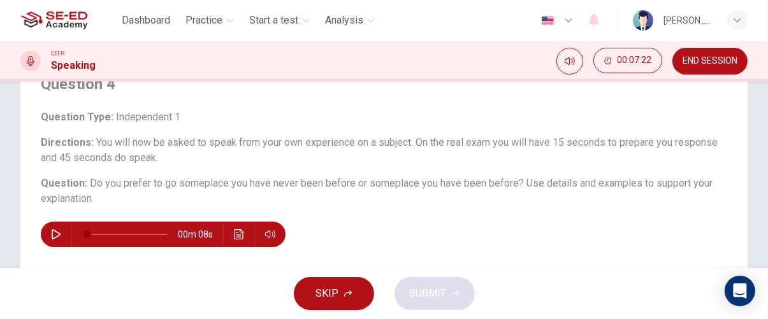
scroll to position [60, 0]
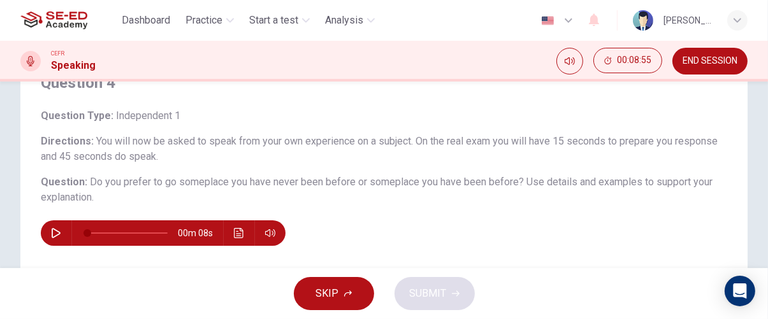
click at [56, 230] on icon "button" at bounding box center [56, 233] width 9 height 10
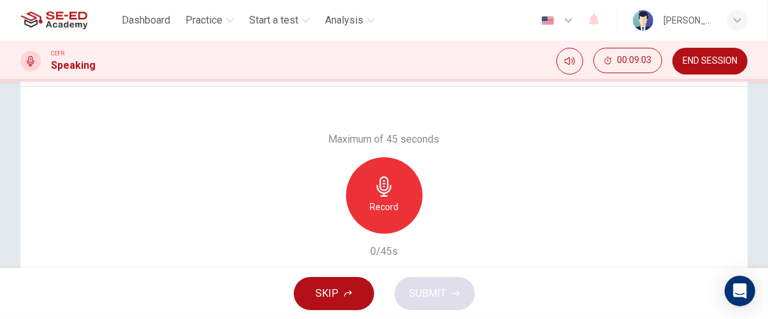
scroll to position [263, 0]
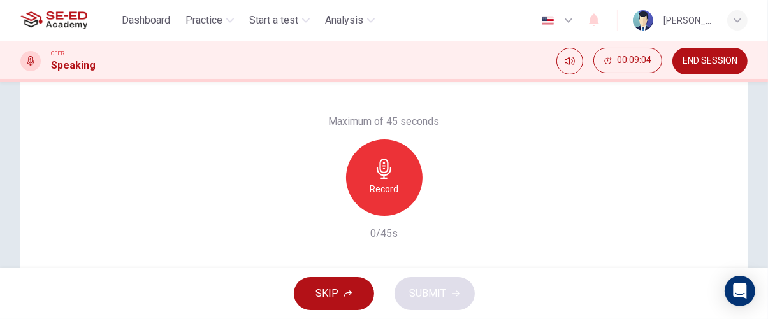
type input "0"
click at [383, 174] on icon "button" at bounding box center [384, 169] width 15 height 20
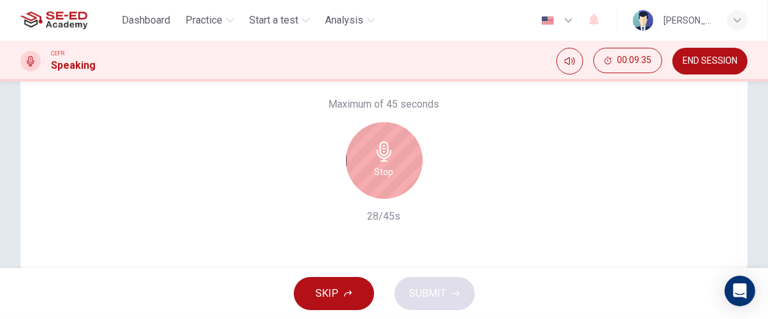
scroll to position [281, 0]
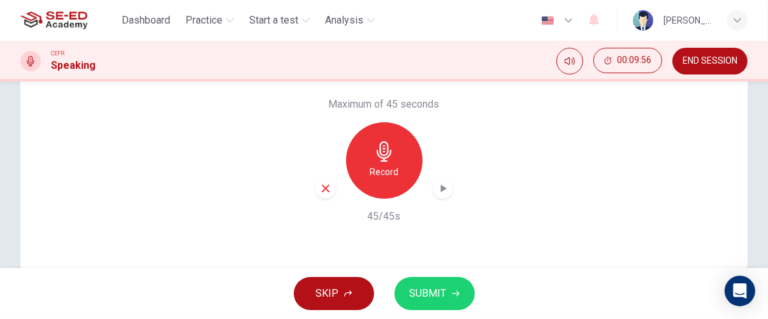
click at [439, 295] on span "SUBMIT" at bounding box center [428, 294] width 37 height 18
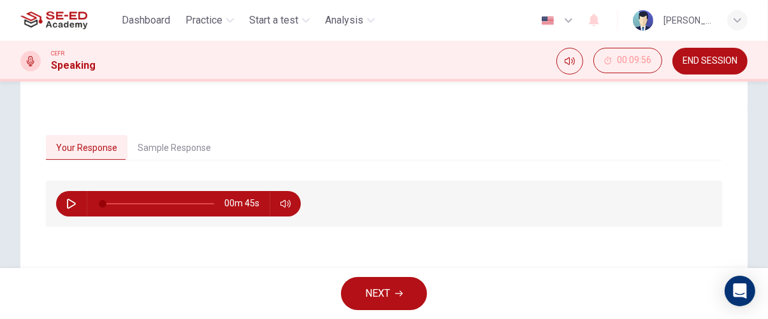
scroll to position [244, 0]
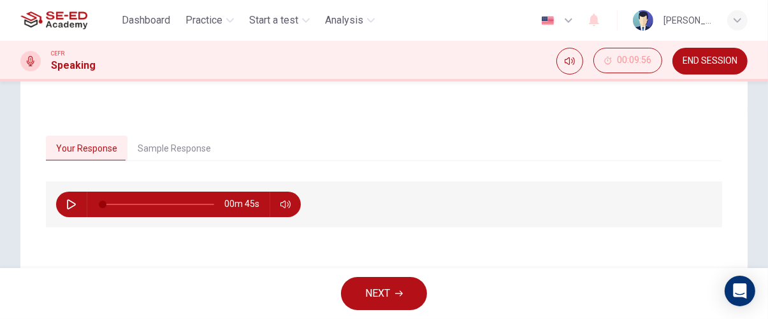
click at [74, 205] on icon "button" at bounding box center [71, 205] width 9 height 10
type input "0"
click at [397, 294] on icon "button" at bounding box center [399, 294] width 8 height 6
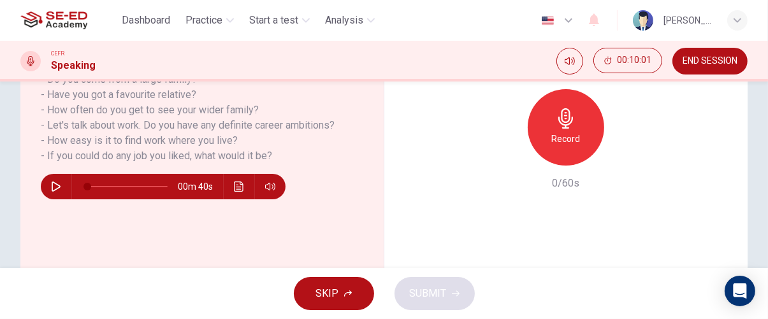
scroll to position [307, 0]
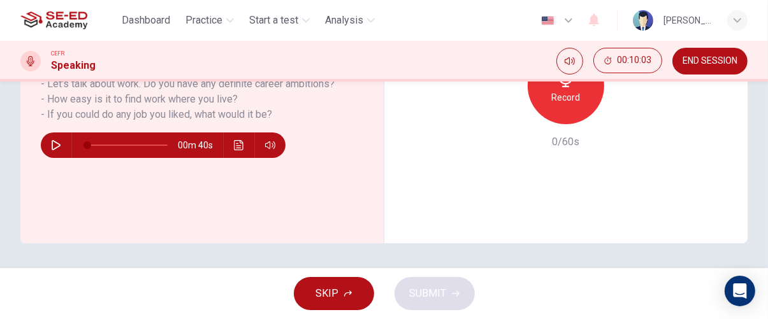
click at [348, 294] on icon "button" at bounding box center [348, 294] width 8 height 8
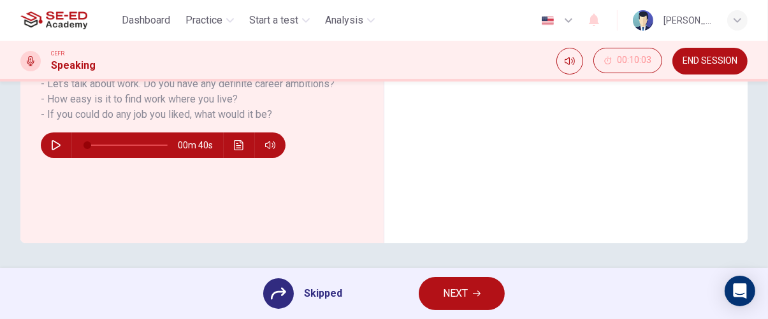
click at [467, 299] on span "NEXT" at bounding box center [455, 294] width 25 height 18
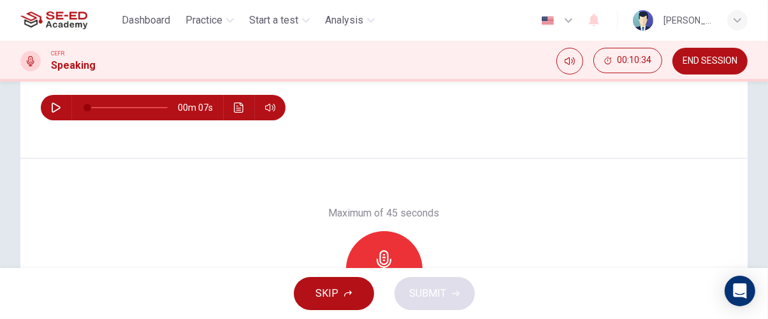
scroll to position [170, 0]
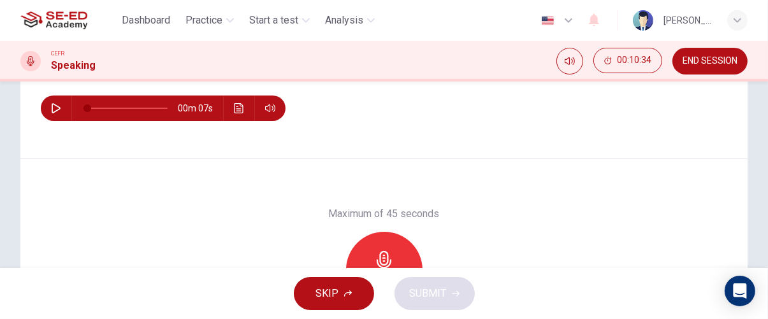
click at [383, 253] on icon "button" at bounding box center [384, 261] width 20 height 20
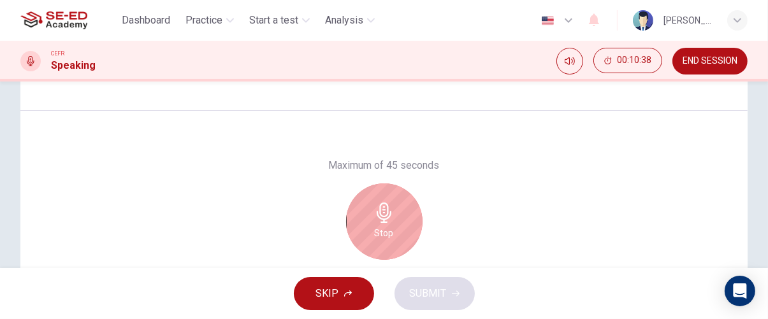
scroll to position [220, 0]
click at [377, 215] on icon "button" at bounding box center [384, 211] width 15 height 20
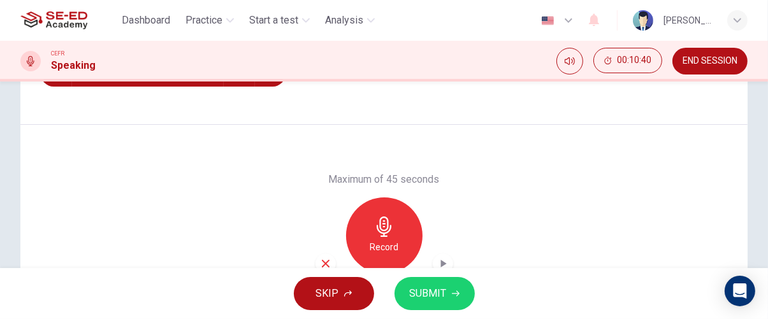
scroll to position [208, 0]
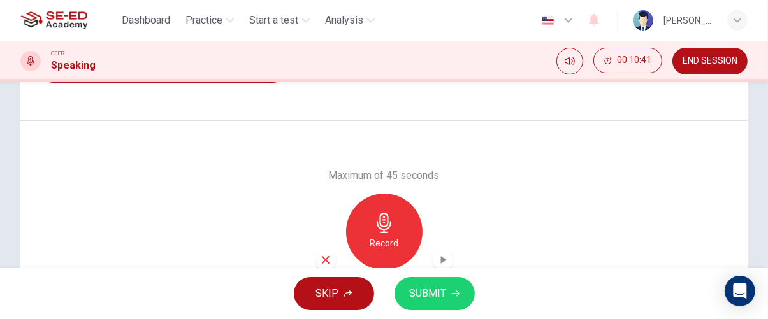
click at [385, 223] on icon "button" at bounding box center [384, 223] width 15 height 20
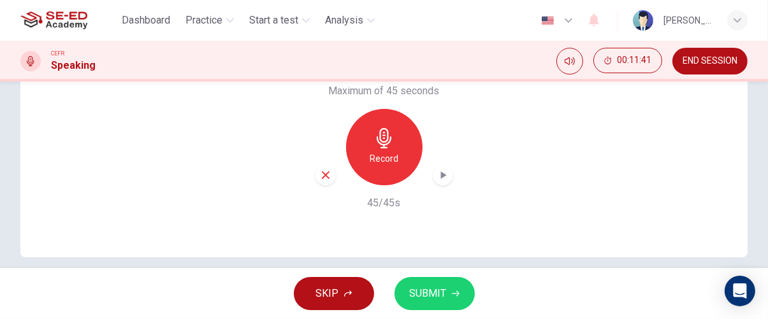
scroll to position [306, 0]
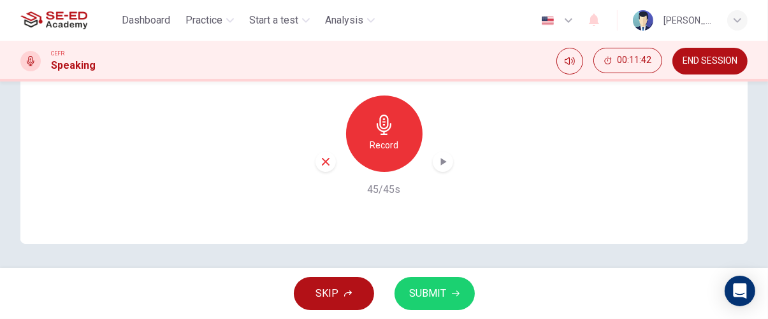
click at [454, 294] on icon "button" at bounding box center [456, 294] width 8 height 6
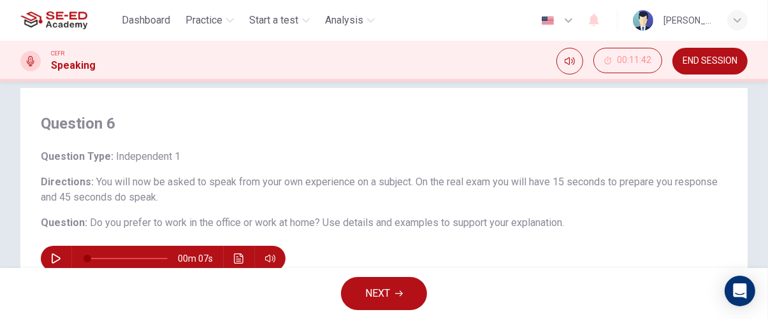
scroll to position [0, 0]
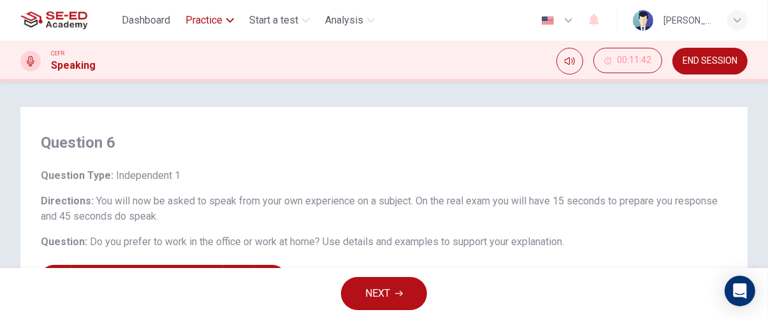
click at [215, 24] on span "Practice" at bounding box center [204, 20] width 37 height 15
click at [213, 23] on span "Practice" at bounding box center [204, 20] width 37 height 15
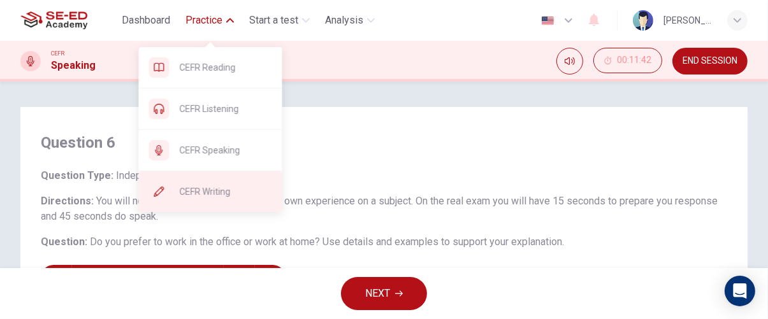
click at [244, 187] on span "CEFR Writing" at bounding box center [225, 191] width 92 height 15
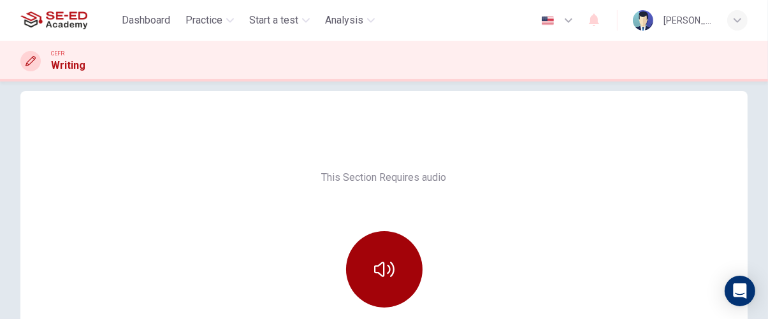
click at [387, 262] on icon "button" at bounding box center [384, 269] width 20 height 15
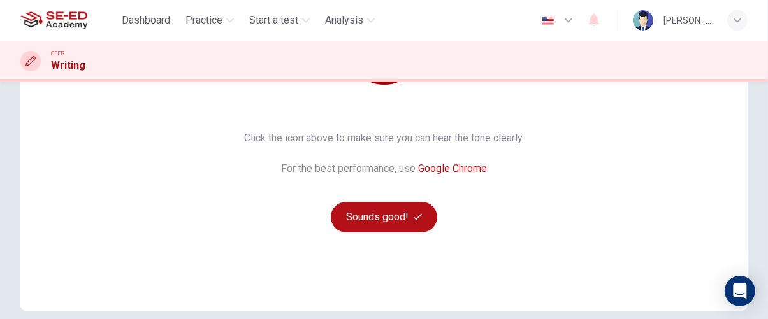
scroll to position [238, 0]
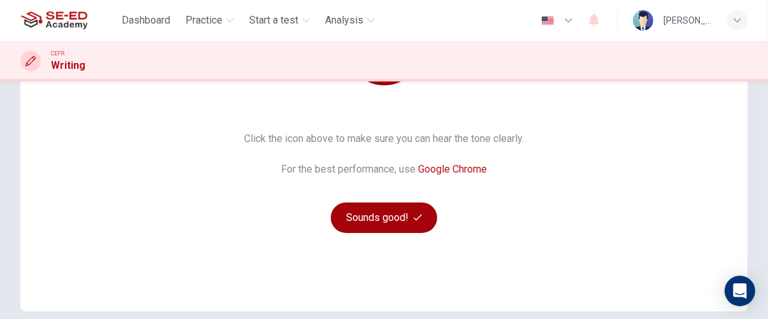
click at [402, 220] on button "Sounds good!" at bounding box center [384, 218] width 107 height 31
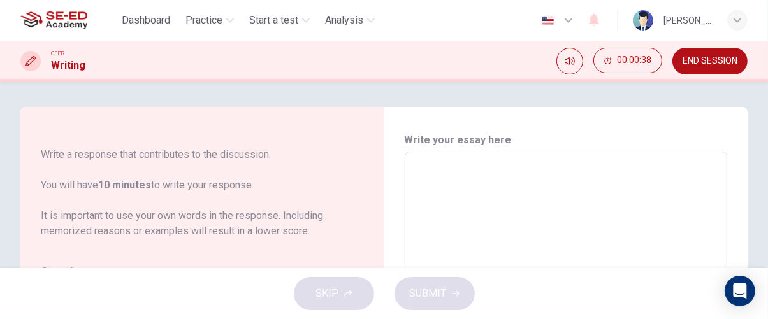
scroll to position [157, 0]
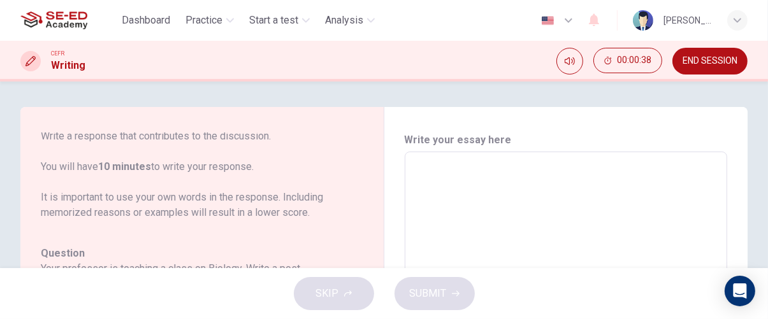
click at [444, 300] on div "SKIP SUBMIT" at bounding box center [384, 293] width 768 height 51
click at [446, 284] on div "SKIP SUBMIT" at bounding box center [384, 293] width 768 height 51
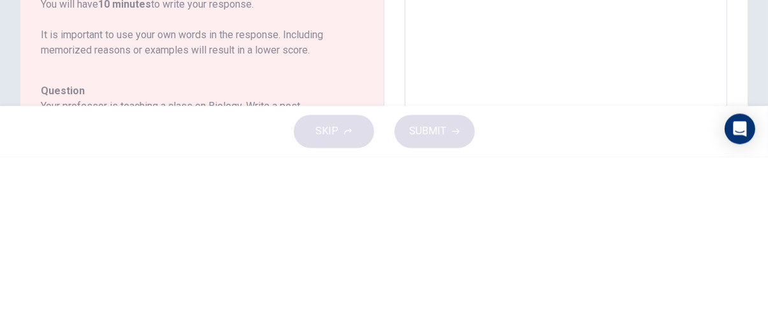
type textarea "I"
type textarea "x"
type textarea "I"
type textarea "x"
type textarea "I h"
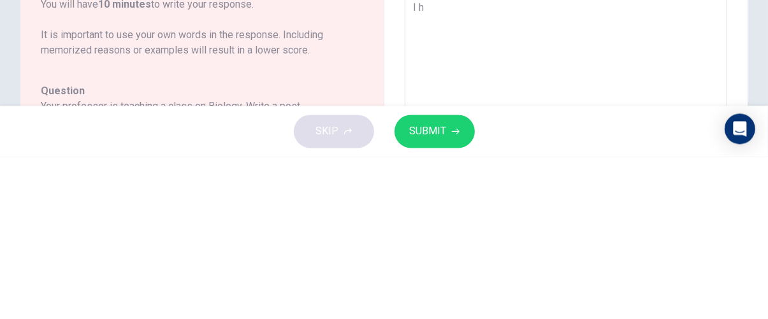
type textarea "x"
type textarea "I ha"
type textarea "x"
type textarea "I hav"
type textarea "x"
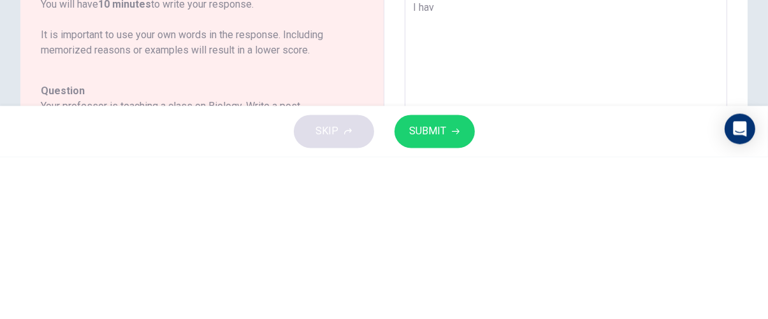
type textarea "I have"
type textarea "x"
type textarea "I have"
type textarea "x"
type textarea "I have n"
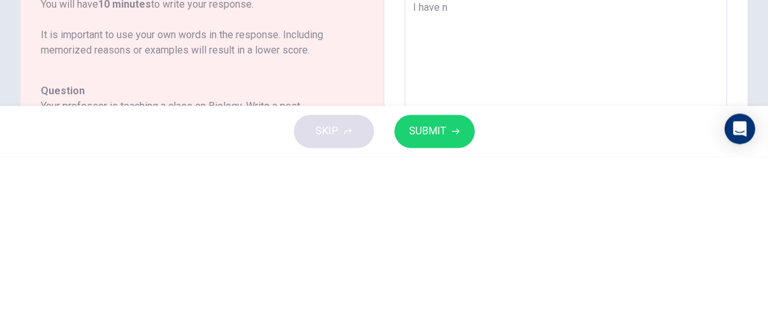
type textarea "x"
type textarea "I have ne"
type textarea "x"
type textarea "I have nev"
type textarea "x"
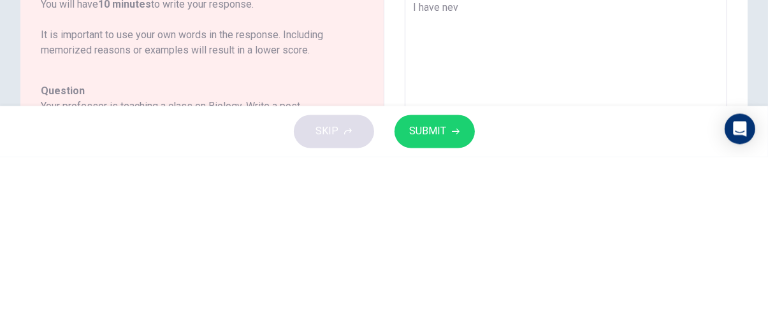
type textarea "I have neve"
type textarea "x"
type textarea "I have never"
type textarea "x"
type textarea "I have never"
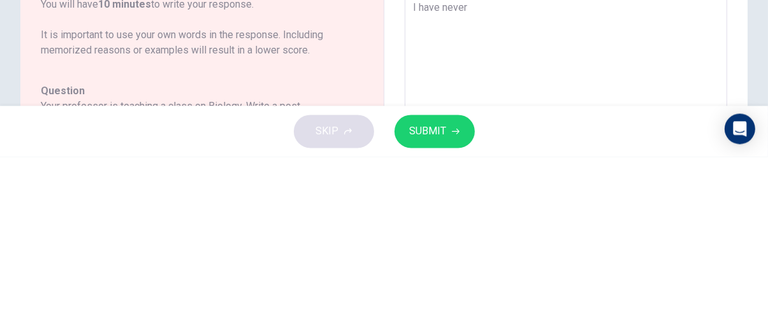
type textarea "x"
type textarea "I have never p"
type textarea "x"
type textarea "I have never pr"
type textarea "x"
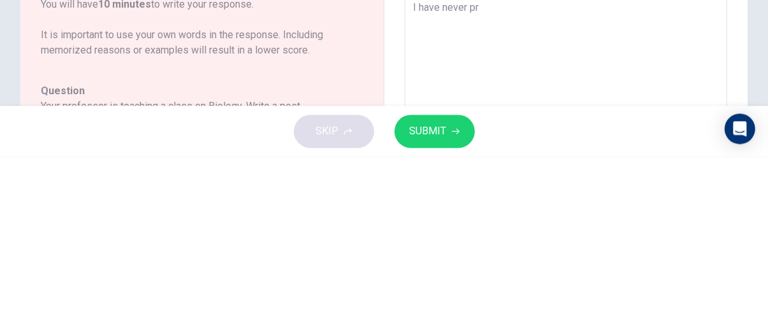
type textarea "I have never pra"
type textarea "x"
type textarea "I have never prac"
type textarea "x"
type textarea "I have never pract"
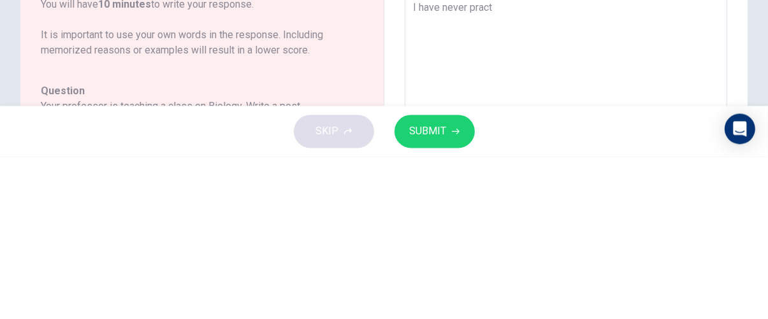
type textarea "x"
type textarea "I have never practu"
type textarea "x"
type textarea "I have never pract"
type textarea "x"
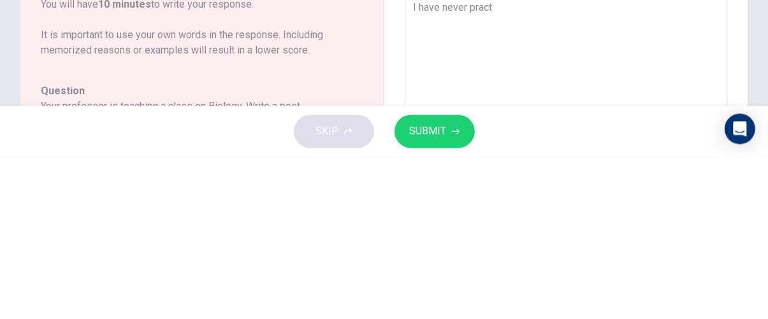
type textarea "I have never practi"
type textarea "x"
type textarea "I have never practic"
type textarea "x"
type textarea "I have never practice"
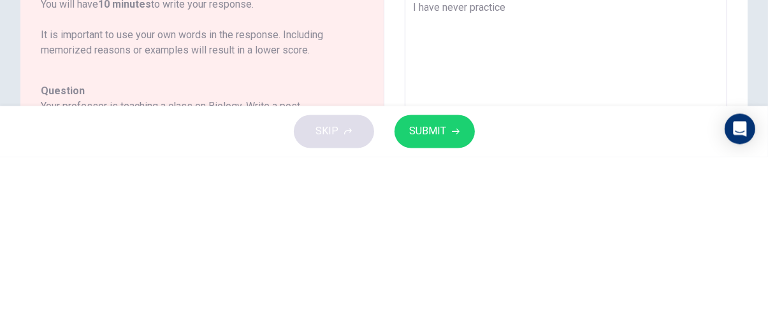
type textarea "x"
type textarea "I have never practiced"
type textarea "x"
type textarea "I have never practiced"
type textarea "x"
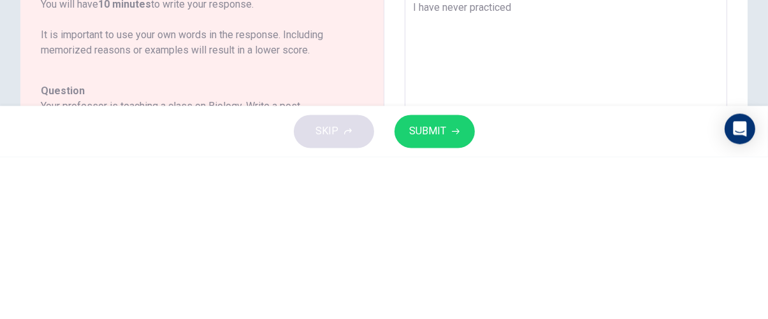
type textarea "I have never practiced w"
type textarea "x"
type textarea "I have never practiced wr"
type textarea "x"
type textarea "I have never practiced wri"
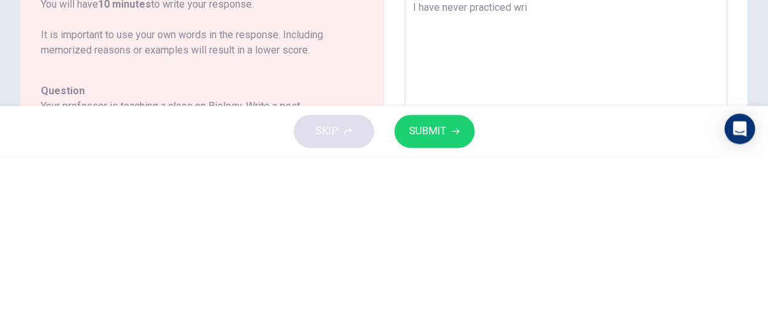
type textarea "x"
type textarea "I have never practiced writ"
type textarea "x"
type textarea "I have never practiced writi"
type textarea "x"
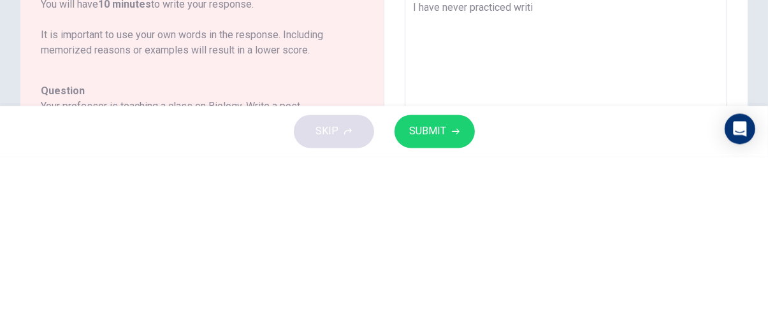
type textarea "I have never practiced writin"
type textarea "x"
type textarea "I have never practiced writing"
type textarea "x"
type textarea "I have never practiced writing"
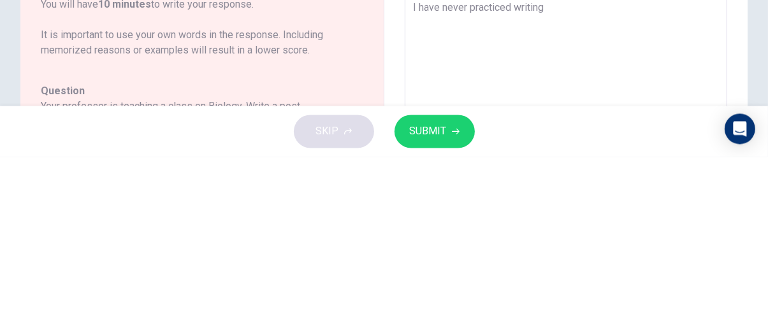
type textarea "x"
type textarea "I have never practiced writing s"
type textarea "x"
type textarea "I have never practiced writing su"
type textarea "x"
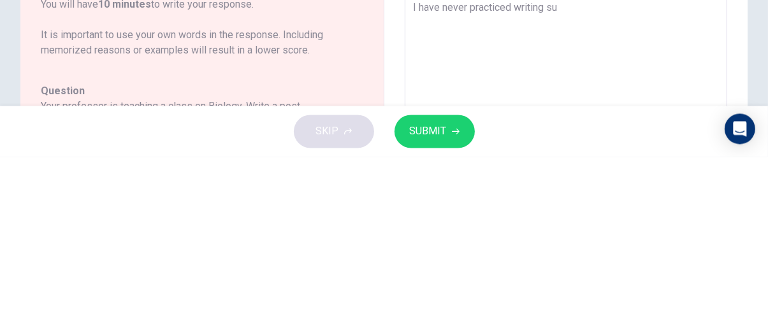
type textarea "I have never practiced writing suc"
type textarea "x"
type textarea "I have never practiced writing such"
type textarea "x"
type textarea "I have never practiced writing such"
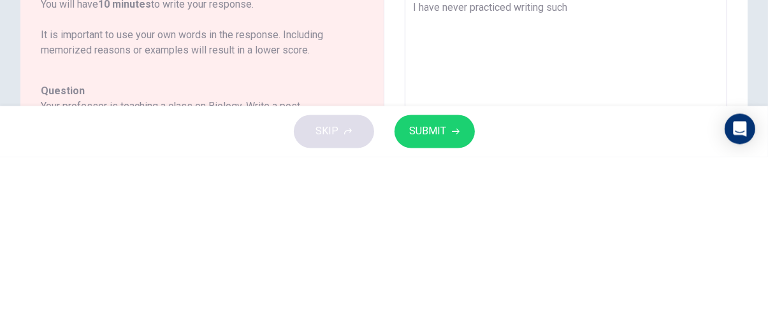
type textarea "x"
type textarea "I have never practiced writing such e"
type textarea "x"
type textarea "I have never practiced writing such es"
type textarea "x"
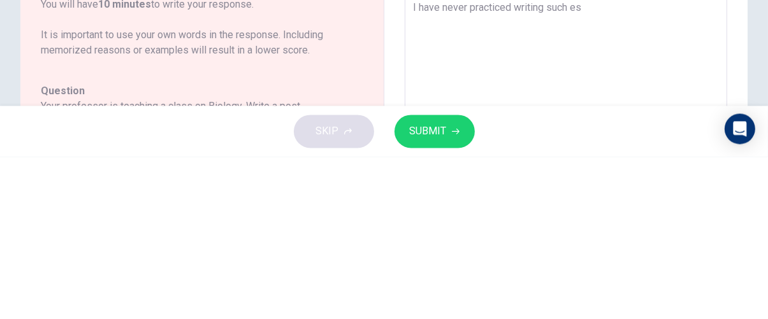
type textarea "I have never practiced writing such ess"
type textarea "x"
type textarea "I have never practiced writing such essa"
type textarea "x"
type textarea "I have never practiced writing such essay"
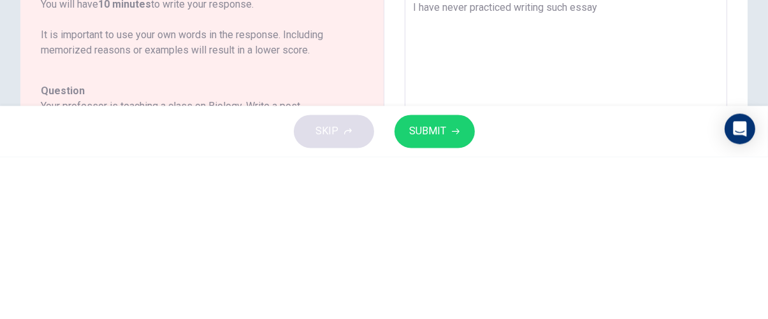
type textarea "x"
type textarea "I have never practiced writing such essays"
type textarea "x"
type textarea "I have never practiced writing such essays."
type textarea "x"
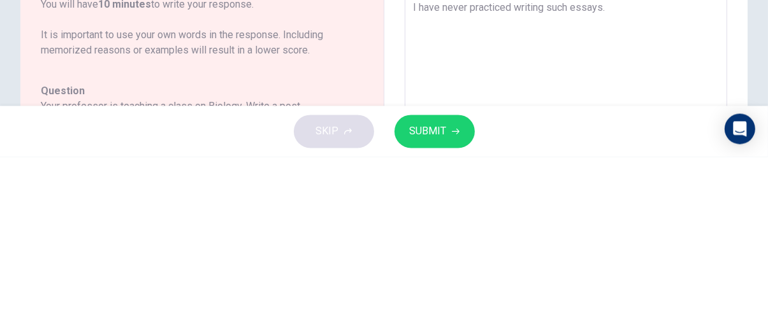
type textarea "I have never practiced writing such essays."
type textarea "x"
type textarea "I have never practiced writing such essays. T"
type textarea "x"
type textarea "I have never practiced writing such essays. Th"
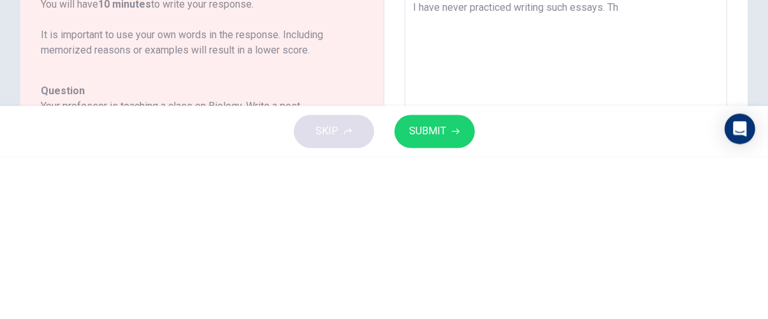
type textarea "x"
type textarea "I have never practiced writing such essays. The"
type textarea "x"
type textarea "I have never practiced writing such essays. Ther"
type textarea "x"
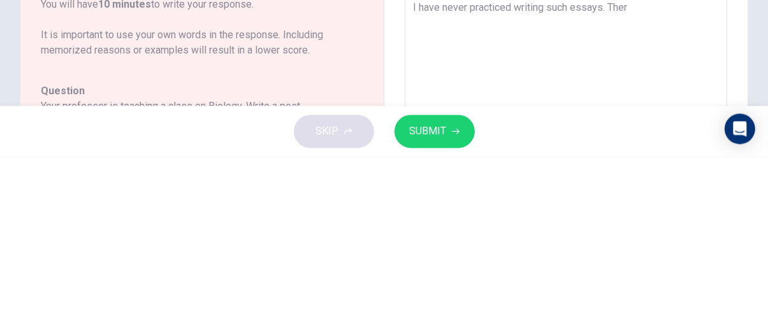
type textarea "I have never practiced writing such essays. There"
type textarea "x"
type textarea "I have never practiced writing such essays. Theref"
type textarea "x"
type textarea "I have never practiced writing such essays. Therefo"
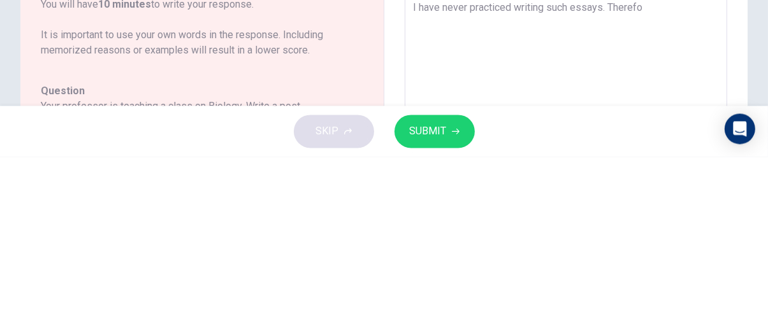
type textarea "x"
type textarea "I have never practiced writing such essays. Therefor"
type textarea "x"
type textarea "I have never practiced writing such essays. Therefore"
type textarea "x"
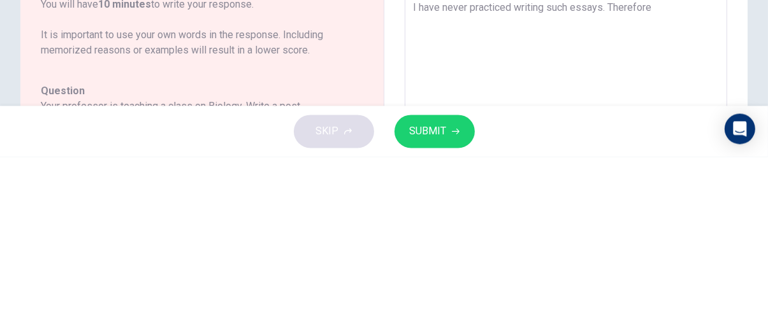
type textarea "I have never practiced writing such essays. Therefore,"
type textarea "x"
type textarea "I have never practiced writing such essays. Therefore,"
type textarea "x"
type textarea "I have never practiced writing such essays. Therefore, p"
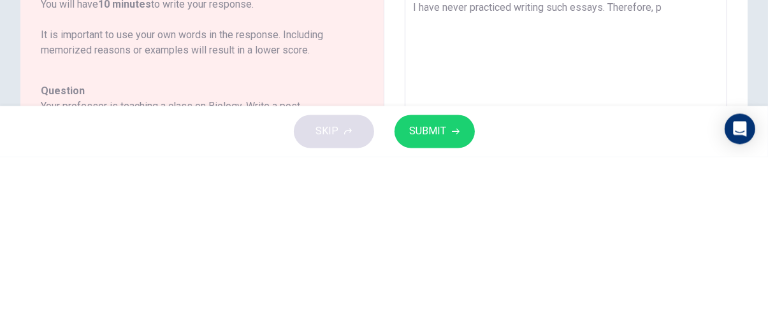
type textarea "x"
type textarea "I have never practiced writing such essays. Therefore, pl"
type textarea "x"
type textarea "I have never practiced writing such essays. Therefore, ple"
type textarea "x"
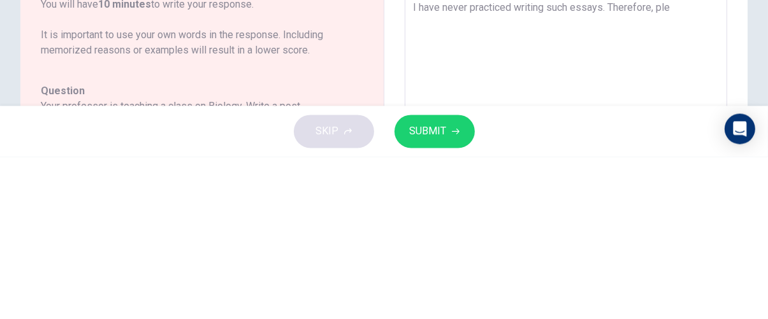
type textarea "I have never practiced writing such essays. Therefore, plea"
type textarea "x"
type textarea "I have never practiced writing such essays. Therefore, pleas"
type textarea "x"
type textarea "I have never practiced writing such essays. Therefore, please"
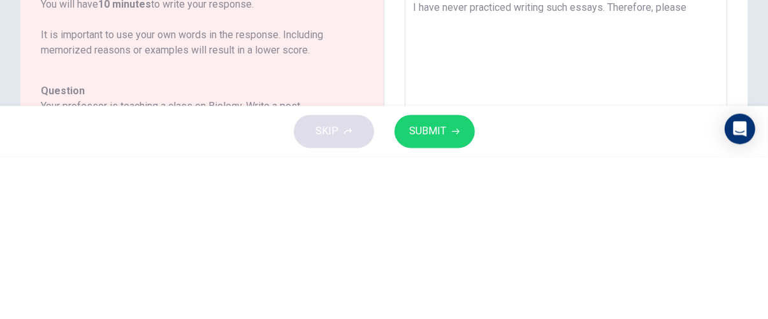
type textarea "x"
type textarea "I have never practiced writing such essays. Therefore, please"
type textarea "x"
type textarea "I have never practiced writing such essays. Therefore, please p"
type textarea "x"
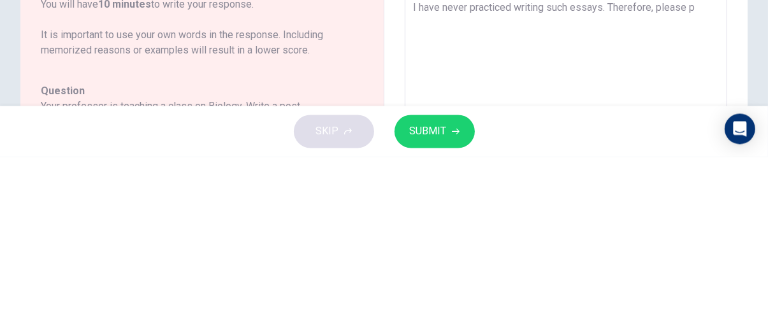
type textarea "I have never practiced writing such essays. Therefore, please pr"
type textarea "x"
type textarea "I have never practiced writing such essays. Therefore, please pro"
type textarea "x"
type textarea "I have never practiced writing such essays. Therefore, please prov"
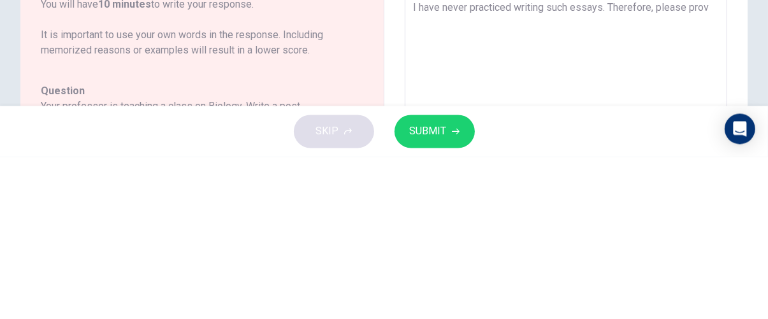
type textarea "x"
type textarea "I have never practiced writing such essays. Therefore, please provi"
type textarea "x"
type textarea "I have never practiced writing such essays. Therefore, please provie"
type textarea "x"
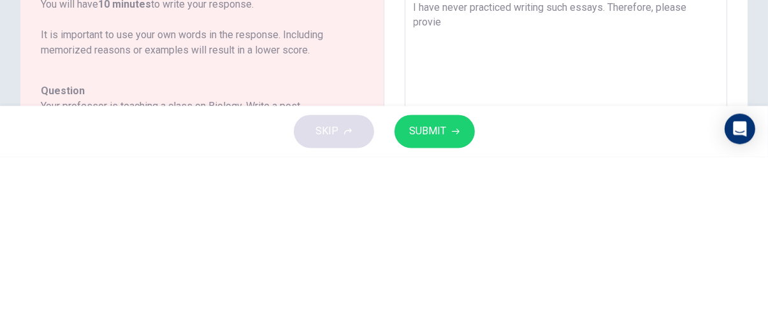
type textarea "I have never practiced writing such essays. Therefore, please provie"
type textarea "x"
type textarea "I have never practiced writing such essays. Therefore, please provie"
type textarea "x"
type textarea "I have never practiced writing such essays. Therefore, please provi"
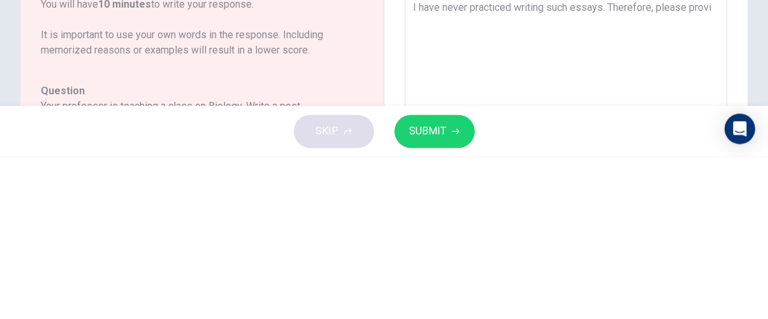
type textarea "x"
type textarea "I have never practiced writing such essays. Therefore, please provid"
type textarea "x"
type textarea "I have never practiced writing such essays. Therefore, please provide"
type textarea "x"
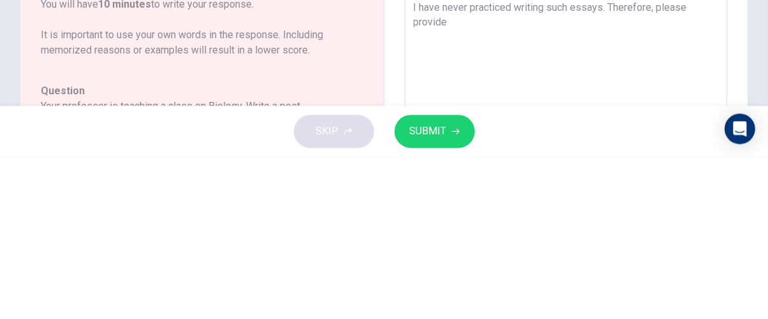
type textarea "I have never practiced writing such essays. Therefore, please provide"
type textarea "x"
type textarea "I have never practiced writing such essays. Therefore, please provide m"
type textarea "x"
type textarea "I have never practiced writing such essays. Therefore, please provide me"
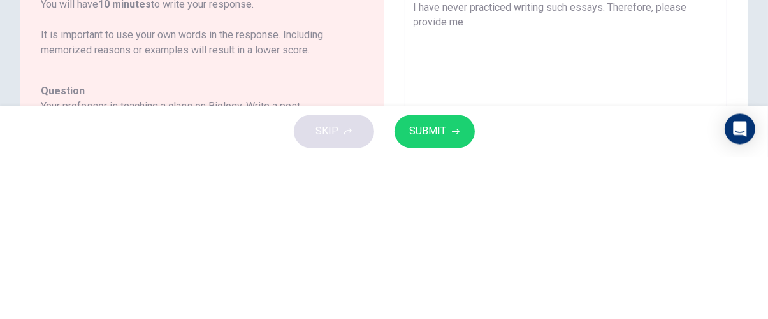
type textarea "x"
type textarea "I have never practiced writing such essays. Therefore, please provide me"
type textarea "x"
type textarea "I have never practiced writing such essays. Therefore, please provide me s"
type textarea "x"
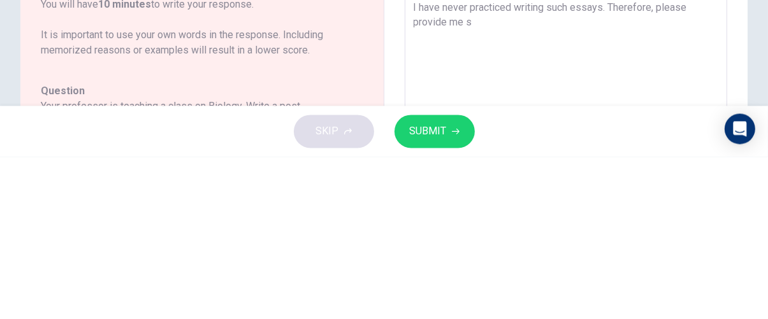
type textarea "I have never practiced writing such essays. Therefore, please provide me so"
type textarea "x"
type textarea "I have never practiced writing such essays. Therefore, please provide me som"
type textarea "x"
type textarea "I have never practiced writing such essays. Therefore, please provide me some"
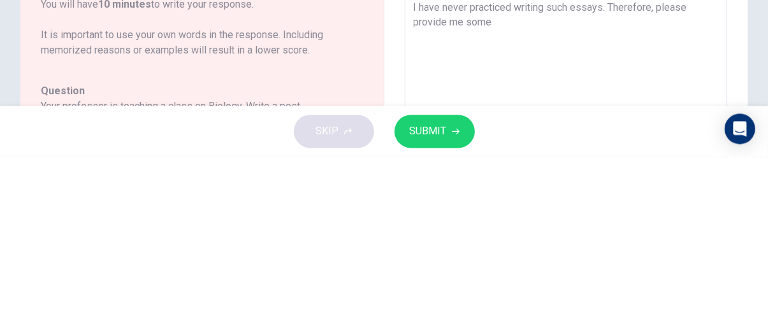
type textarea "x"
type textarea "I have never practiced writing such essays. Therefore, please provide me some"
type textarea "x"
type textarea "I have never practiced writing such essays. Therefore, please provide me some e"
type textarea "x"
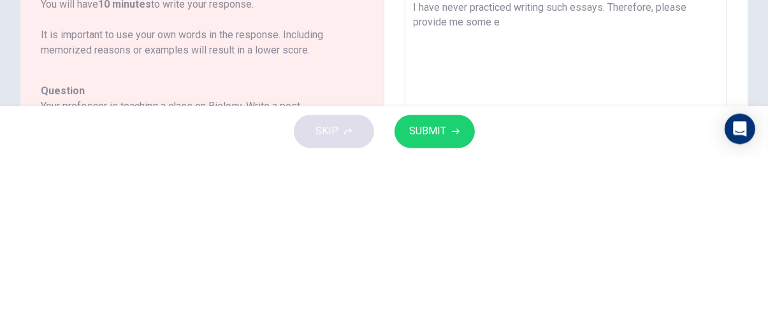
type textarea "I have never practiced writing such essays. Therefore, please provide me some ex"
type textarea "x"
type textarea "I have never practiced writing such essays. Therefore, please provide me some e…"
type textarea "x"
type textarea "I have never practiced writing such essays. Therefore, please provide me some e…"
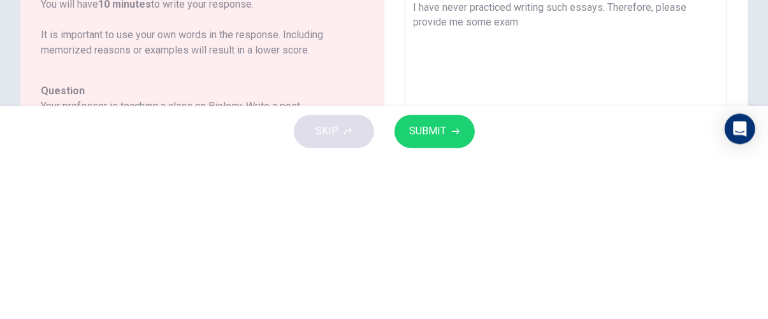
type textarea "x"
type textarea "I have never practiced writing such essays. Therefore, please provide me some e…"
type textarea "x"
type textarea "I have never practiced writing such essays. Therefore, please provide me some e…"
type textarea "x"
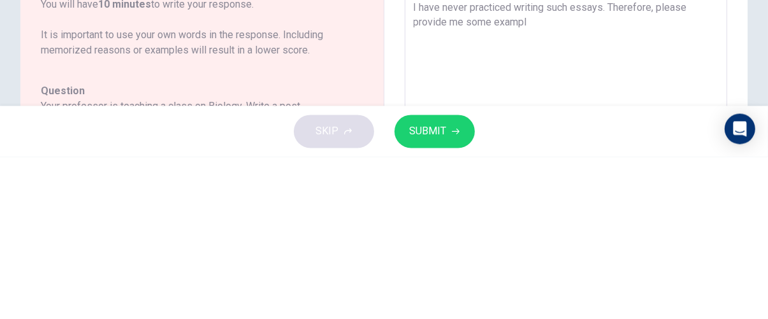
type textarea "I have never practiced writing such essays. Therefore, please provide me some e…"
type textarea "x"
type textarea "I have never practiced writing such essays. Therefore, please provide me some e…"
type textarea "x"
type textarea "I have never practiced writing such essays. Therefore, please provide me some e…"
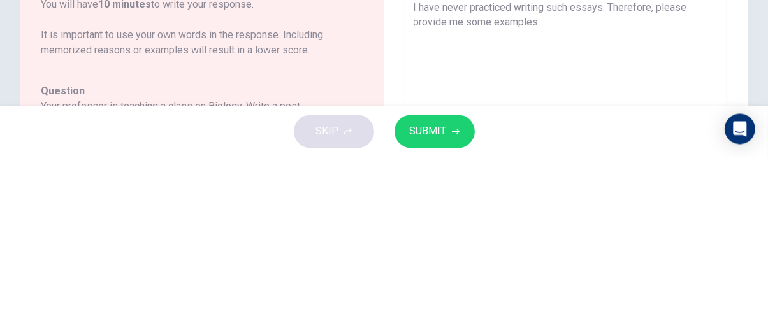
type textarea "x"
type textarea "I have never practiced writing such essays. Therefore, please provide me some e…"
type textarea "x"
type textarea "I have never practiced writing such essays. Therefore, please provide me some e…"
type textarea "x"
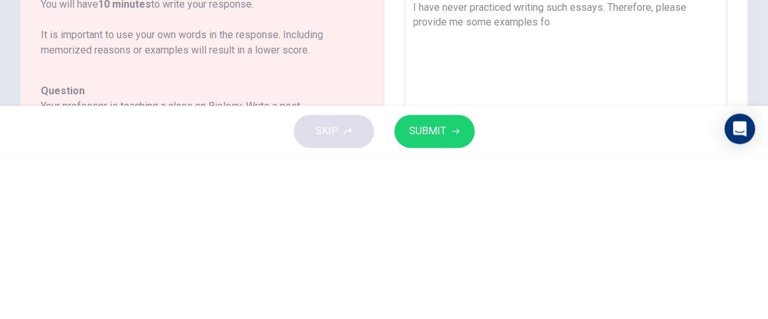
type textarea "I have never practiced writing such essays. Therefore, please provide me some e…"
type textarea "x"
type textarea "I have never practiced writing such essays. Therefore, please provide me some e…"
type textarea "x"
type textarea "I have never practiced writing such essays. Therefore, please provide me some e…"
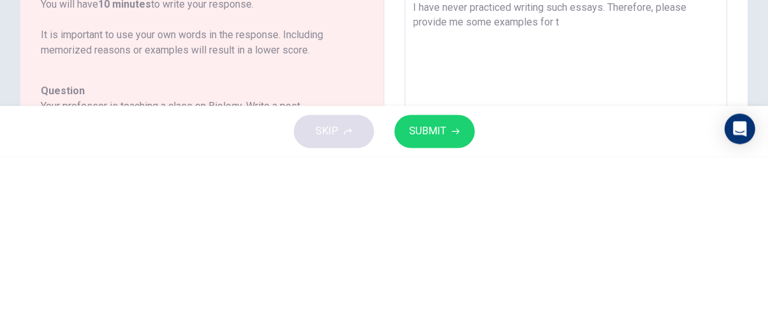
type textarea "x"
type textarea "I have never practiced writing such essays. Therefore, please provide me some e…"
type textarea "x"
type textarea "I have never practiced writing such essays. Therefore, please provide me some e…"
type textarea "x"
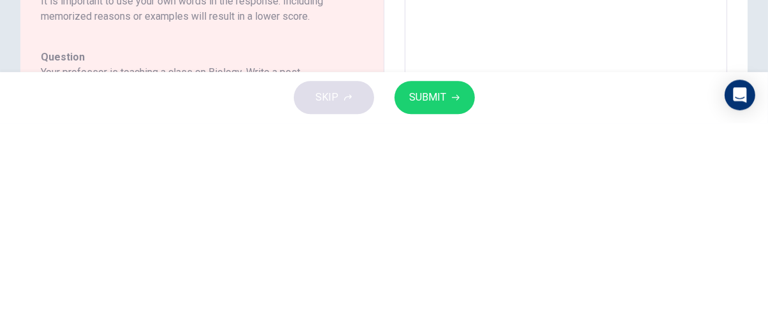
click at [425, 288] on span "SUBMIT" at bounding box center [428, 294] width 37 height 18
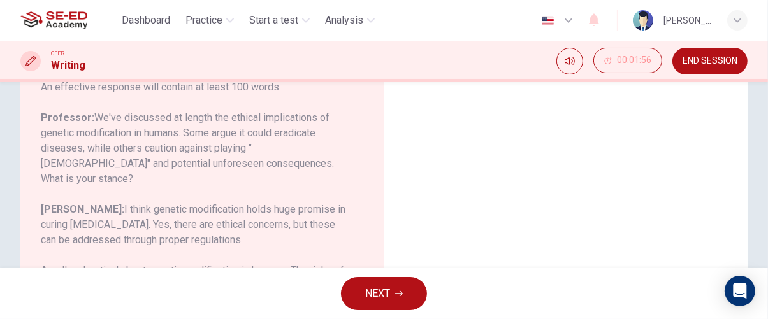
scroll to position [0, 0]
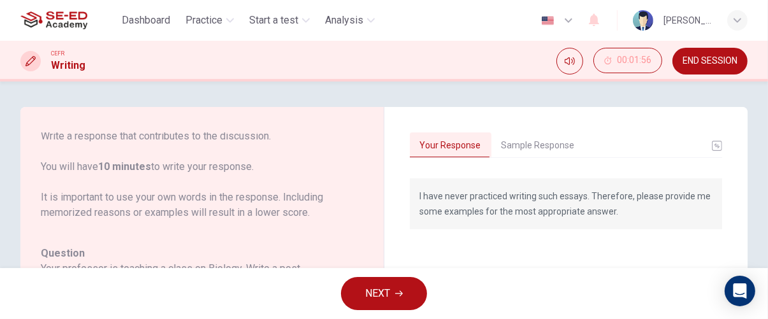
click at [560, 150] on button "Sample Response" at bounding box center [539, 146] width 94 height 27
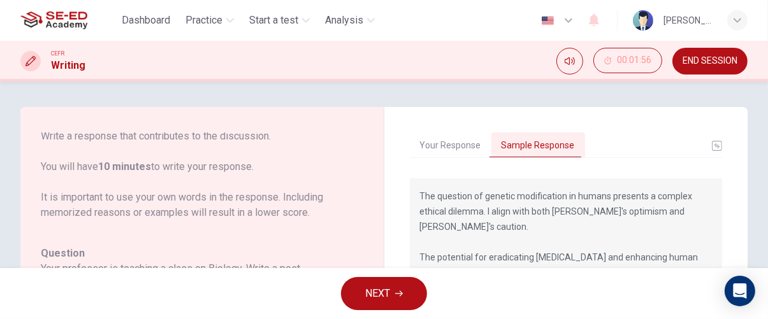
click at [463, 142] on button "Your Response" at bounding box center [451, 146] width 82 height 27
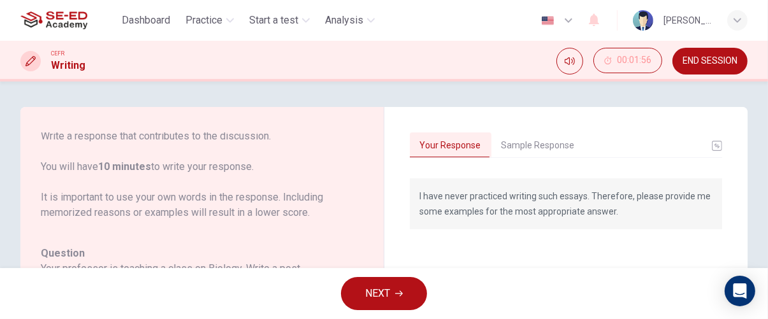
click at [555, 149] on button "Sample Response" at bounding box center [539, 146] width 94 height 27
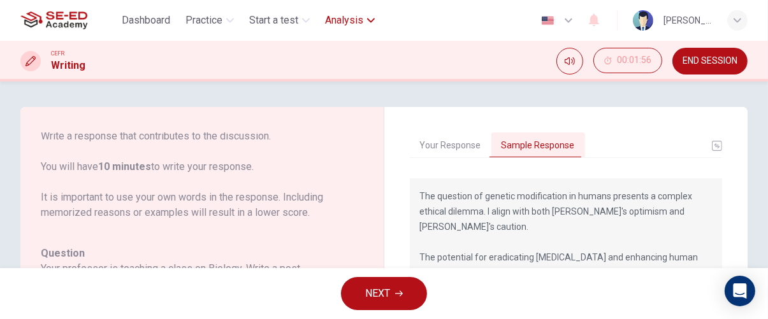
click at [347, 24] on span "Analysis" at bounding box center [344, 20] width 38 height 15
click at [372, 67] on div "CEFR Writing 00:01:56 END SESSION" at bounding box center [384, 61] width 768 height 27
click at [375, 20] on icon "button" at bounding box center [371, 20] width 8 height 4
click at [348, 22] on span "Analysis" at bounding box center [344, 20] width 38 height 15
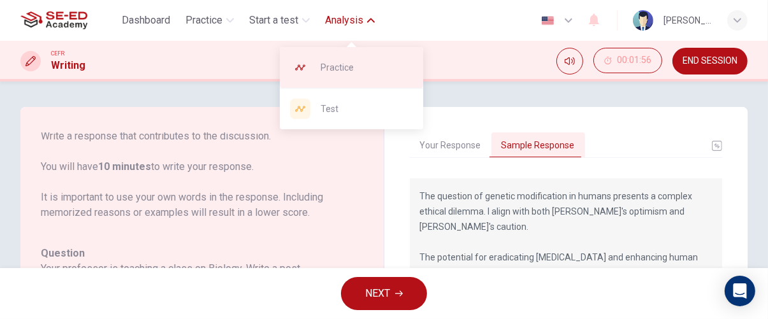
click at [353, 67] on span "Practice" at bounding box center [367, 67] width 92 height 15
